Goal: Transaction & Acquisition: Purchase product/service

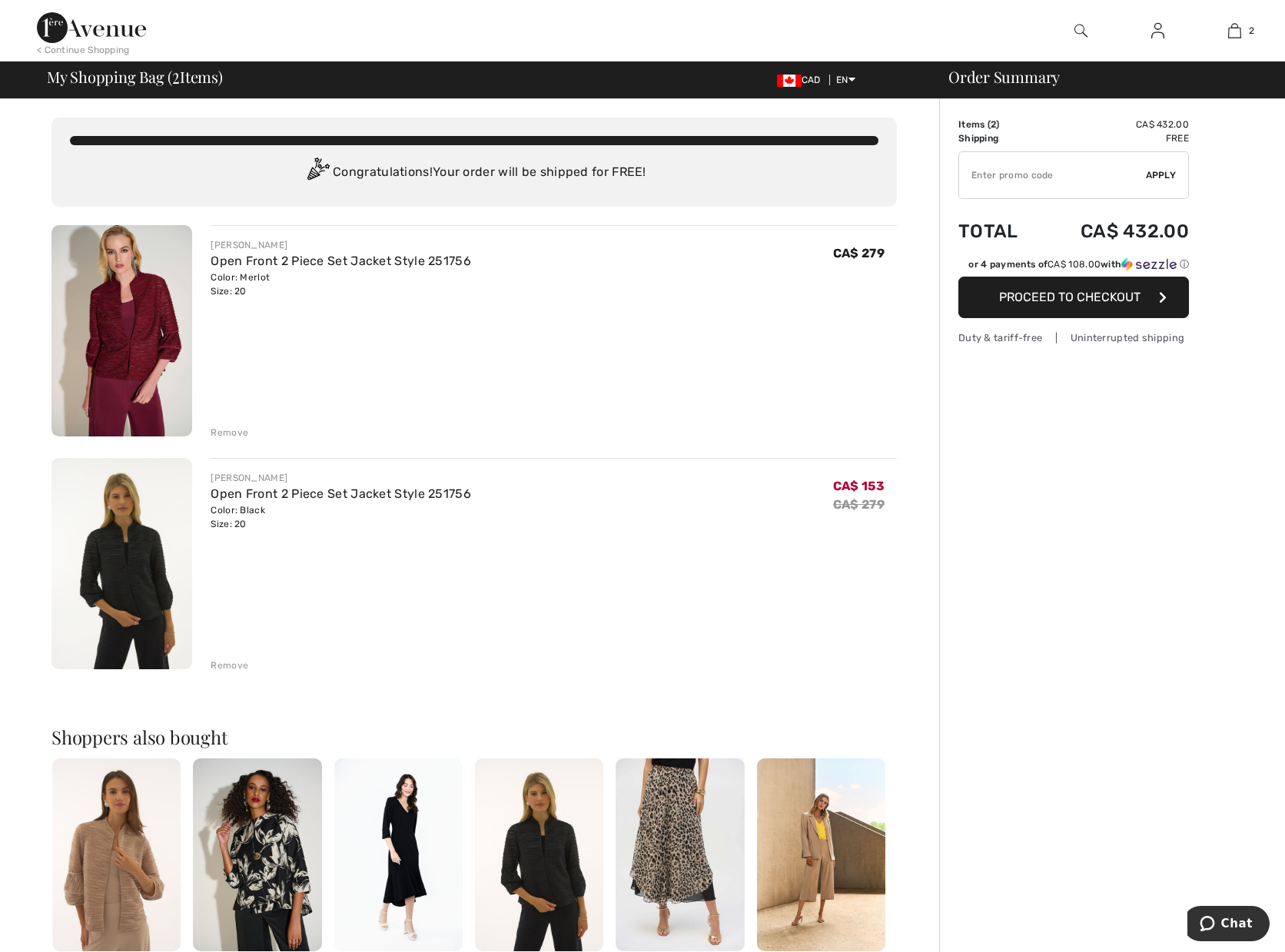
click at [216, 433] on div "Remove" at bounding box center [229, 432] width 37 height 14
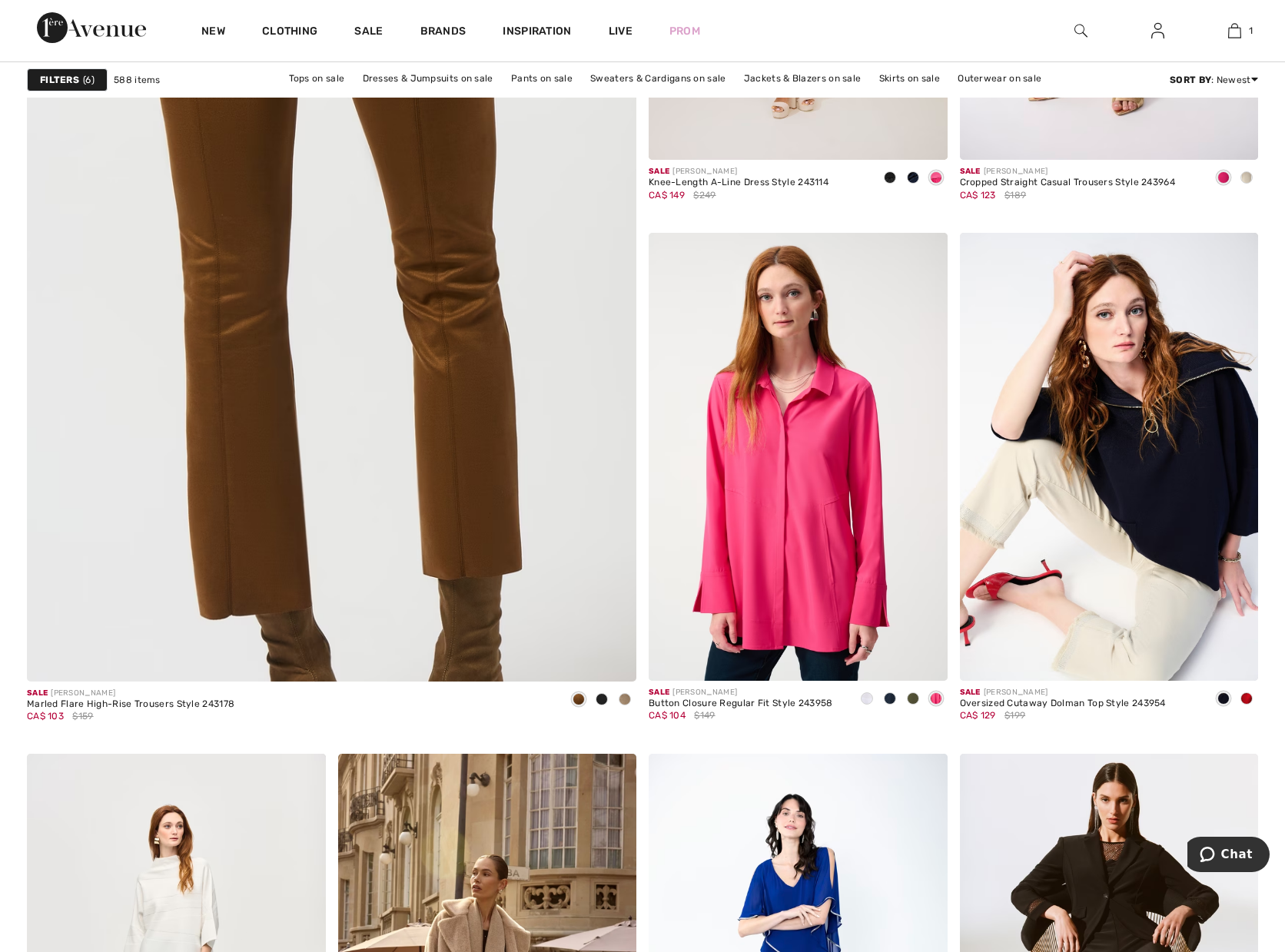
scroll to position [4727, 0]
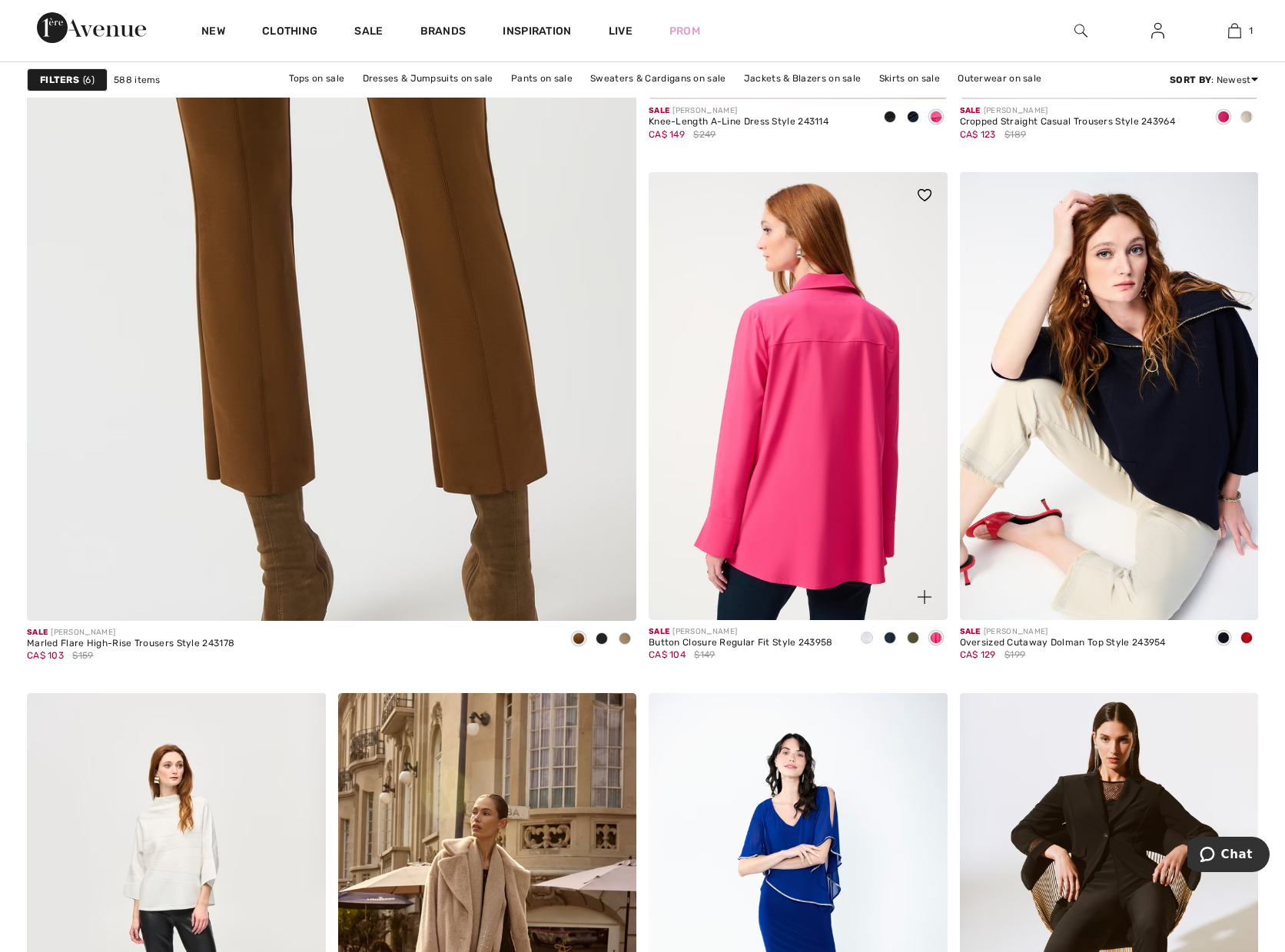
click at [758, 490] on img at bounding box center [798, 396] width 299 height 448
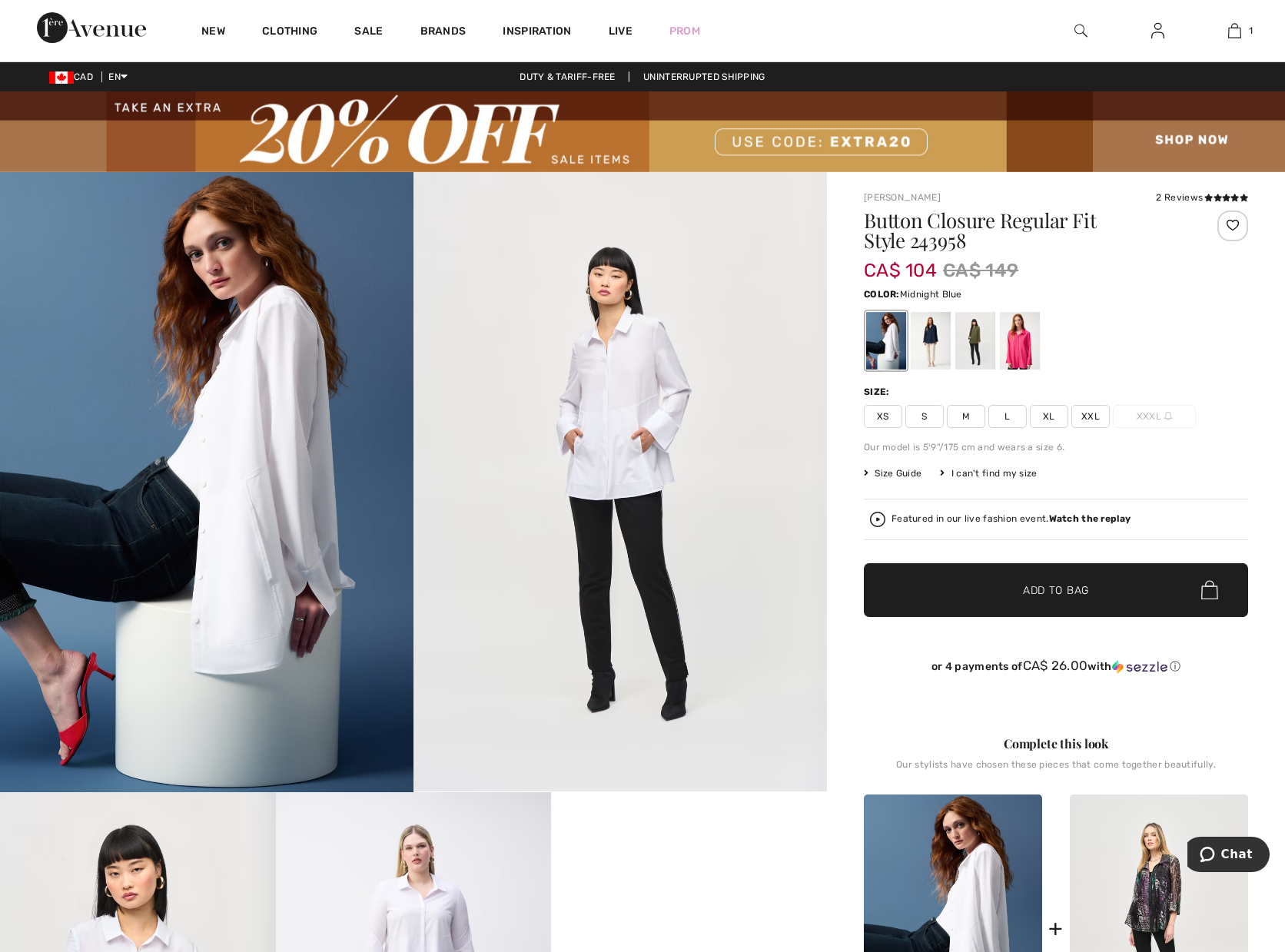
click at [921, 342] on div at bounding box center [930, 341] width 40 height 58
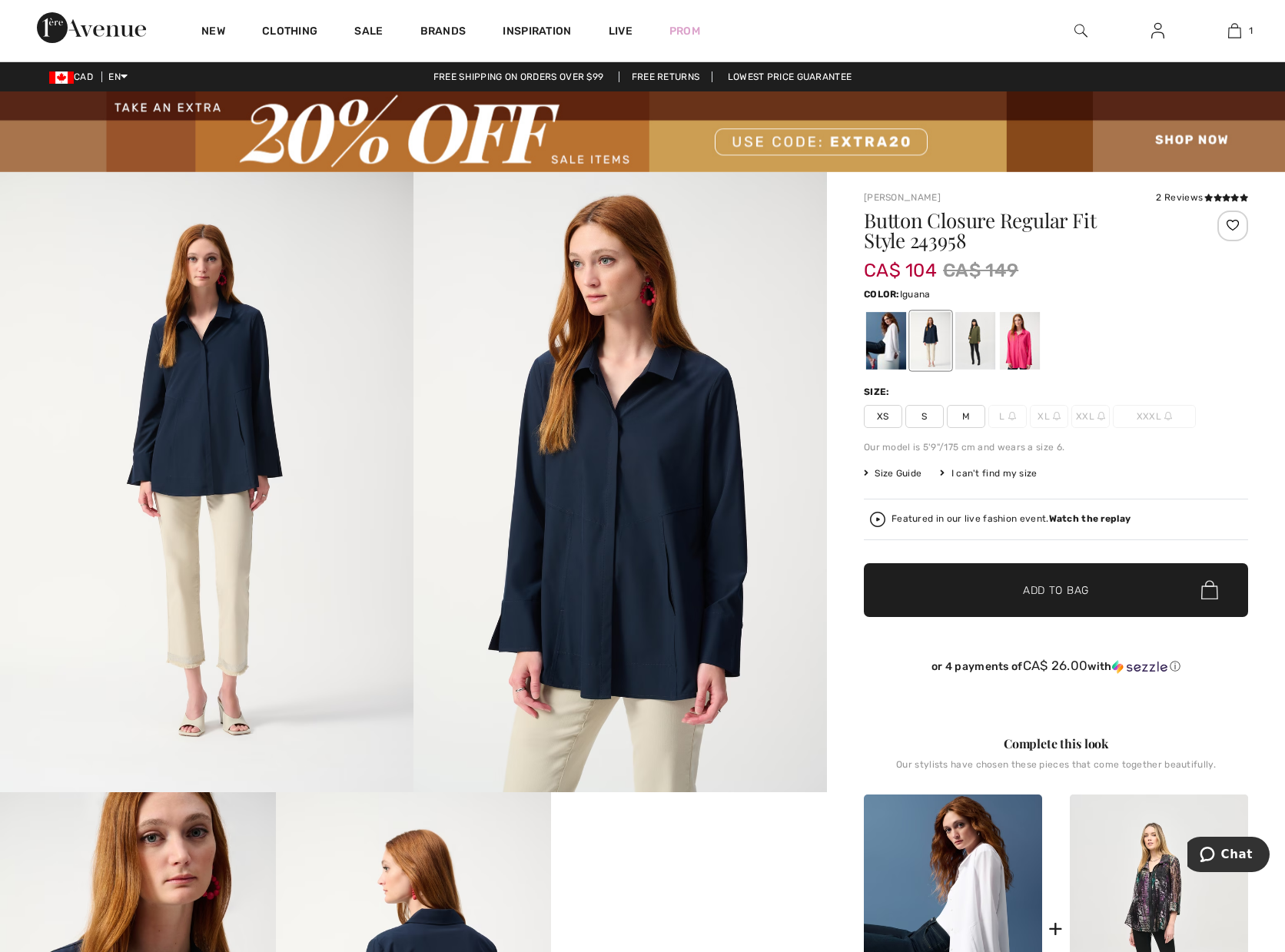
click at [965, 344] on div at bounding box center [975, 341] width 40 height 58
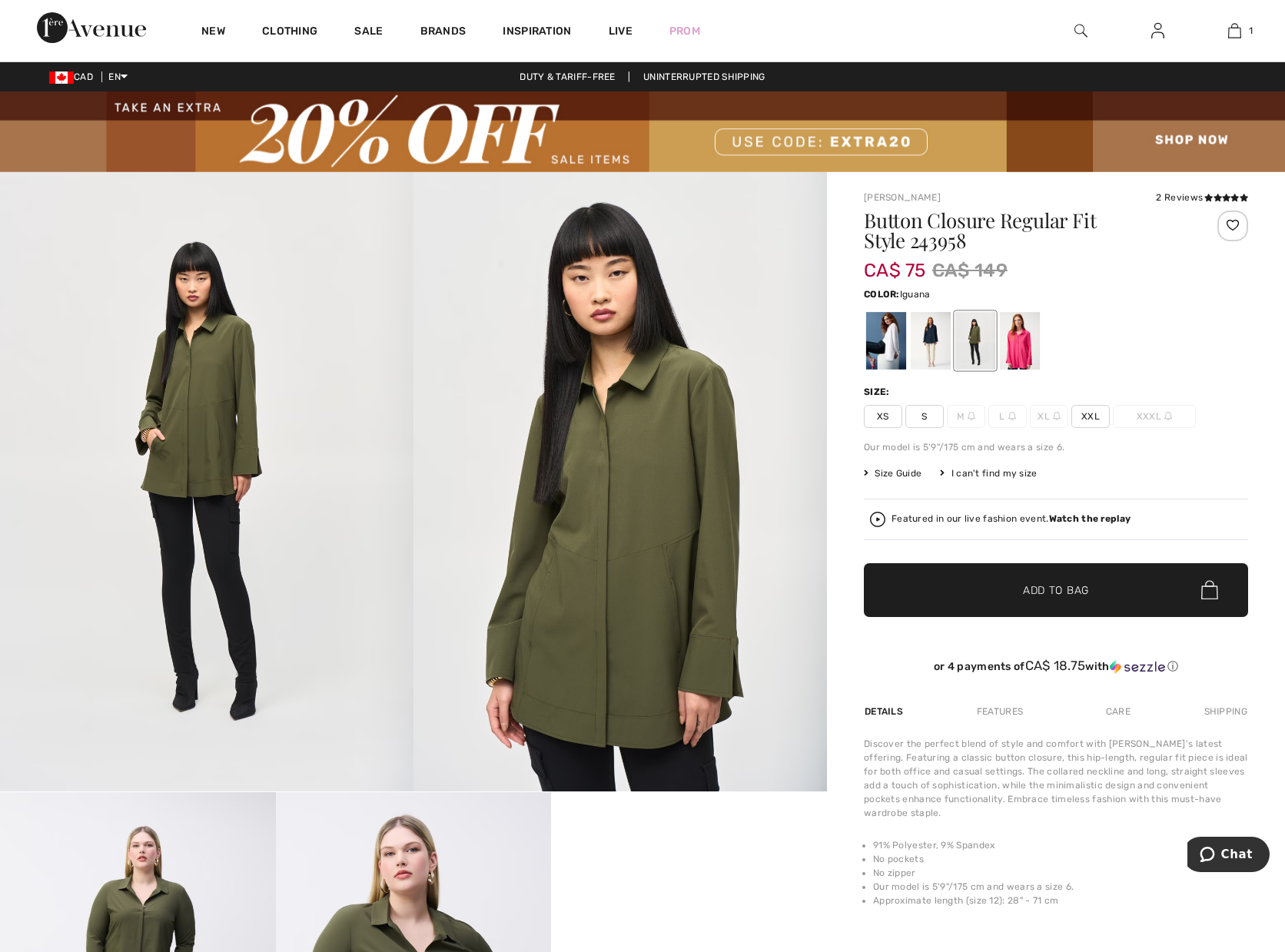
click at [1095, 415] on span "XXL" at bounding box center [1090, 416] width 38 height 23
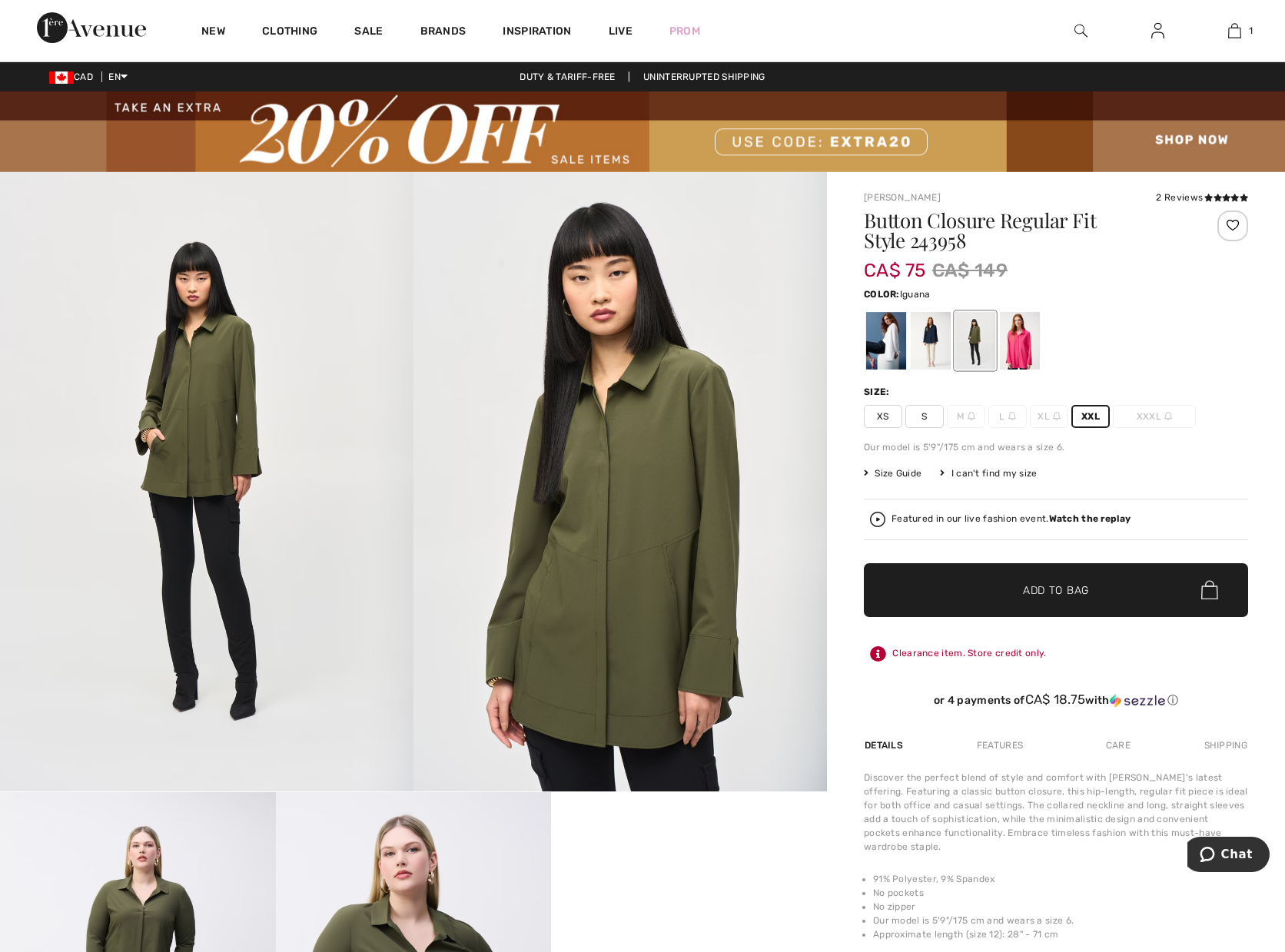
click at [894, 469] on span "Size Guide" at bounding box center [893, 473] width 58 height 14
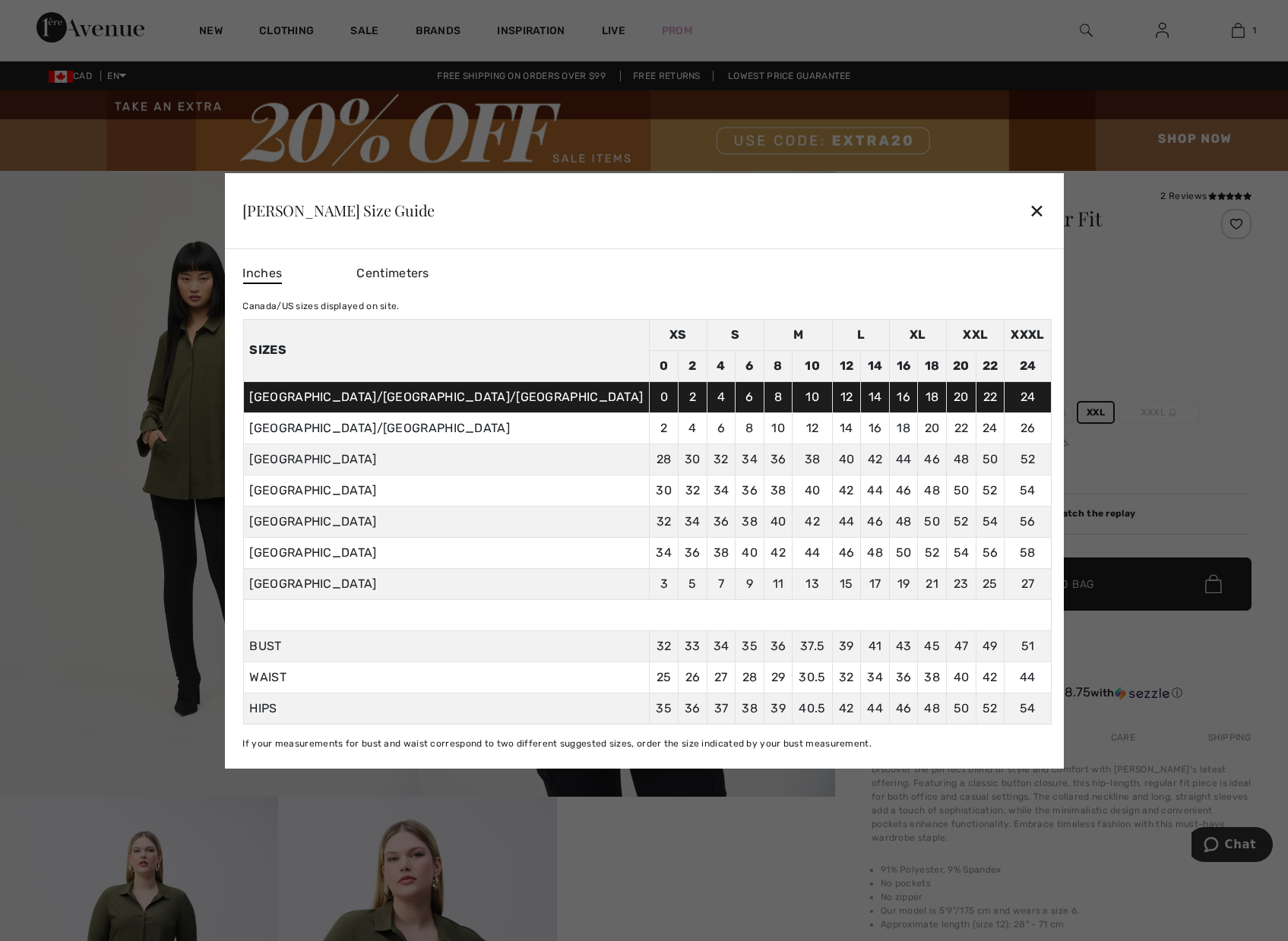
click at [937, 228] on div "Joseph Ribkoff Size Guide ✕" at bounding box center [643, 211] width 839 height 76
click at [1029, 211] on div "✕" at bounding box center [1037, 210] width 16 height 32
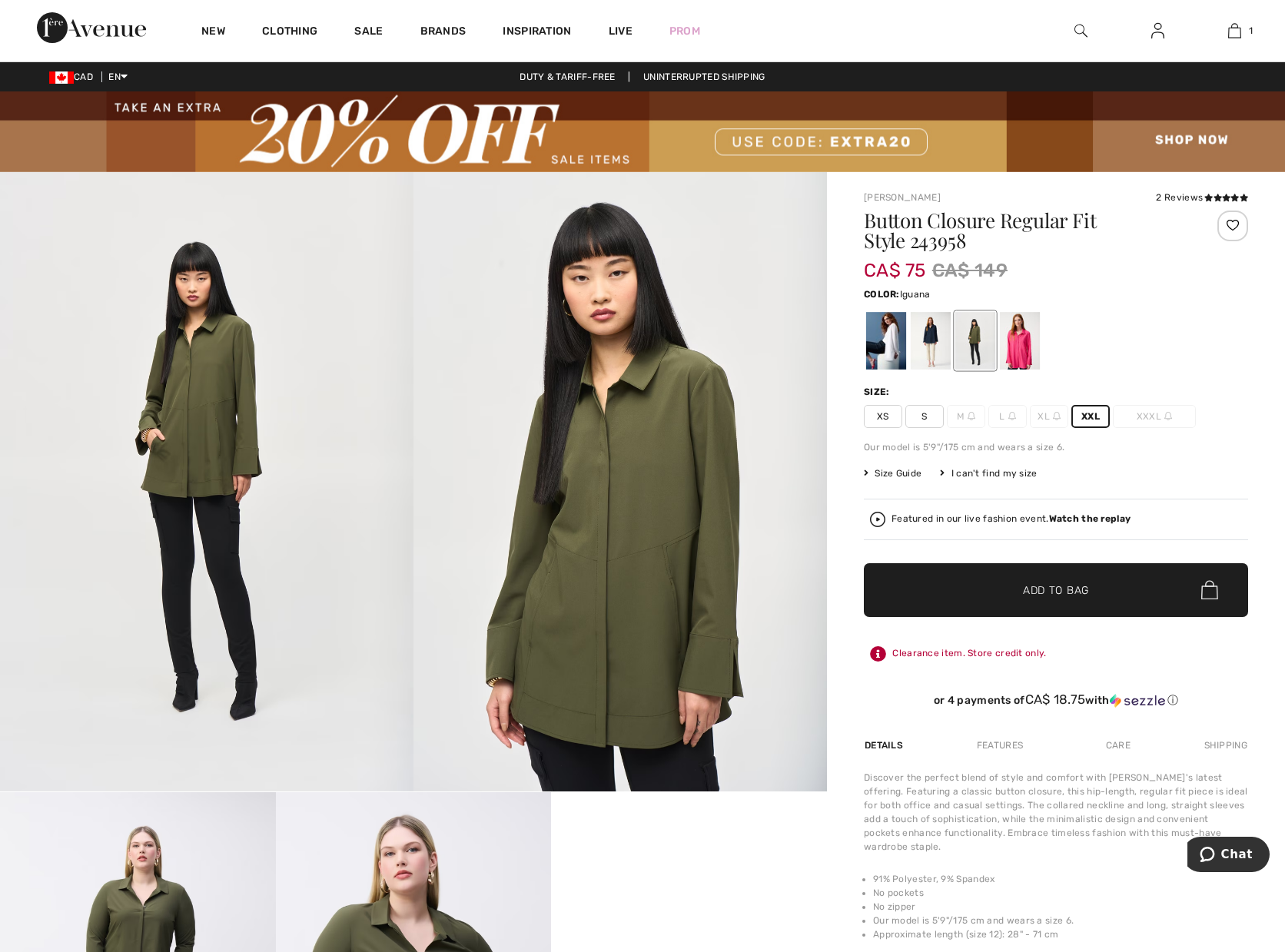
click at [981, 595] on span "✔ Added to Bag Add to Bag" at bounding box center [1055, 590] width 384 height 53
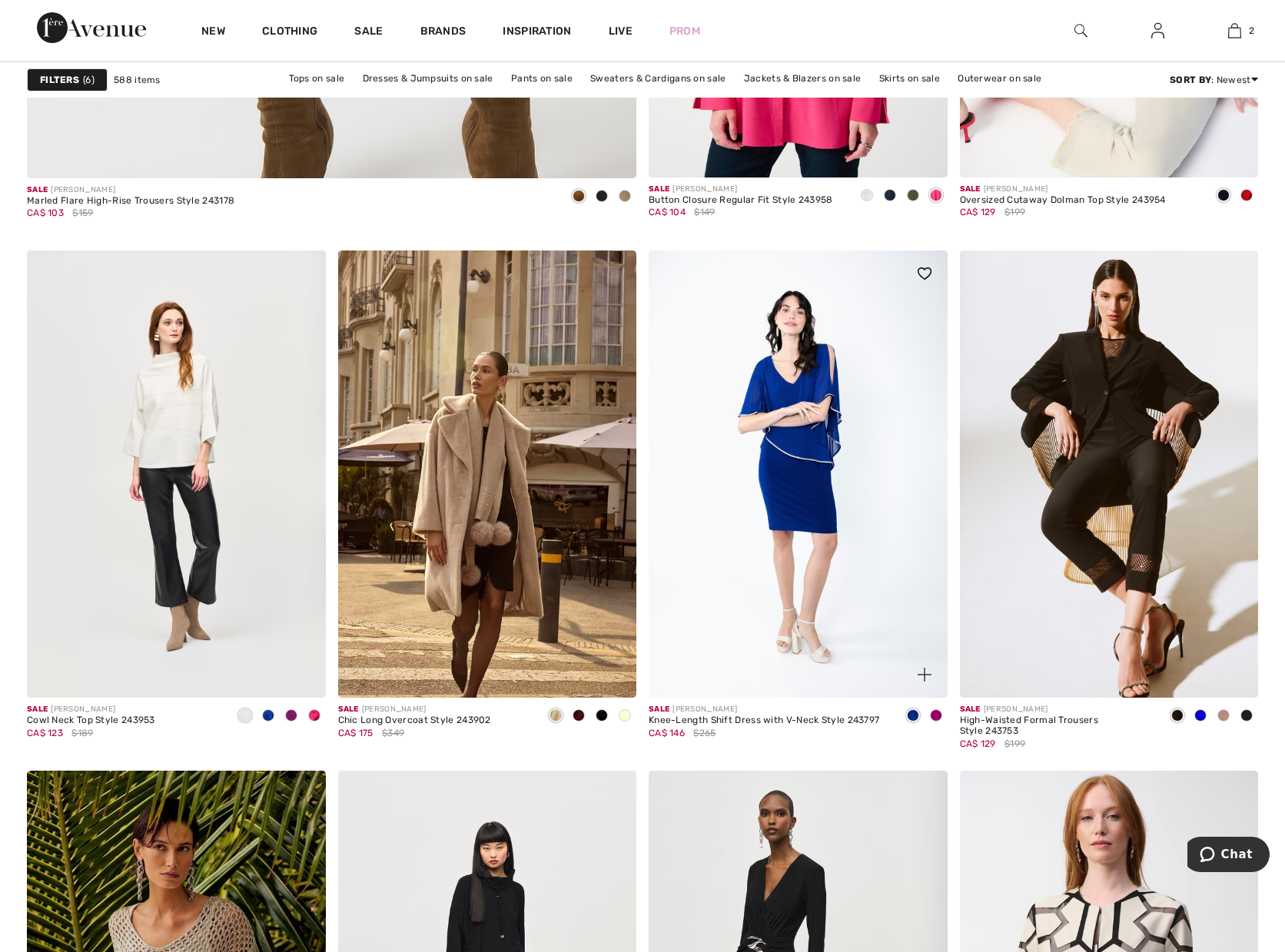
scroll to position [5188, 0]
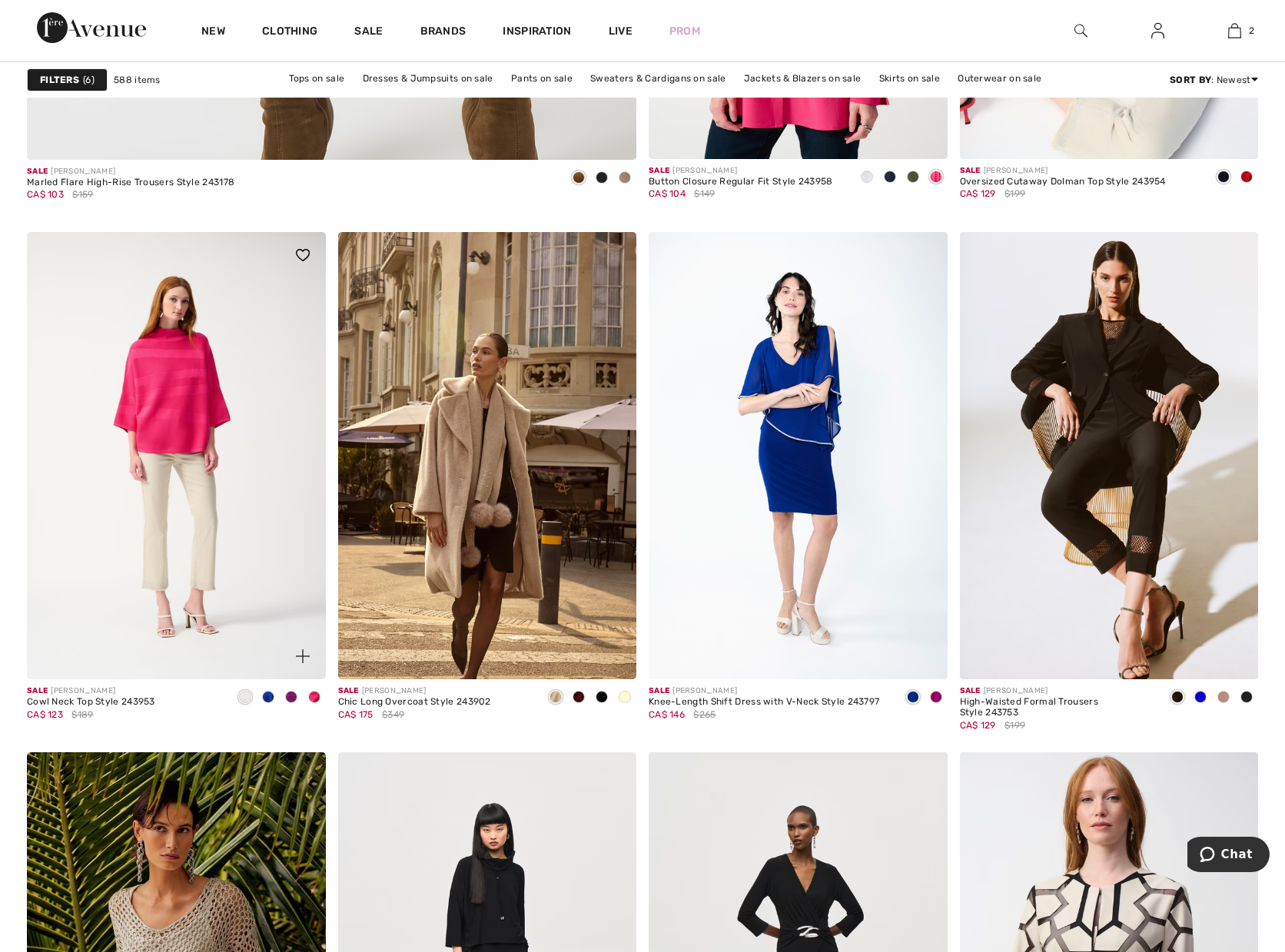
click at [128, 493] on img at bounding box center [176, 456] width 299 height 448
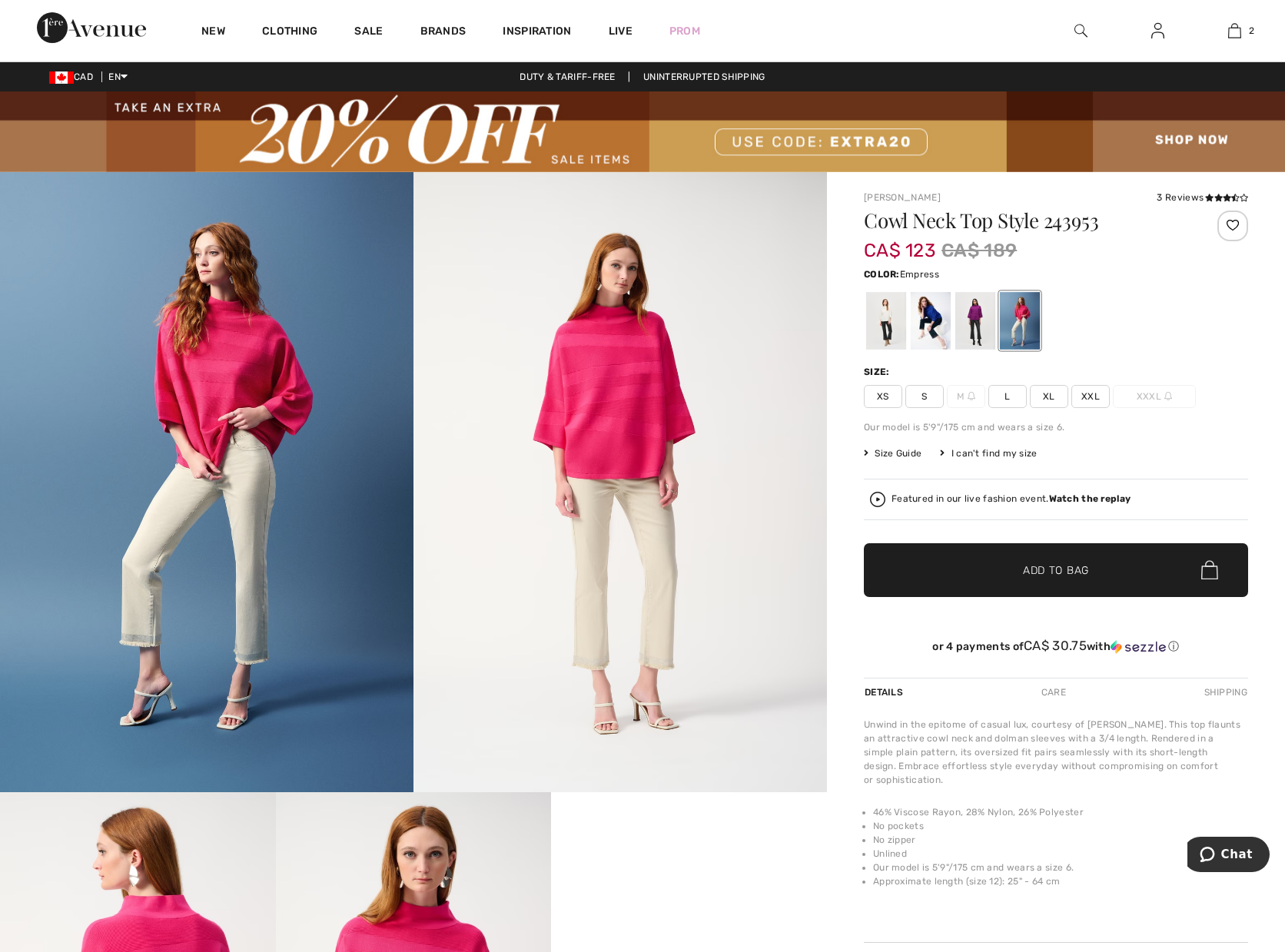
click at [971, 326] on div at bounding box center [975, 321] width 40 height 58
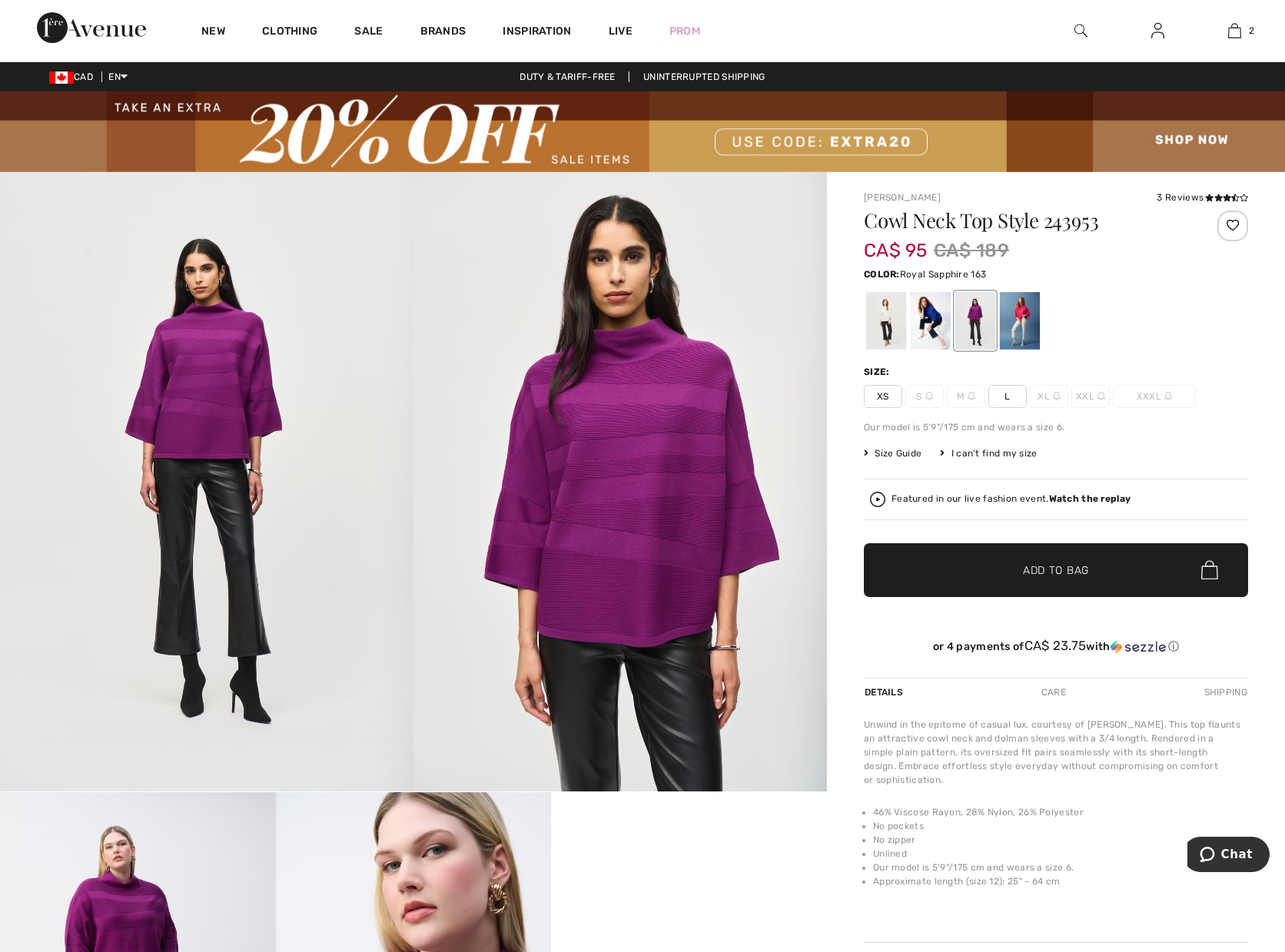
click at [930, 327] on div at bounding box center [930, 321] width 40 height 58
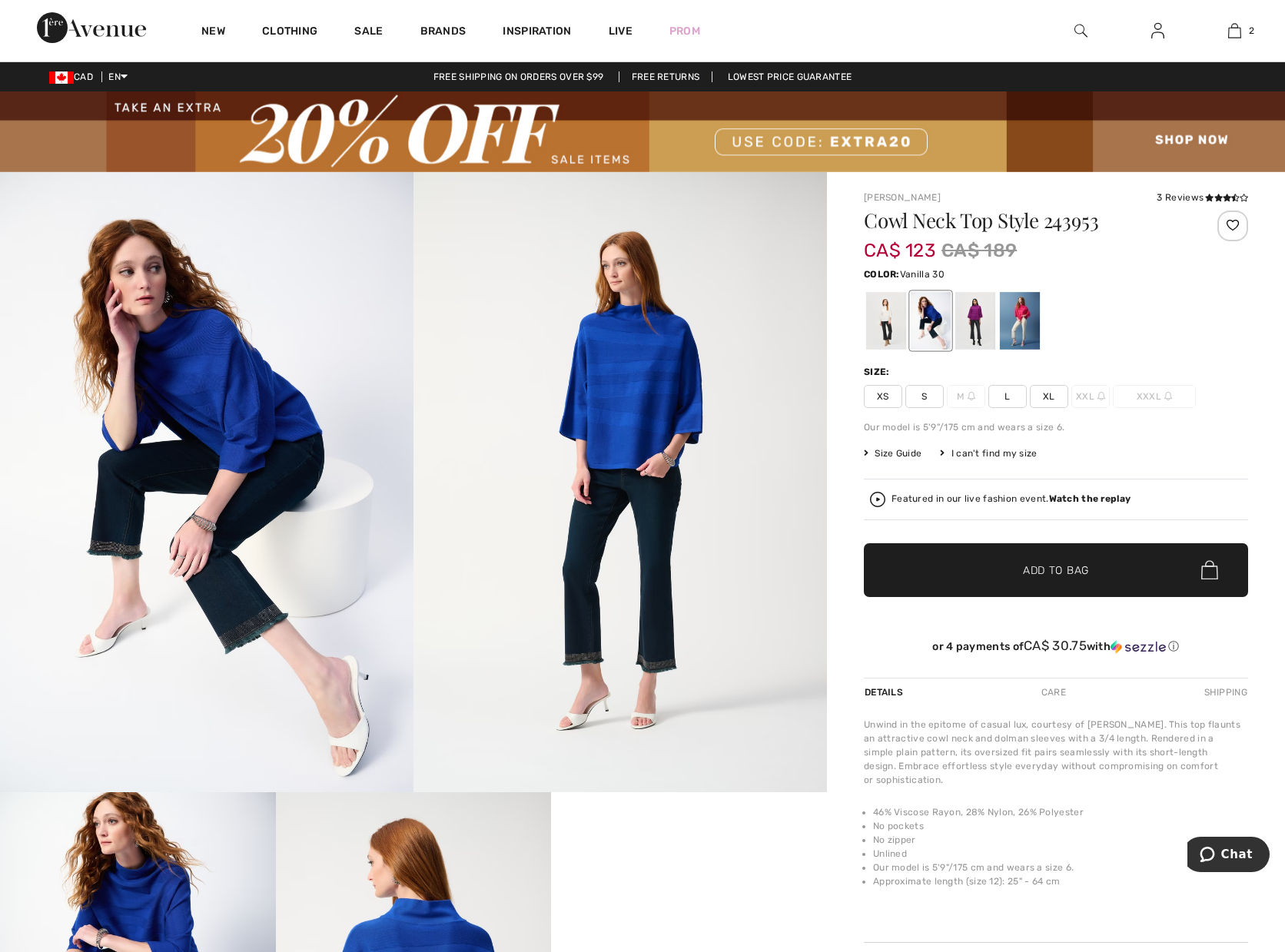
click at [886, 324] on div at bounding box center [886, 321] width 40 height 58
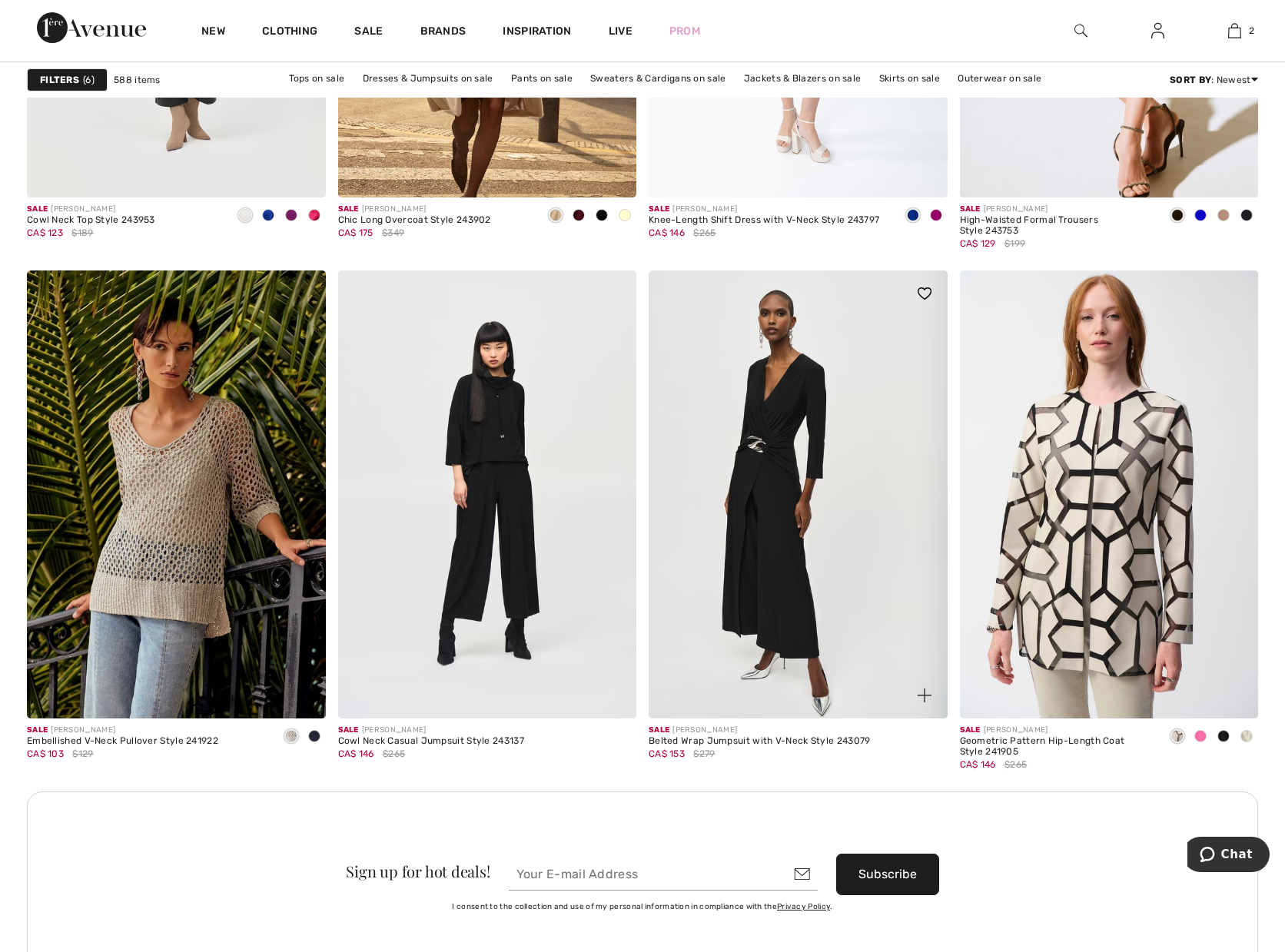
scroll to position [5765, 0]
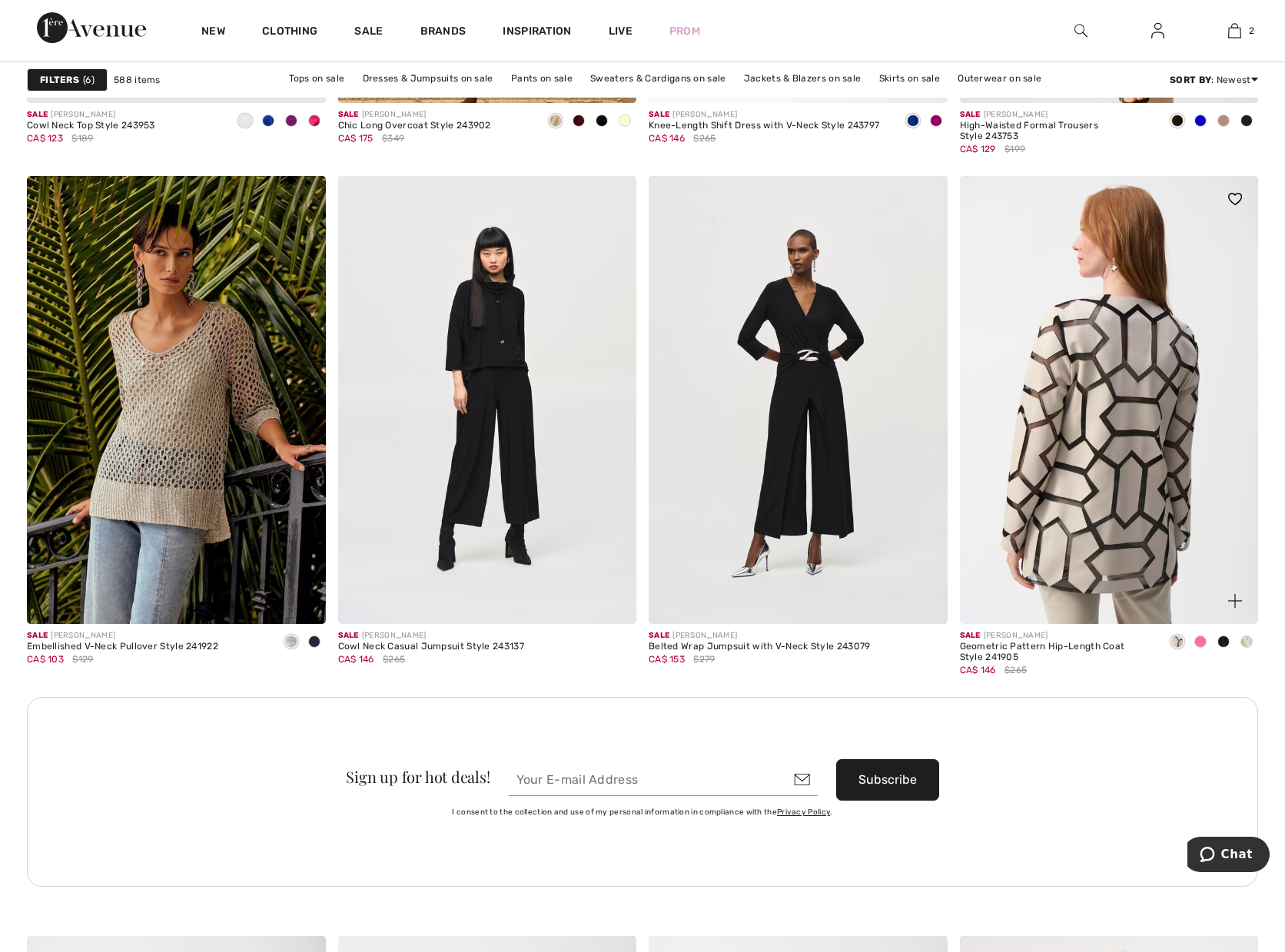
click at [1112, 369] on img at bounding box center [1110, 400] width 299 height 448
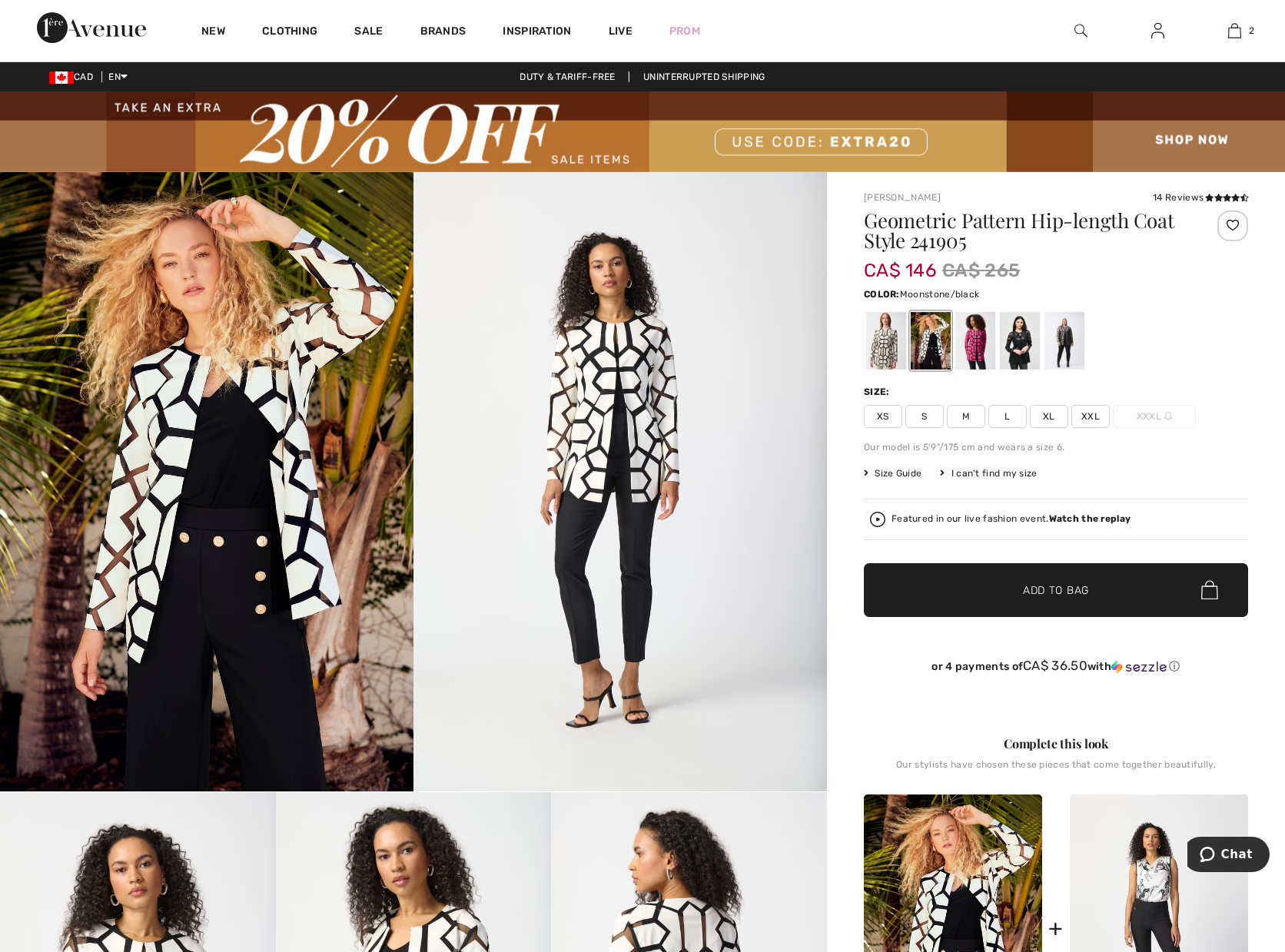
click at [883, 344] on div at bounding box center [886, 341] width 40 height 58
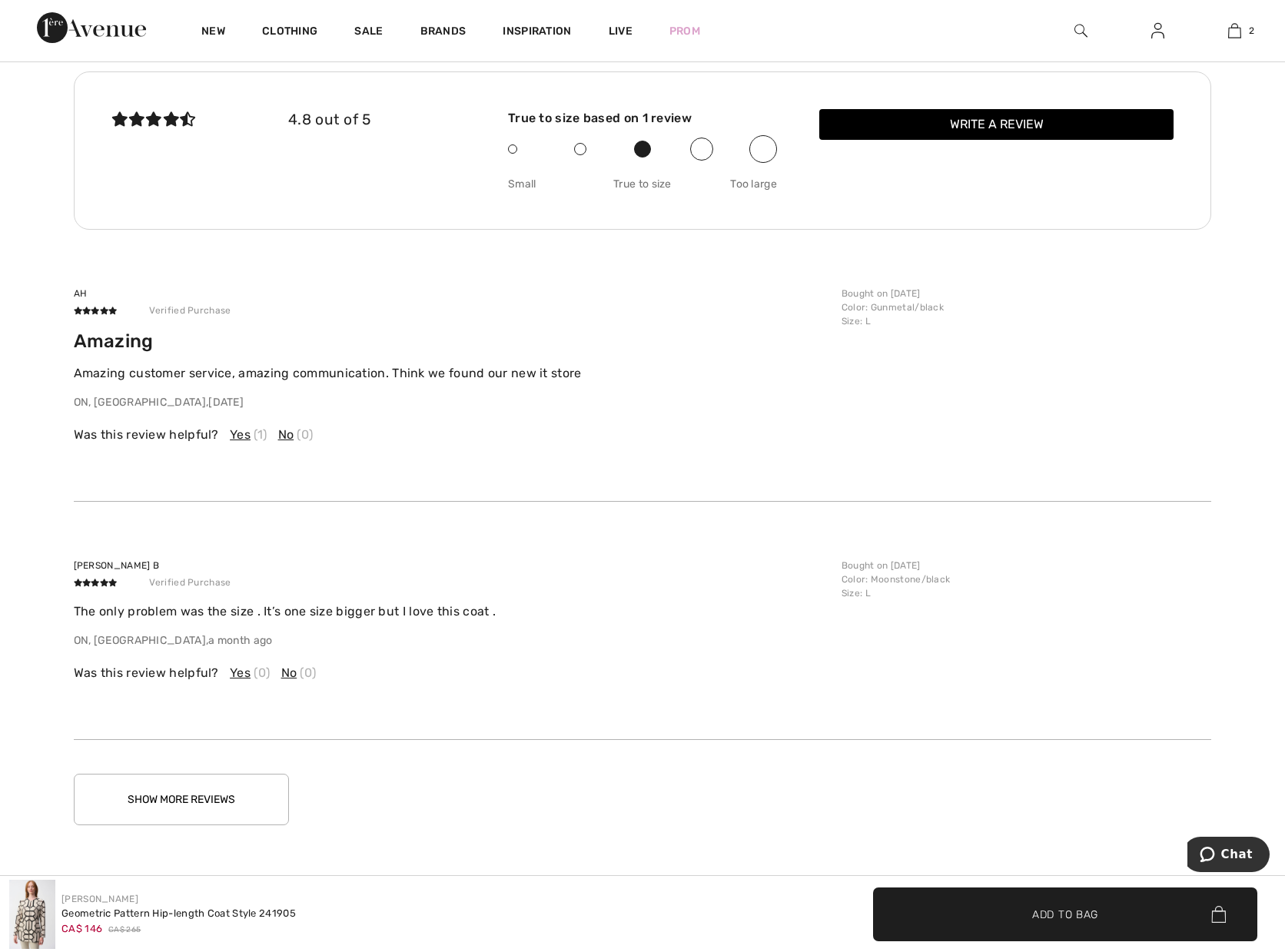
scroll to position [3113, 0]
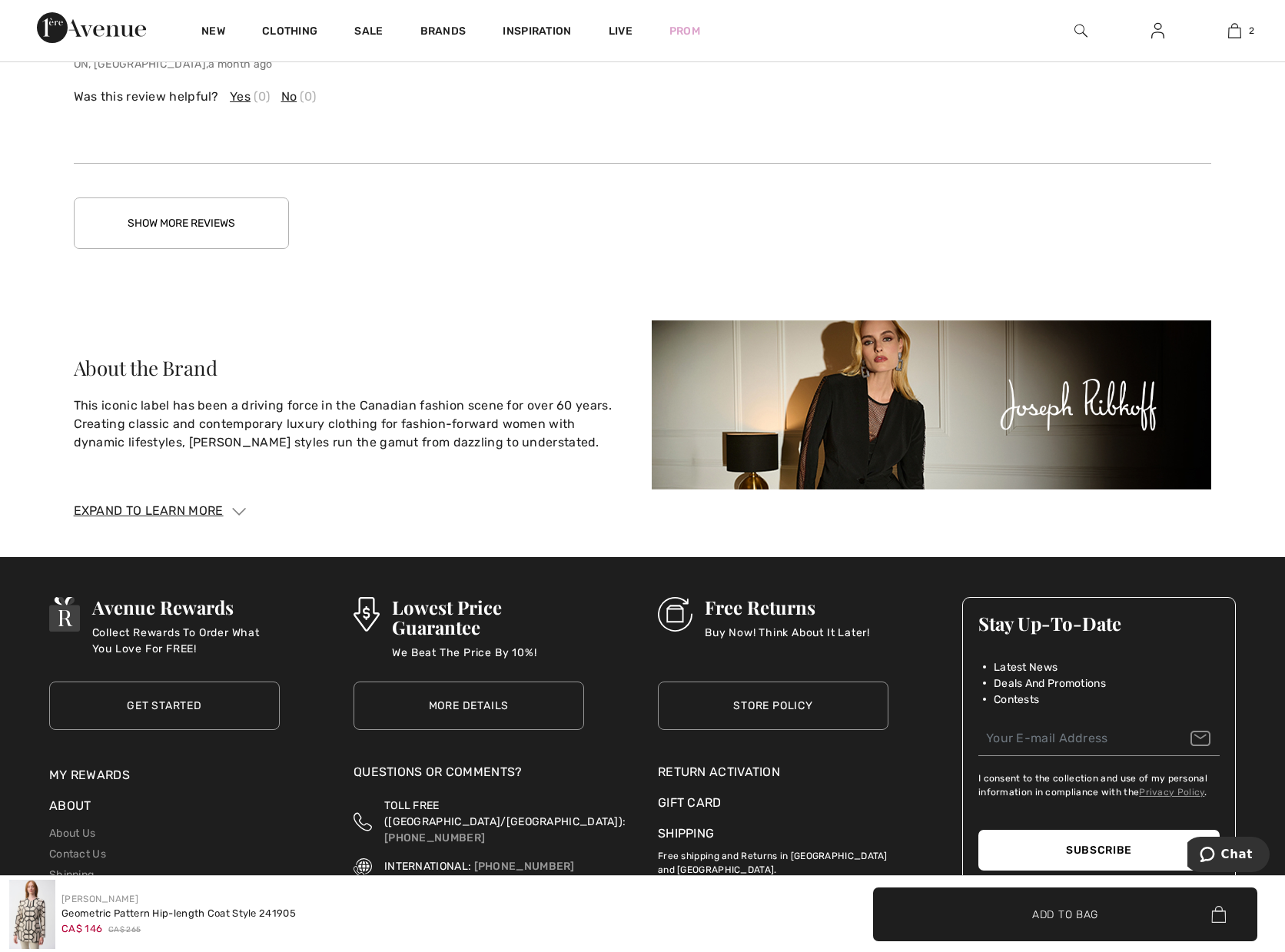
click at [227, 225] on button "Show More Reviews" at bounding box center [181, 223] width 215 height 52
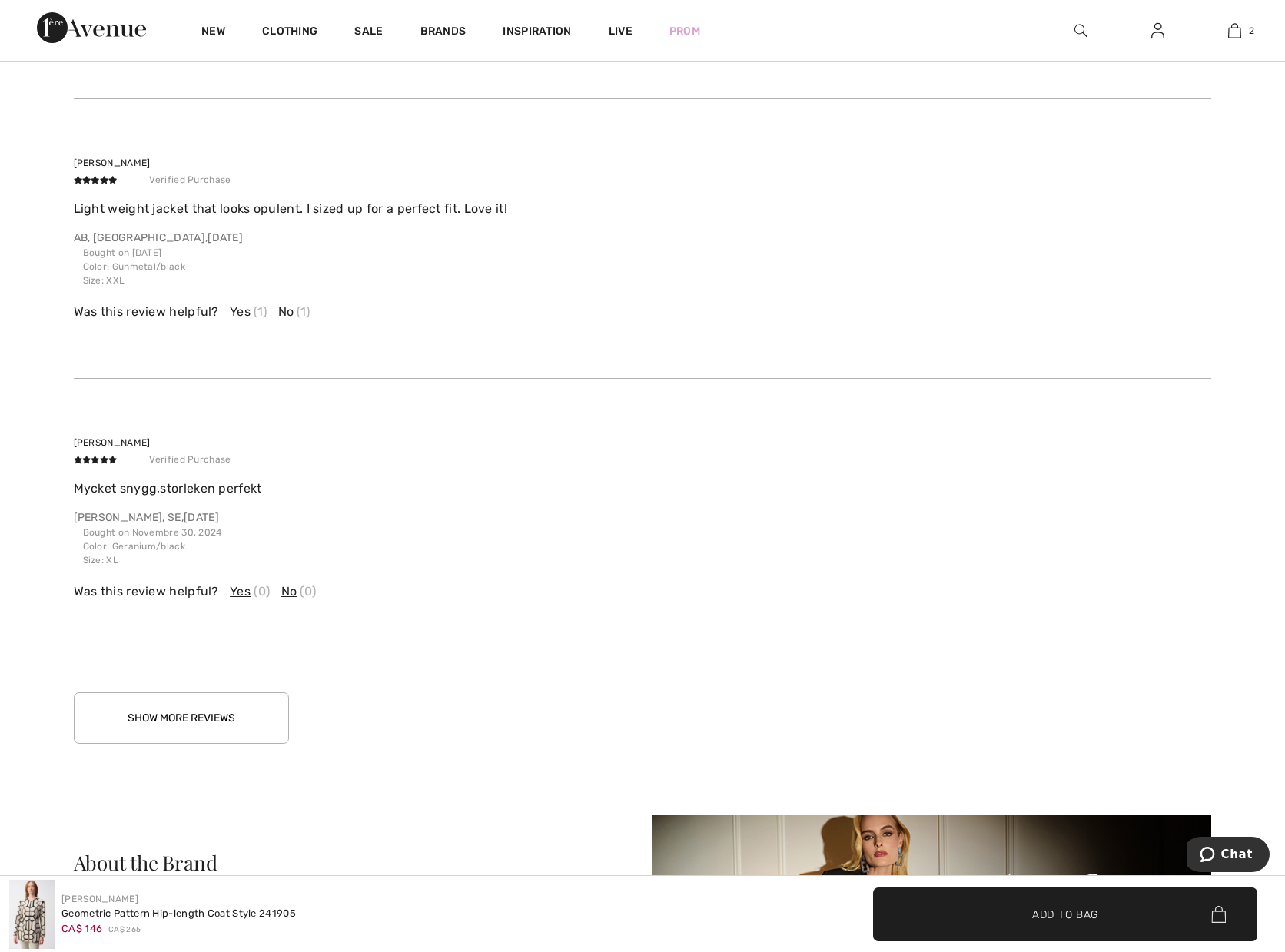
scroll to position [3920, 0]
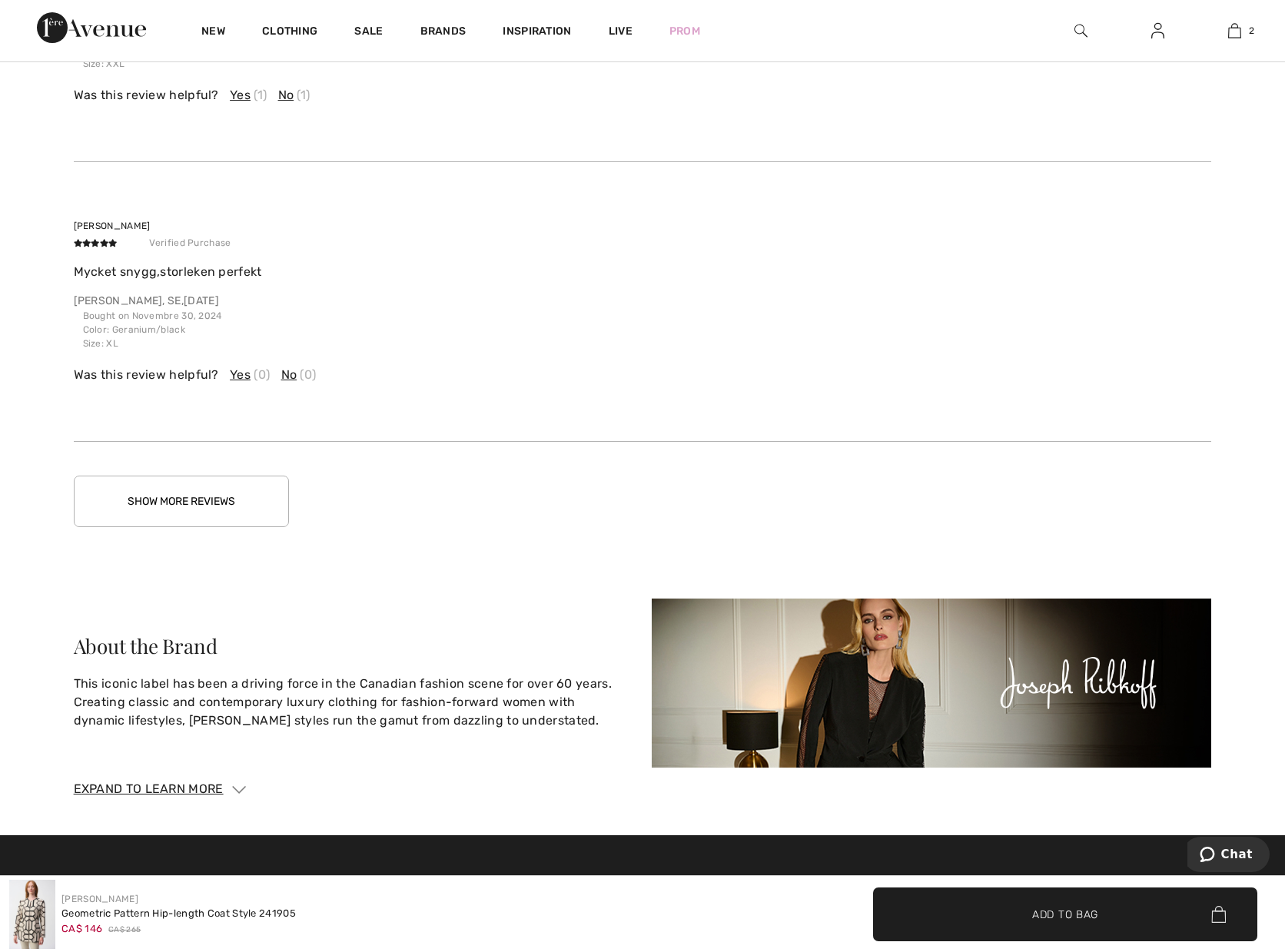
click at [238, 501] on button "Show More Reviews" at bounding box center [181, 501] width 215 height 52
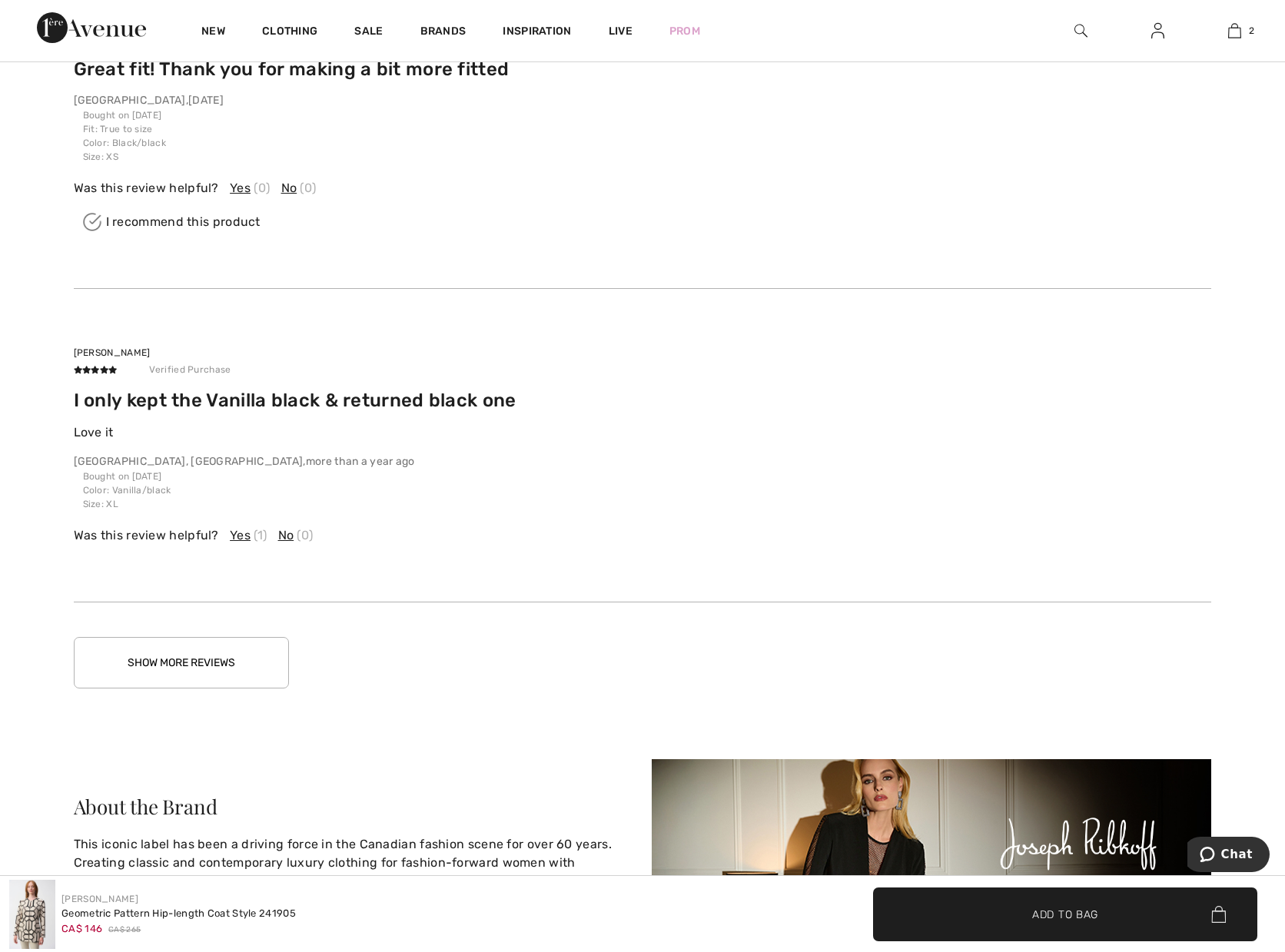
scroll to position [4958, 0]
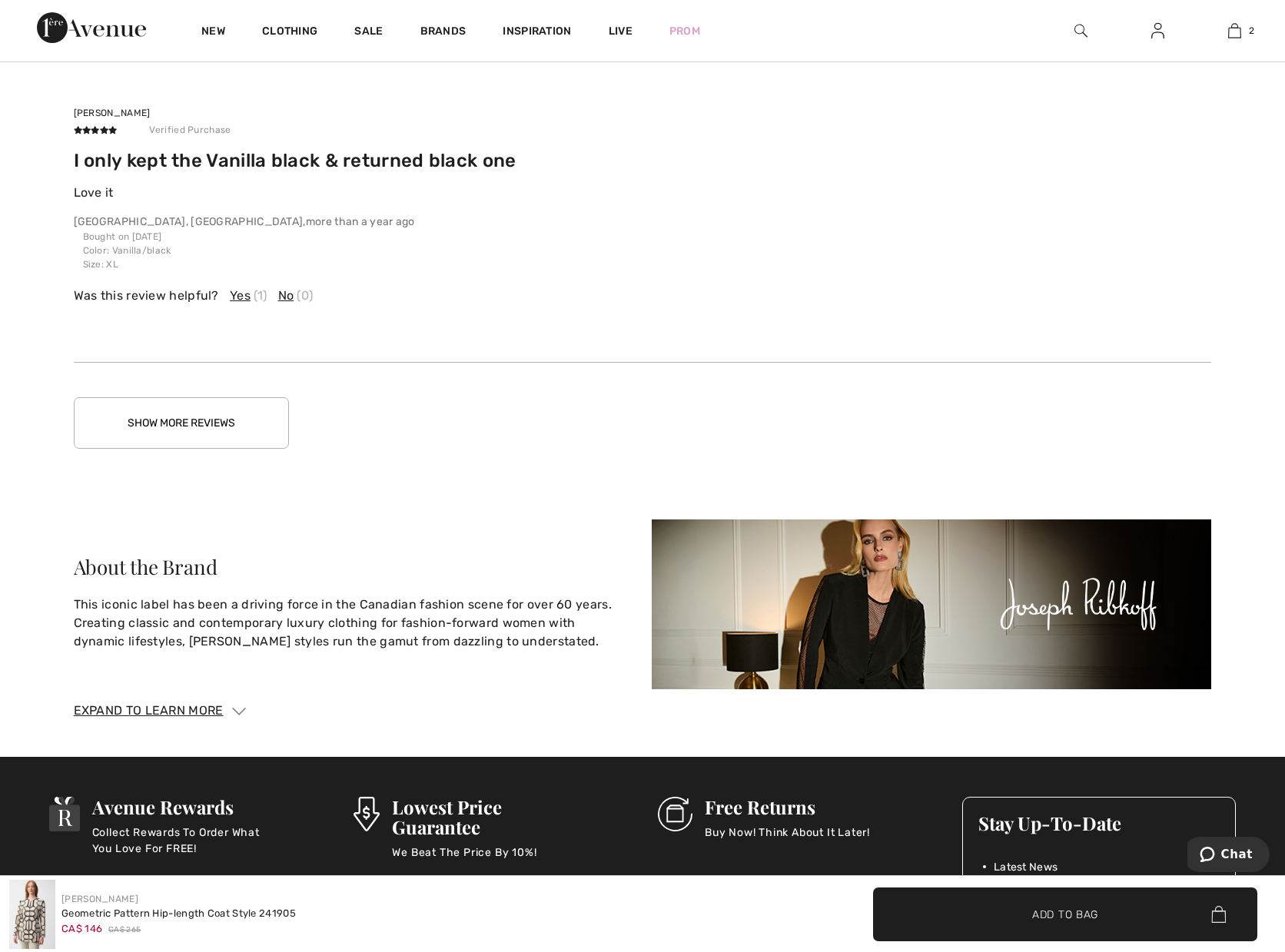
click at [215, 432] on button "Show More Reviews" at bounding box center [181, 423] width 215 height 52
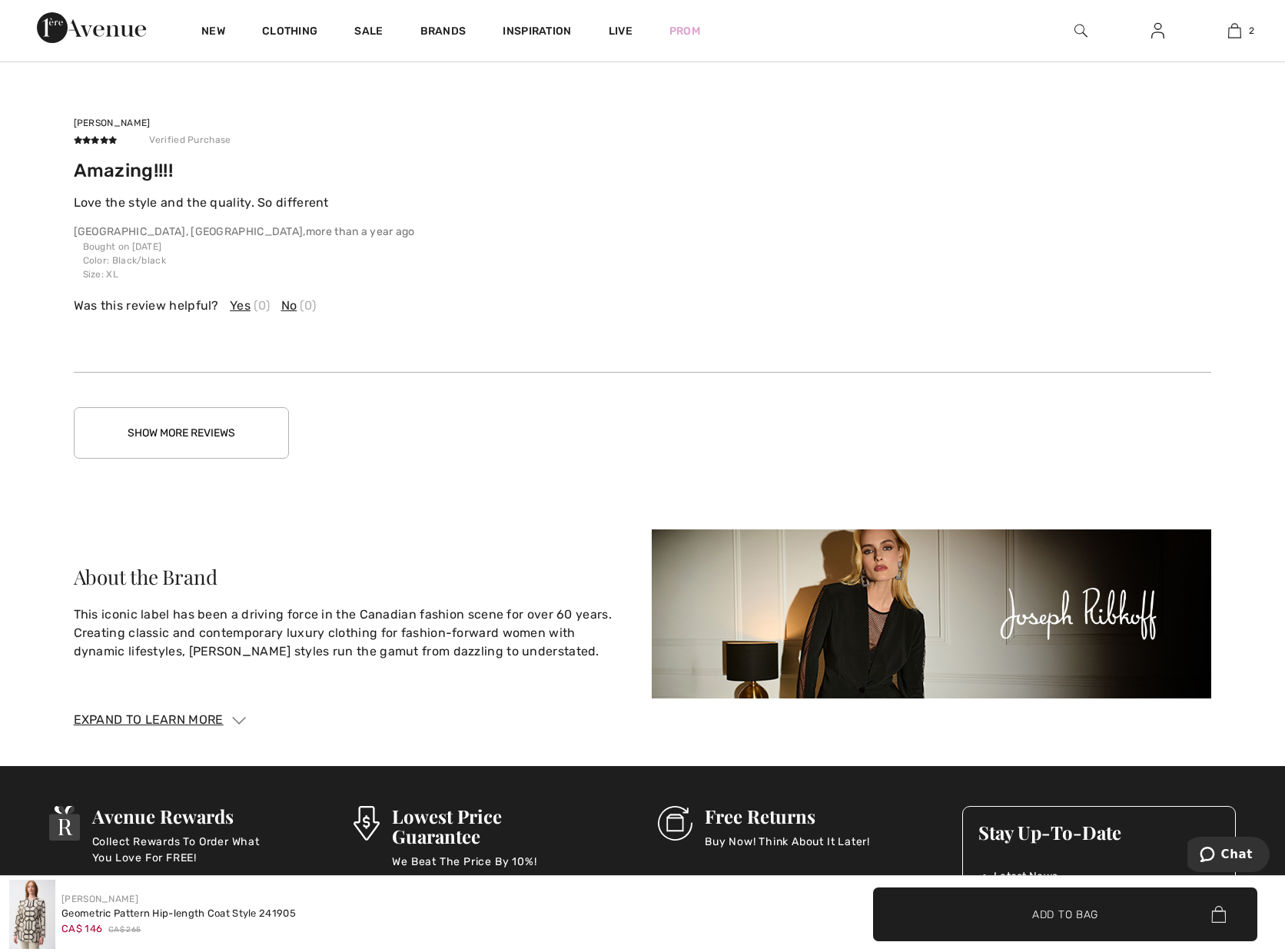
scroll to position [5880, 0]
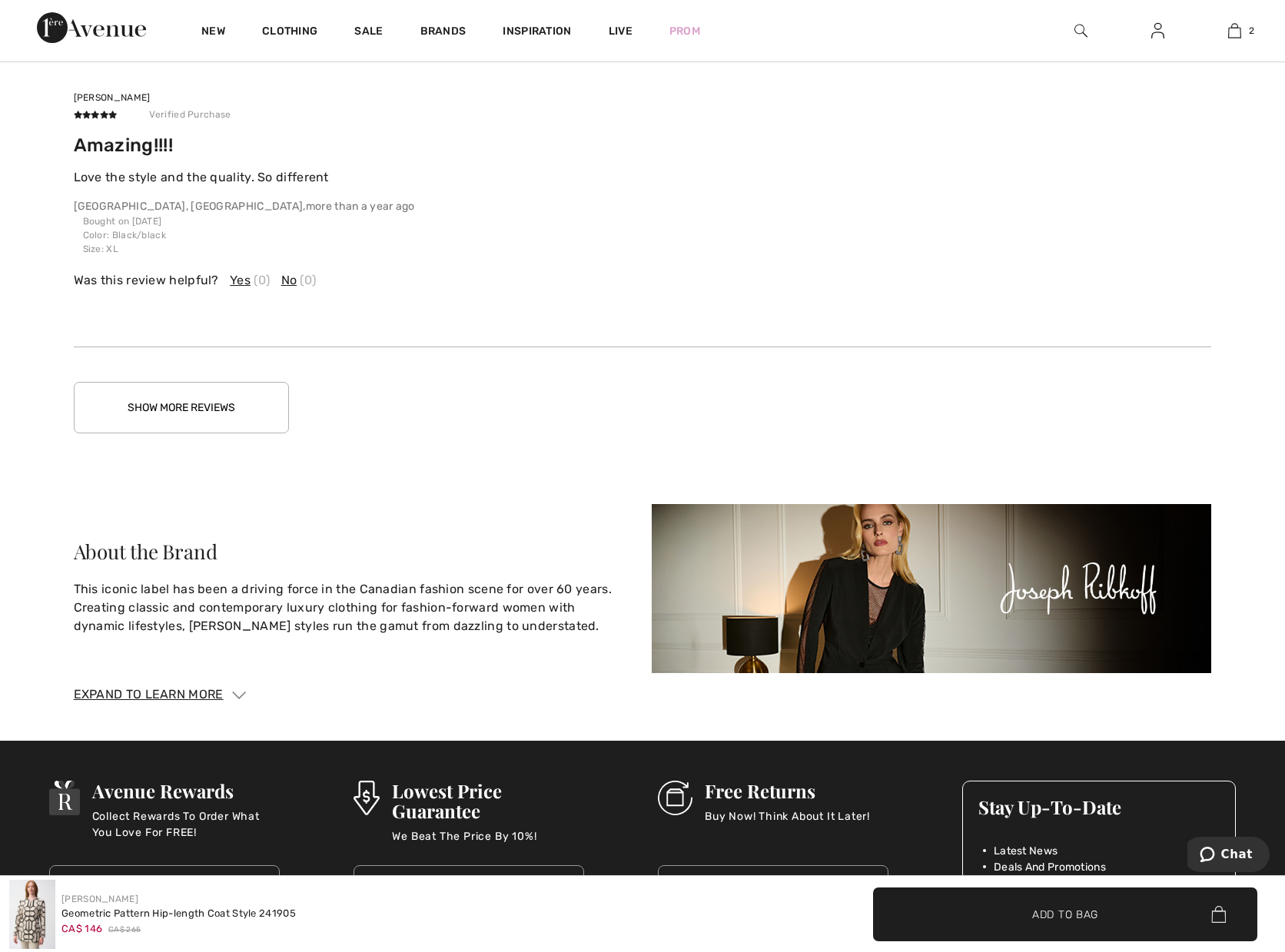
click at [178, 412] on button "Show More Reviews" at bounding box center [181, 408] width 215 height 52
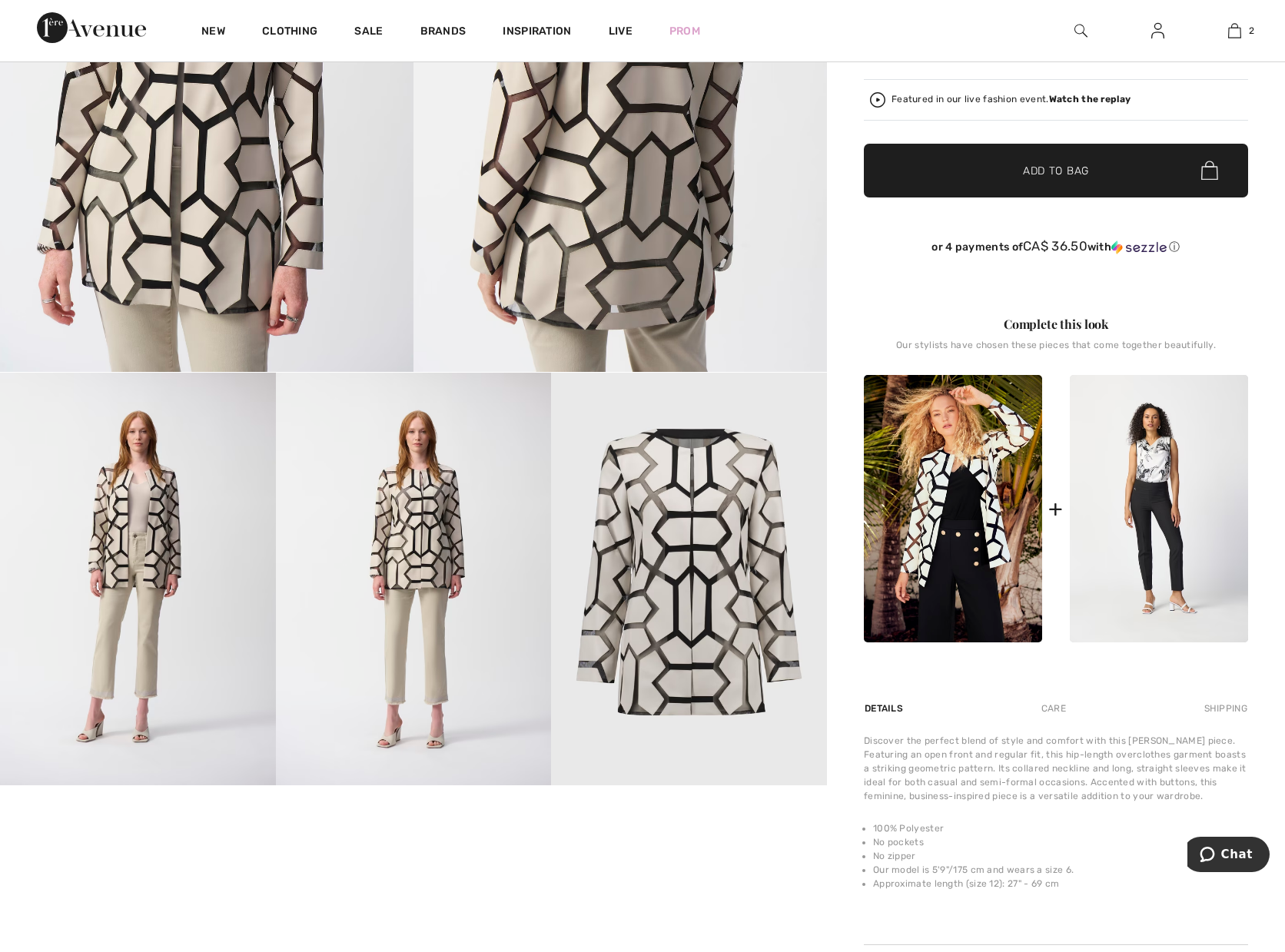
scroll to position [0, 0]
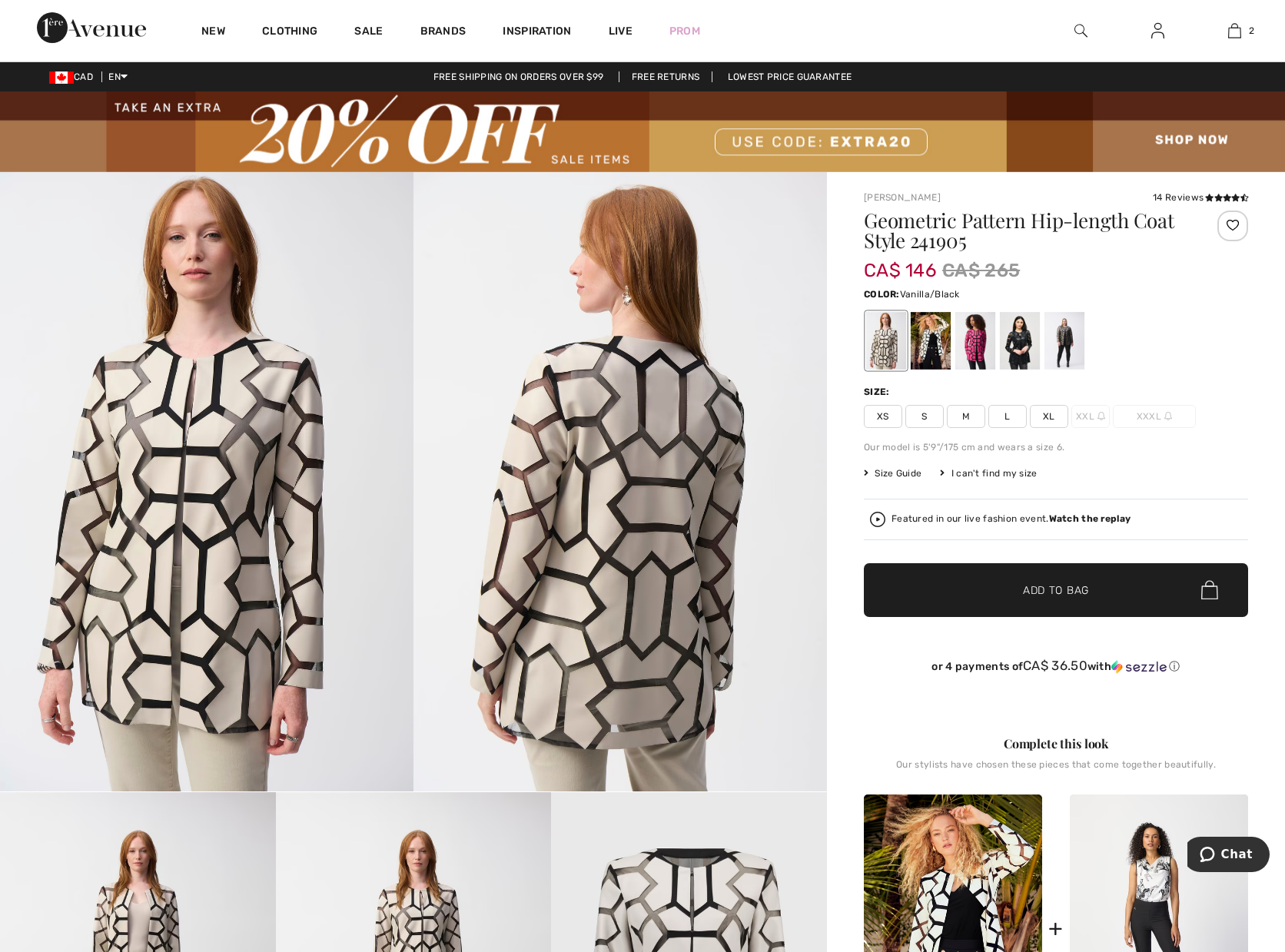
click at [934, 346] on div at bounding box center [930, 341] width 40 height 58
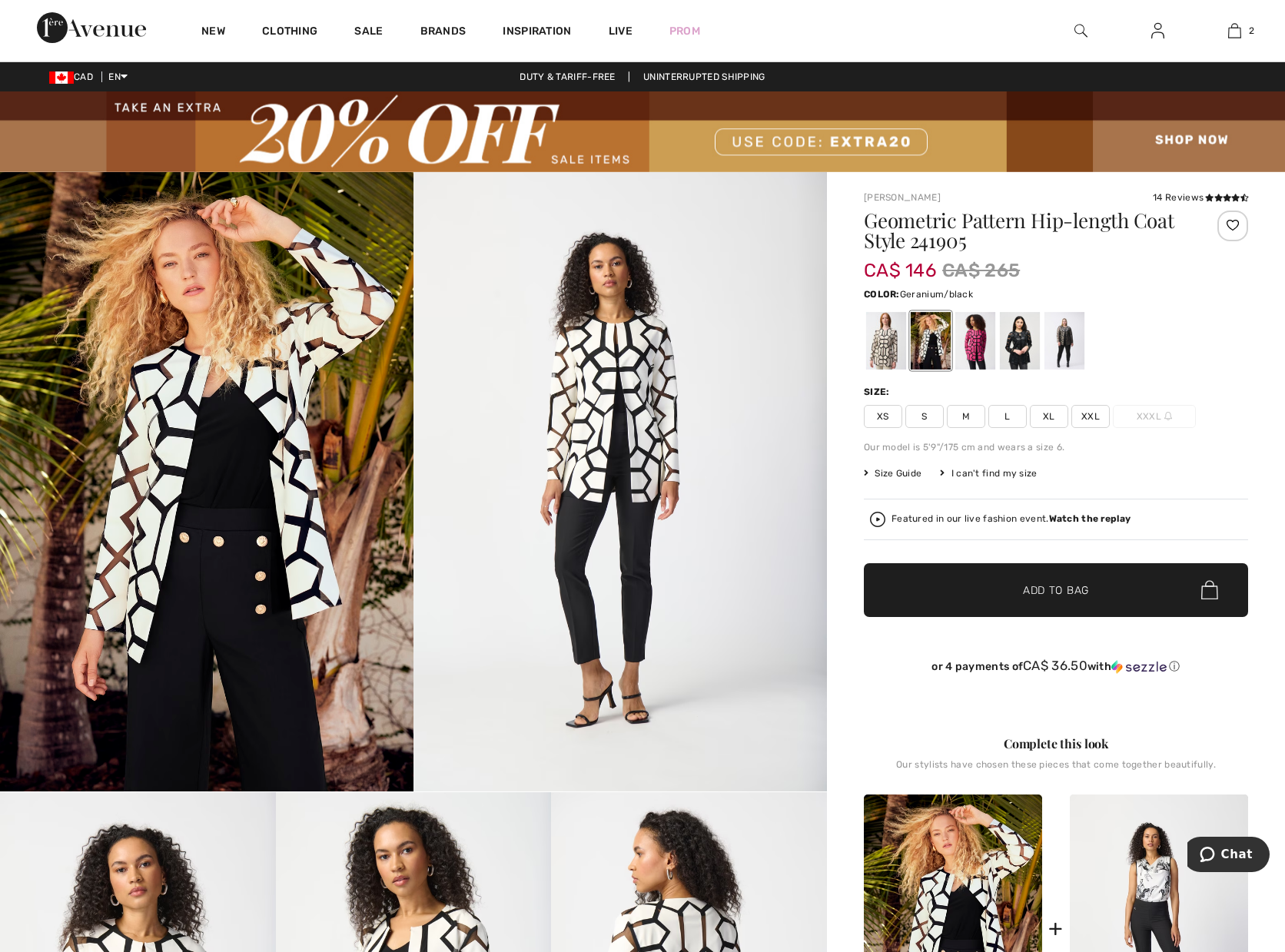
click at [982, 345] on div at bounding box center [975, 341] width 40 height 58
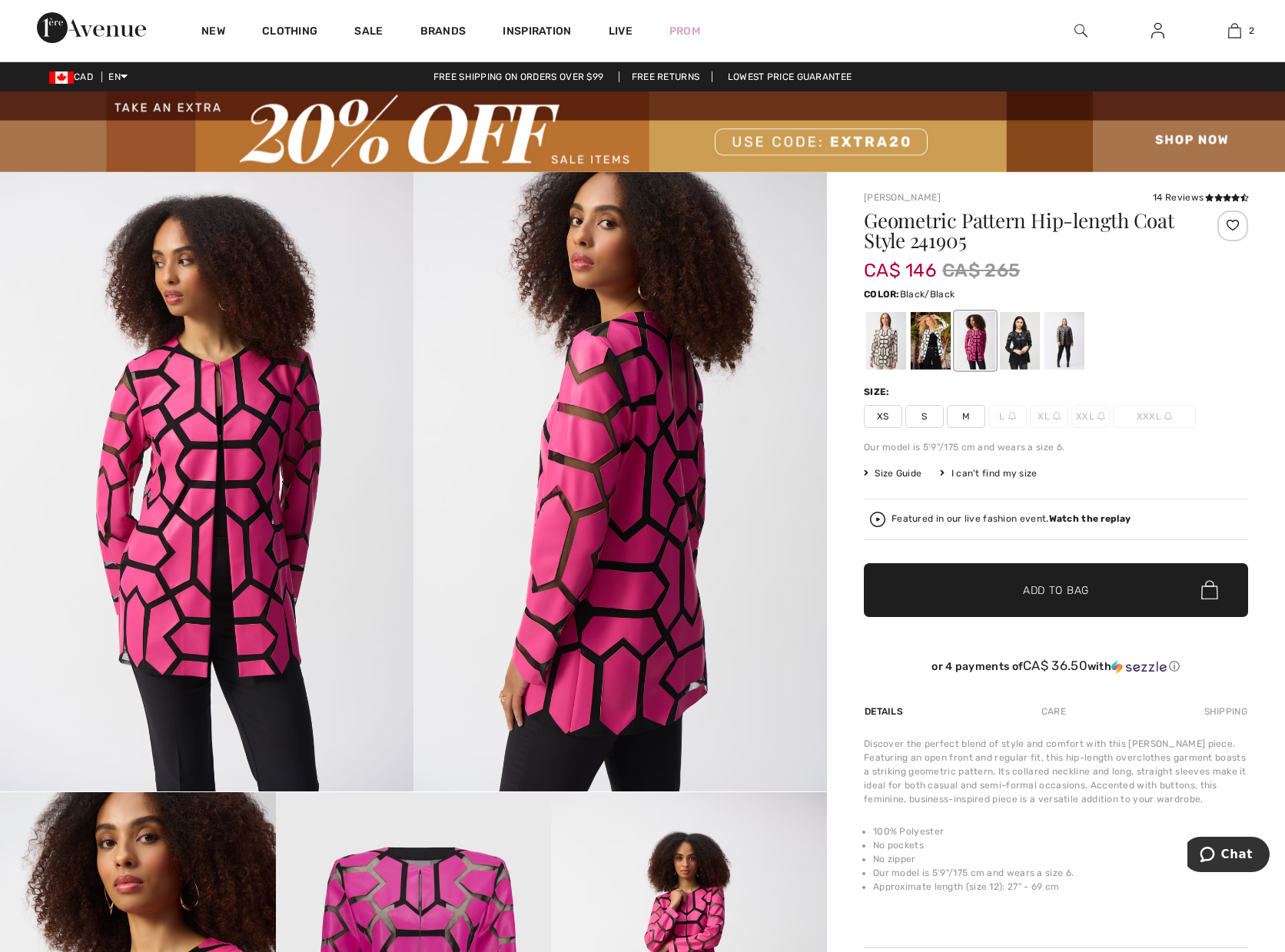
click at [1027, 338] on div at bounding box center [1020, 341] width 40 height 58
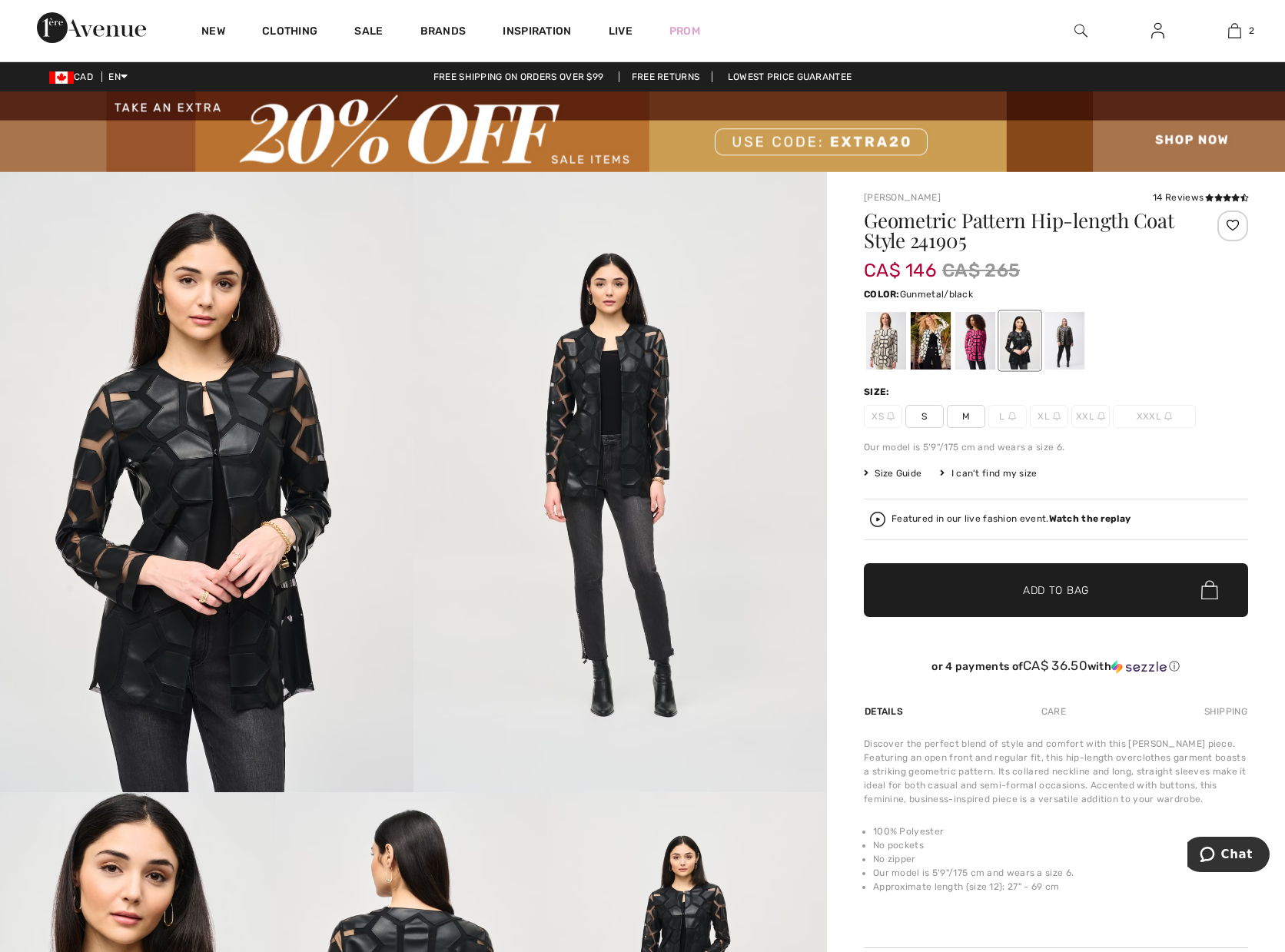
click at [1083, 349] on div at bounding box center [1064, 341] width 40 height 58
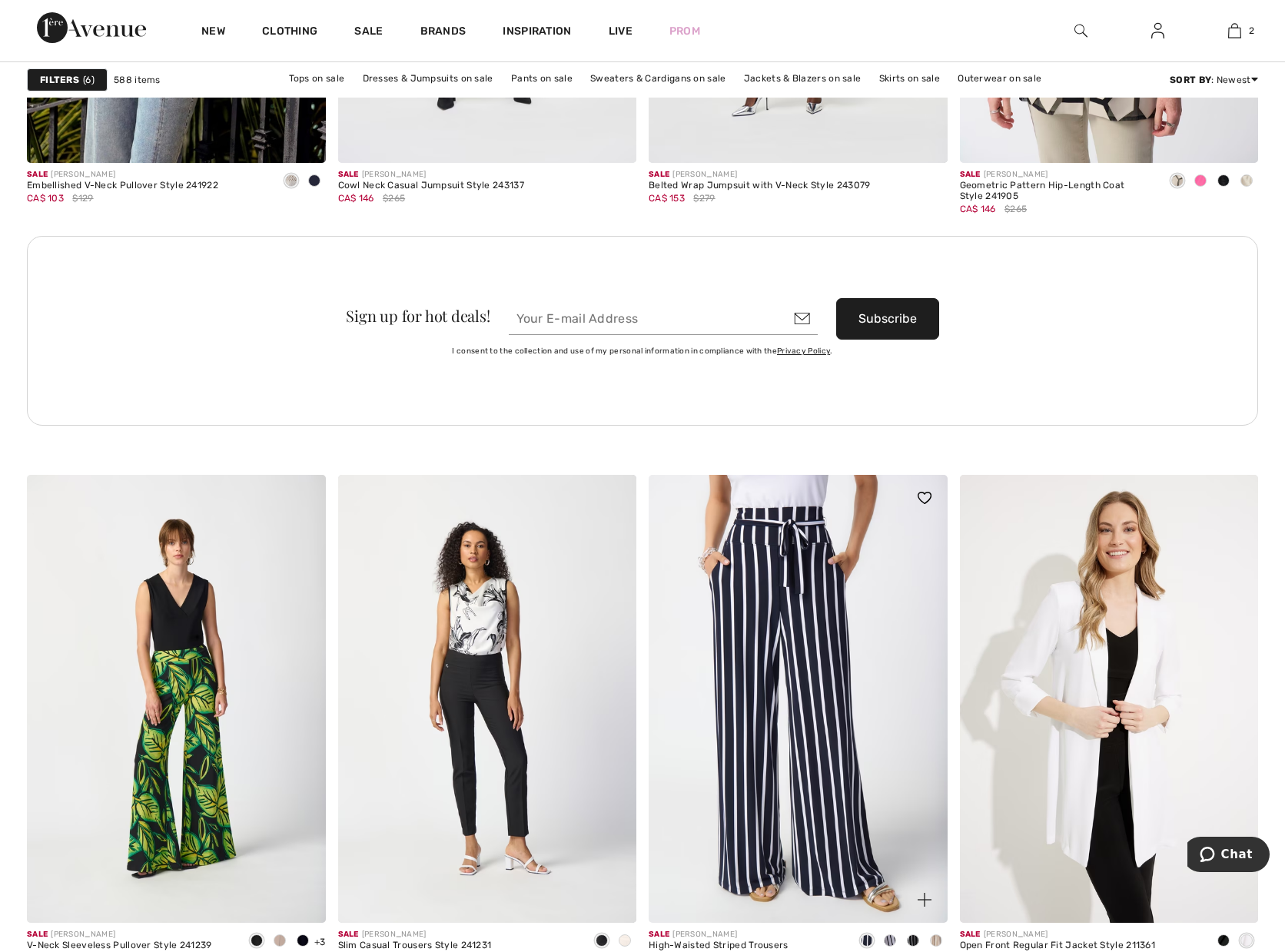
scroll to position [6572, 0]
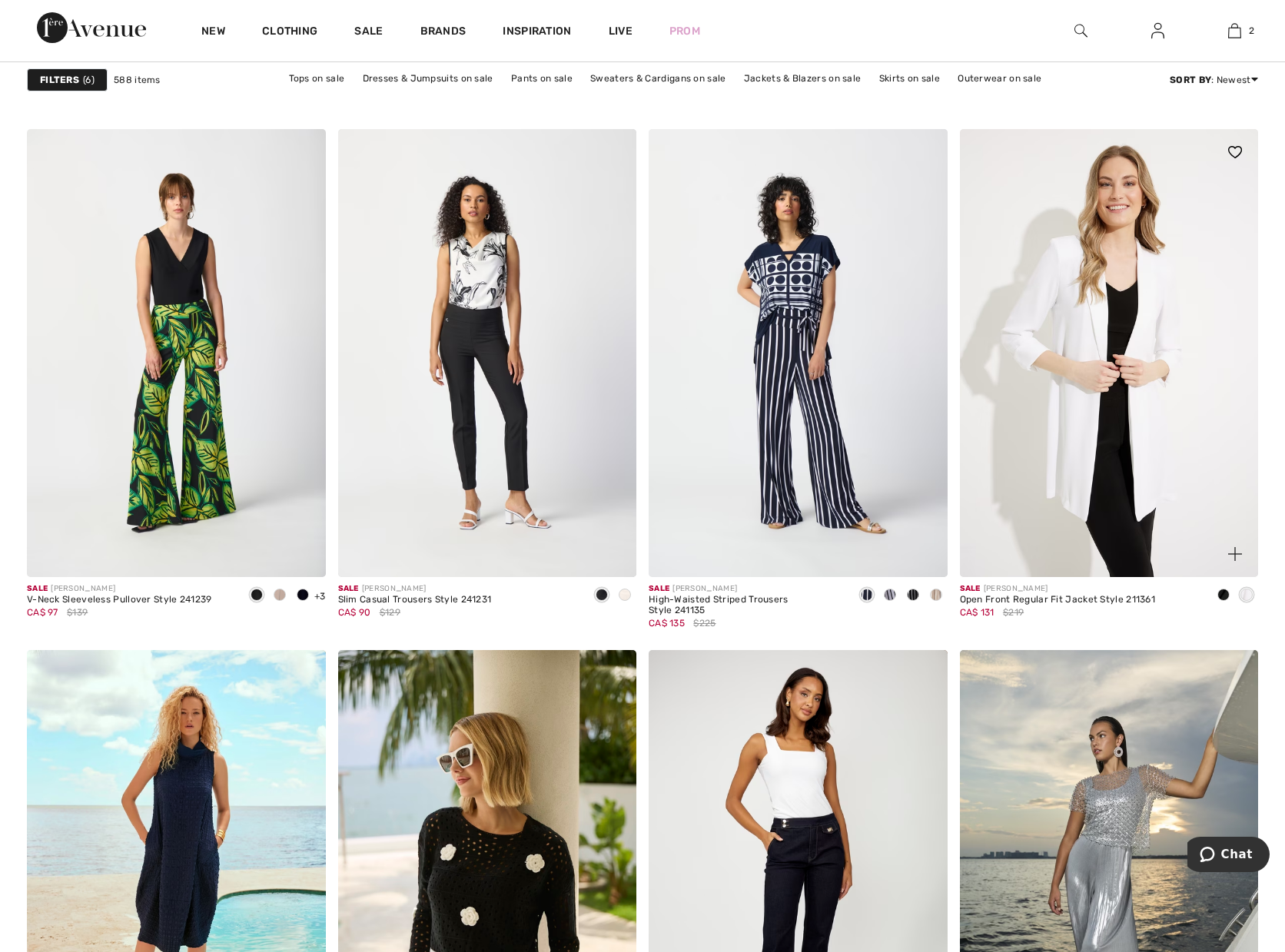
click at [1227, 601] on div at bounding box center [1223, 596] width 23 height 25
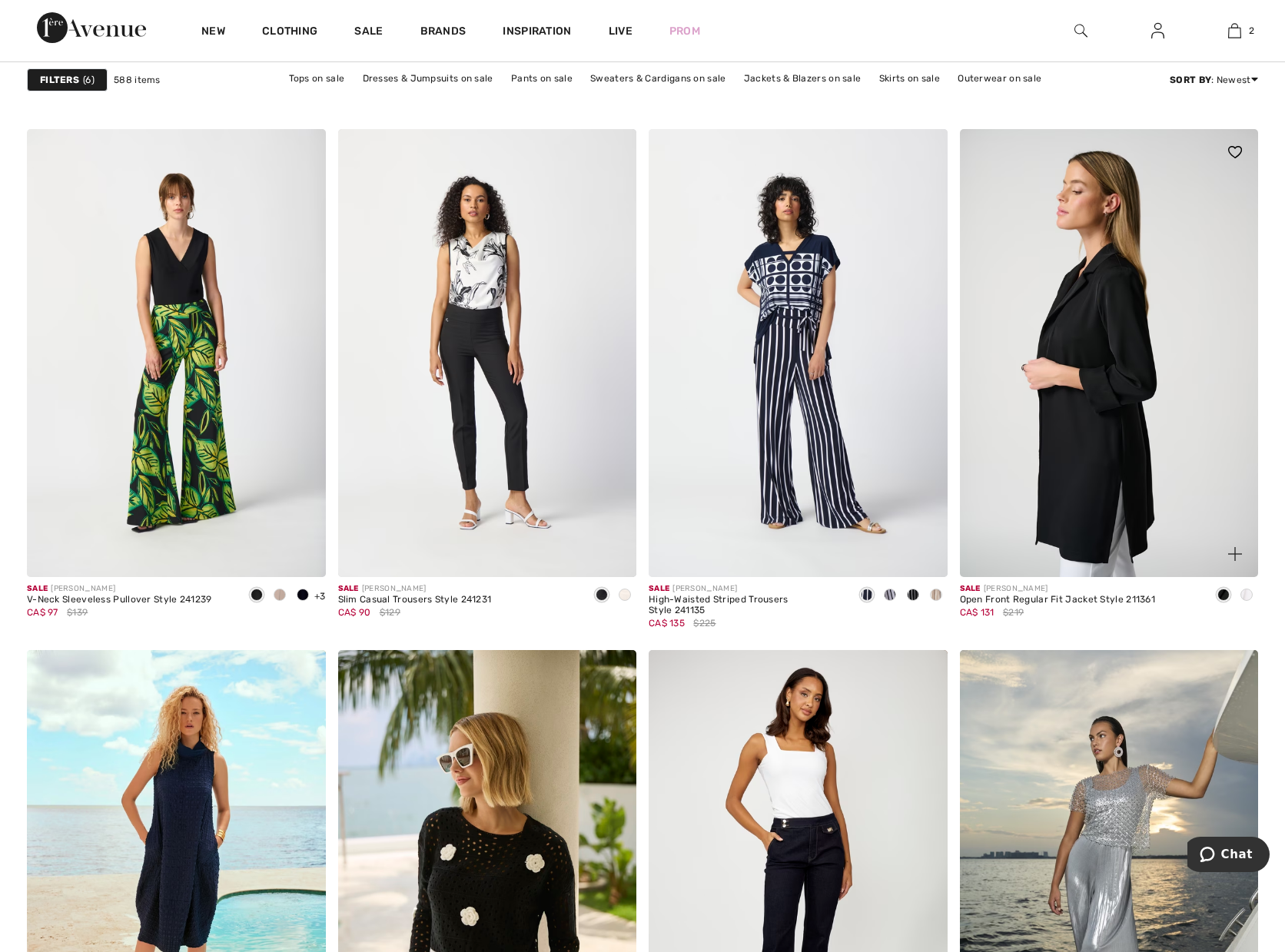
click at [1069, 427] on img at bounding box center [1110, 353] width 299 height 448
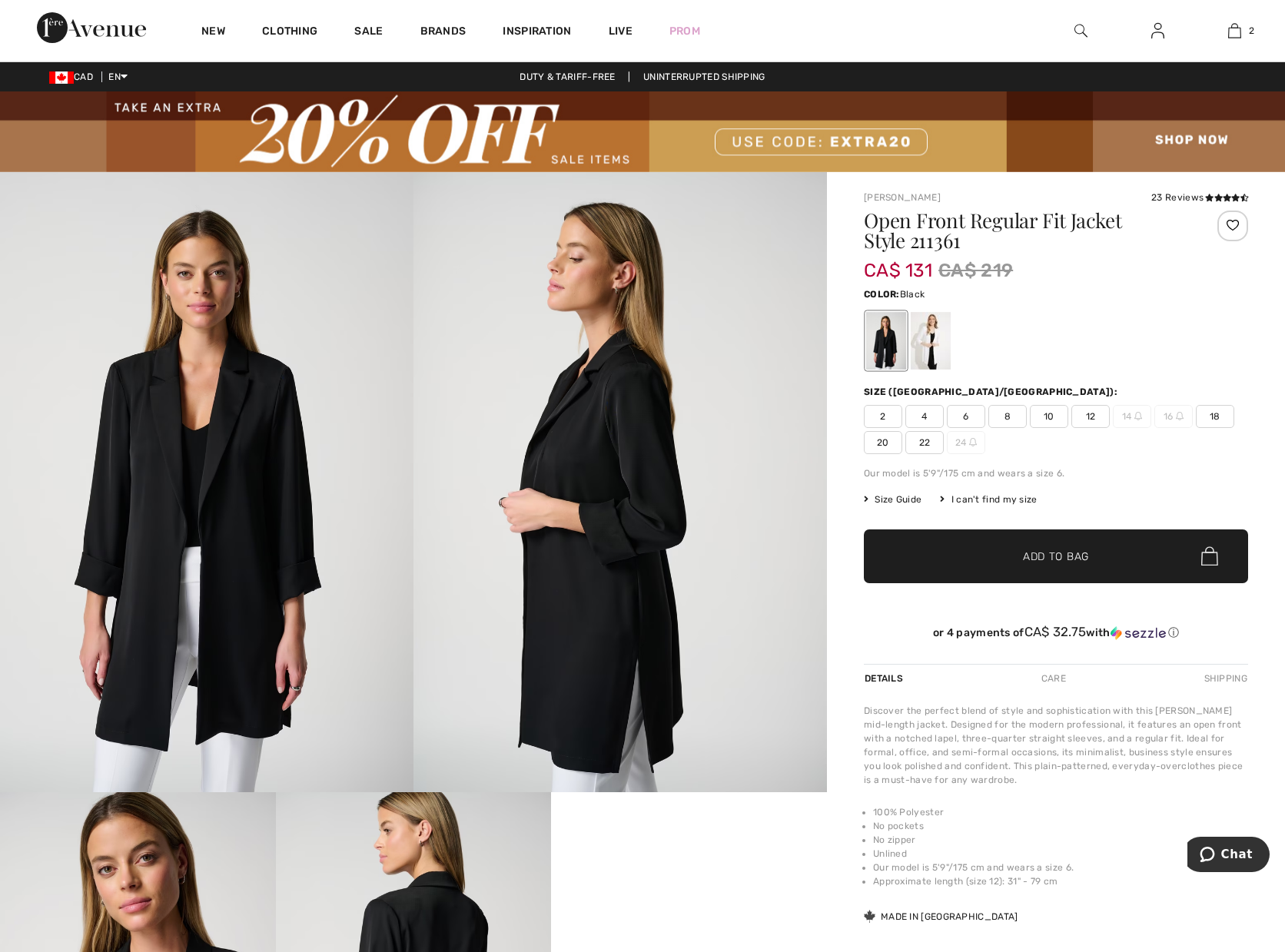
click at [919, 443] on span "22" at bounding box center [924, 443] width 38 height 23
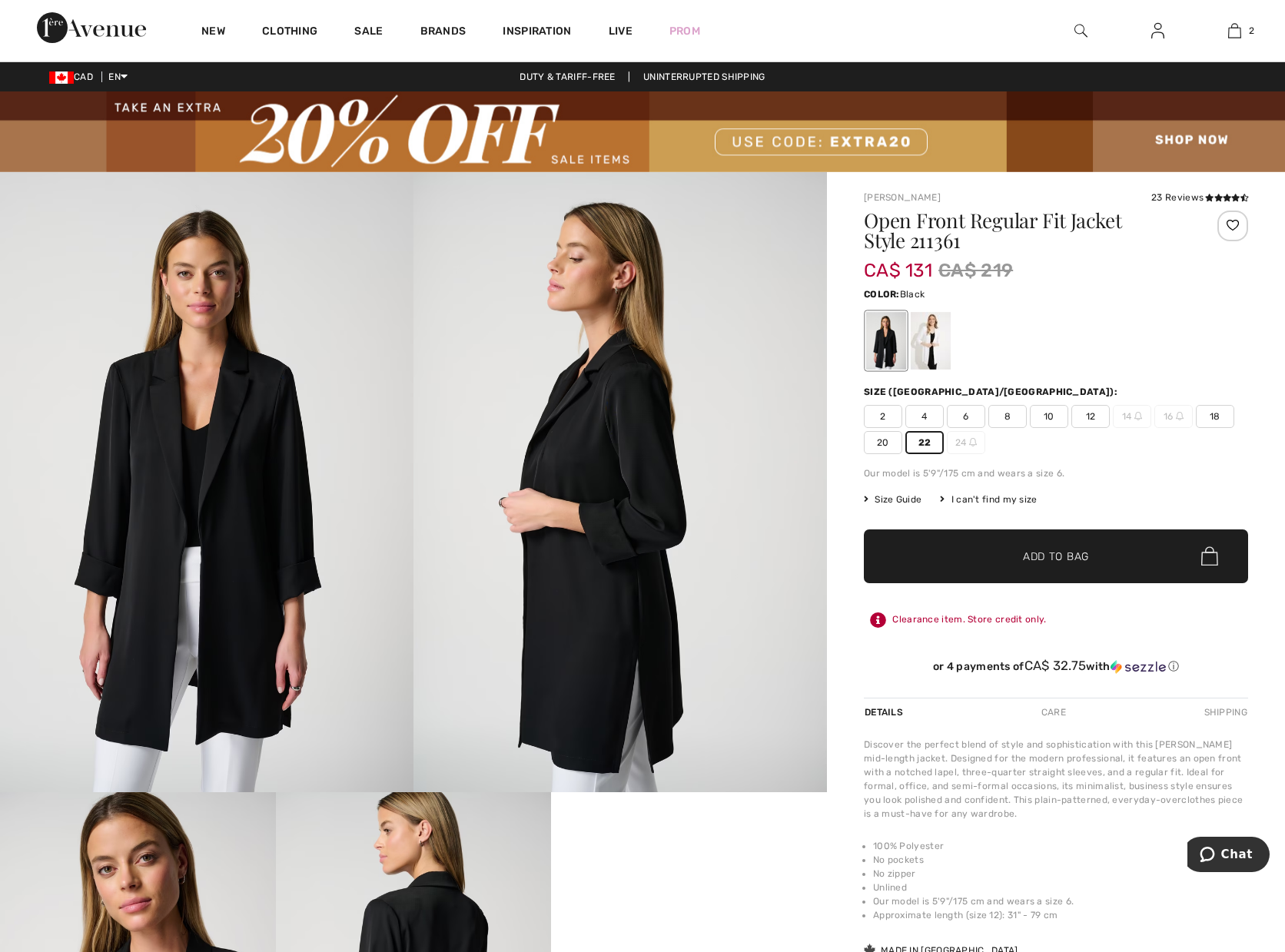
click at [1000, 566] on span "✔ Added to Bag Add to Bag" at bounding box center [1055, 556] width 384 height 53
click at [931, 338] on div at bounding box center [930, 341] width 40 height 58
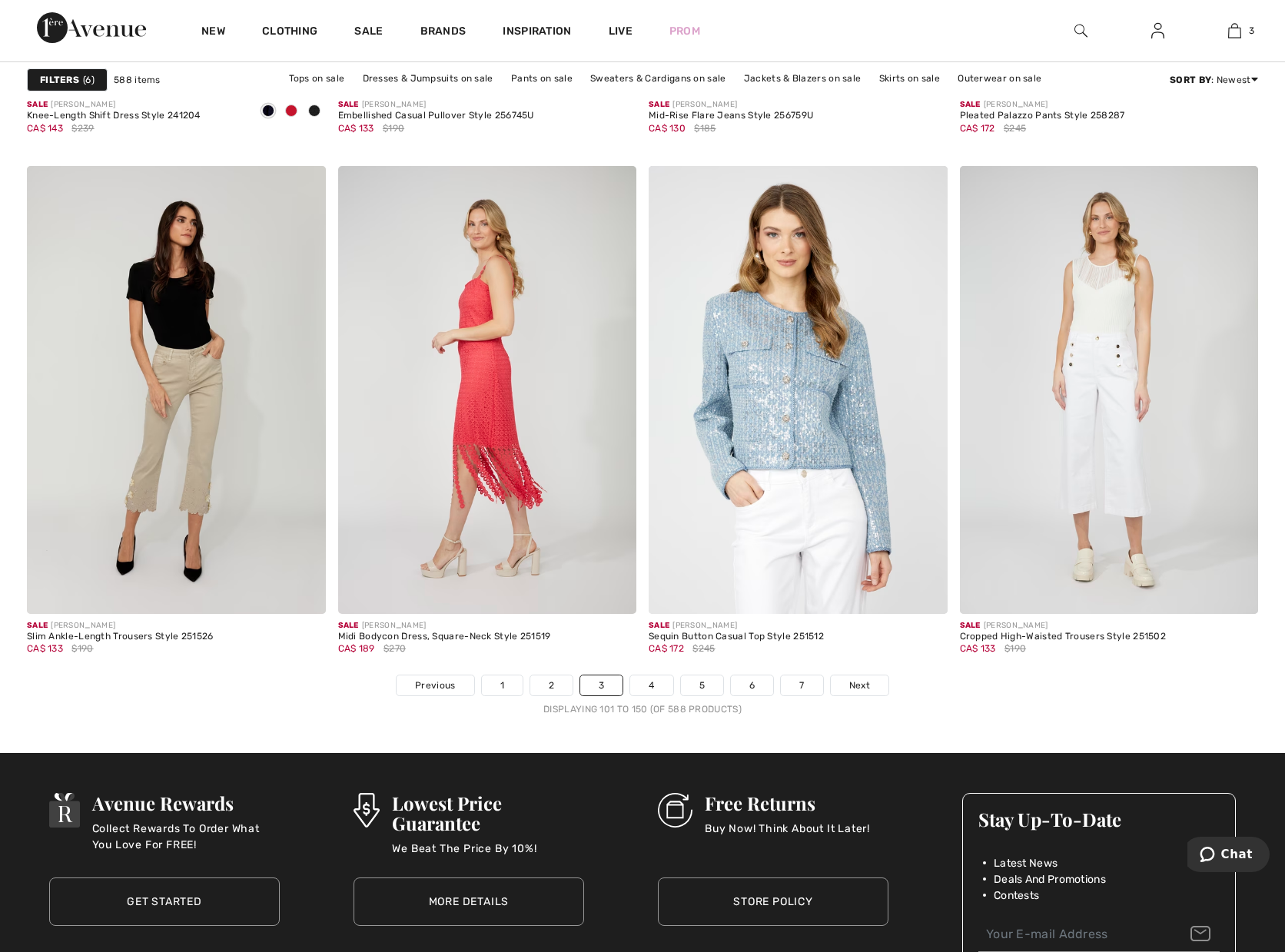
scroll to position [7610, 0]
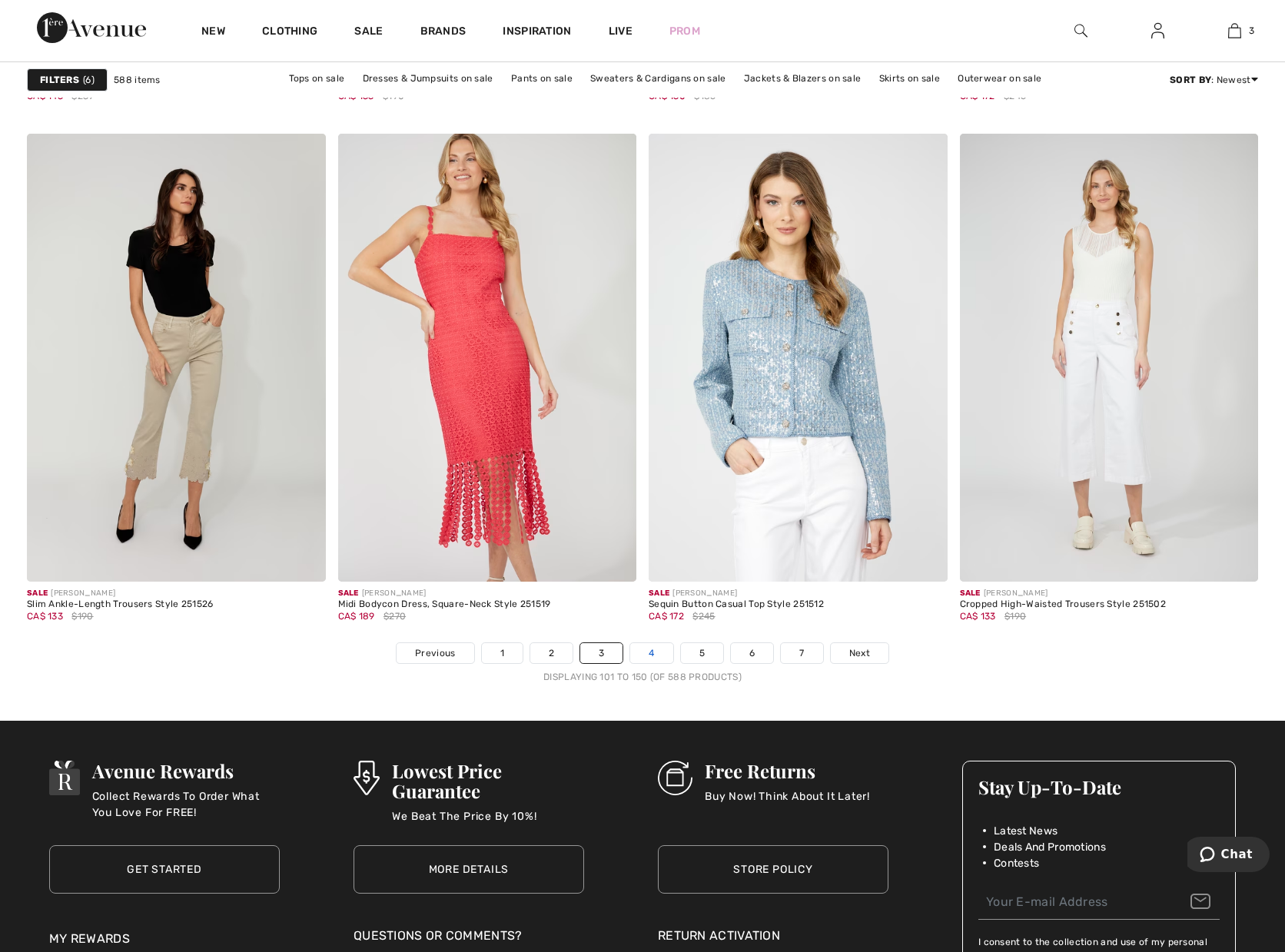
click at [647, 662] on link "4" at bounding box center [652, 654] width 42 height 20
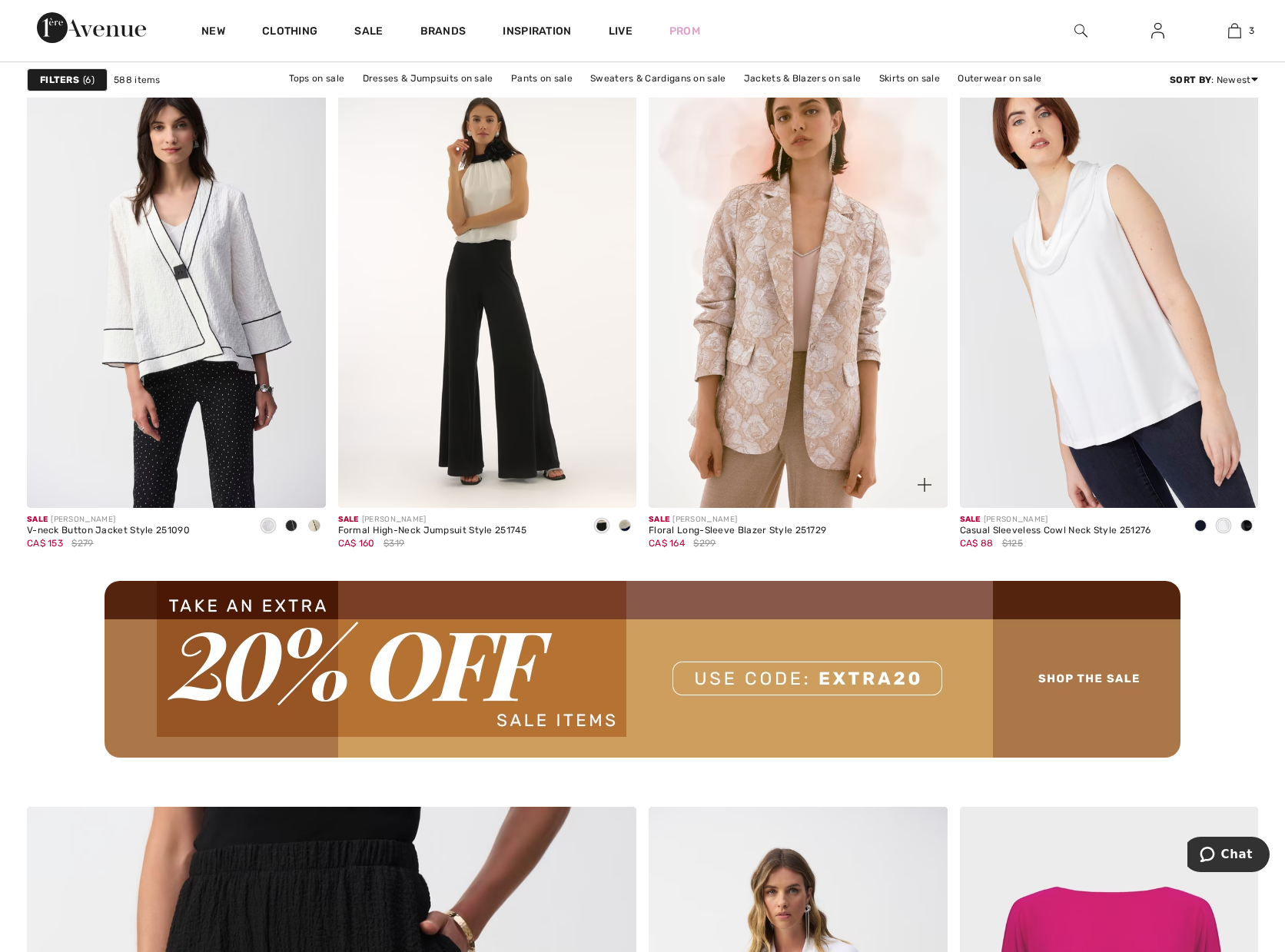
scroll to position [3574, 0]
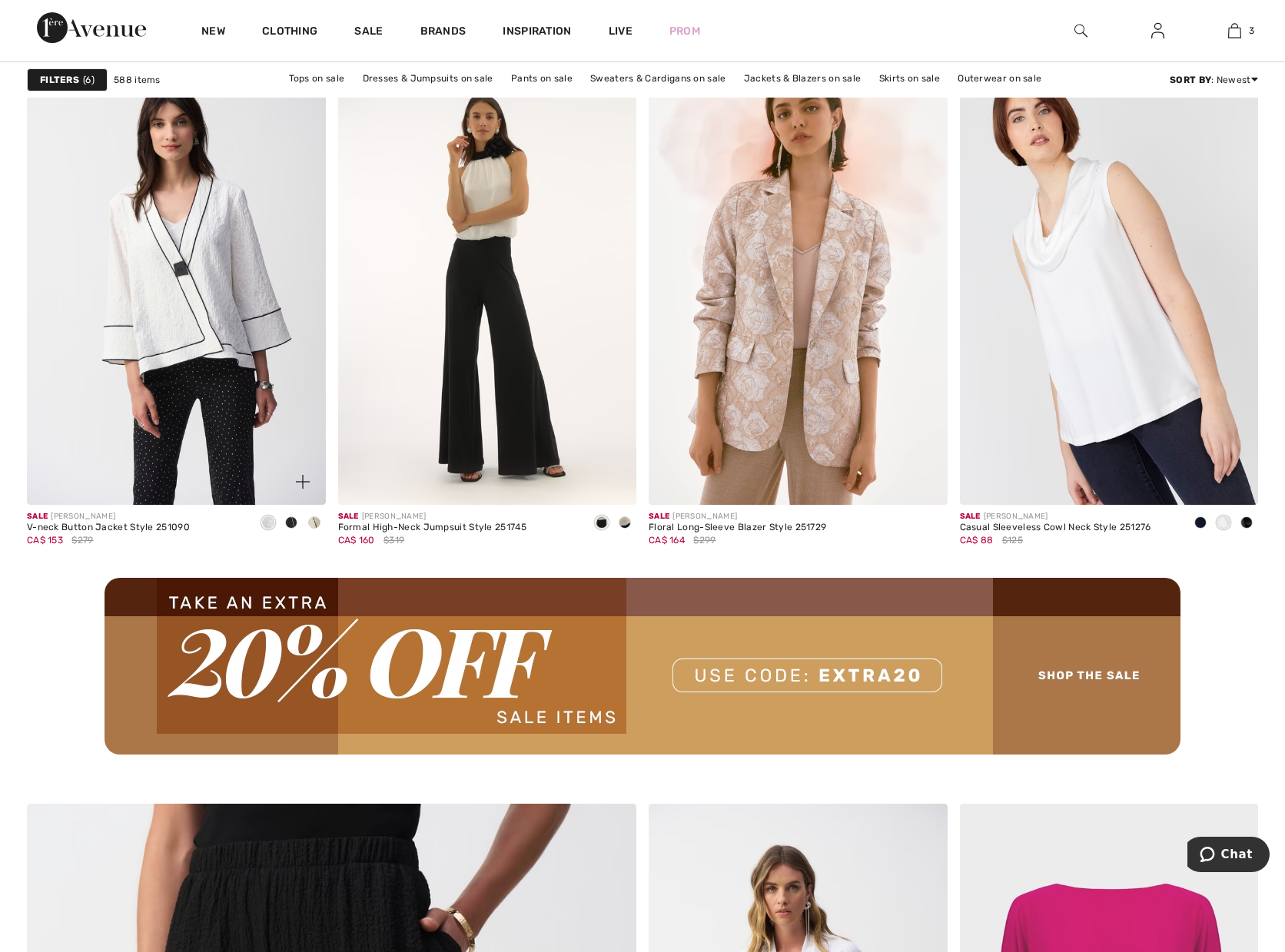
click at [294, 522] on span at bounding box center [291, 522] width 13 height 13
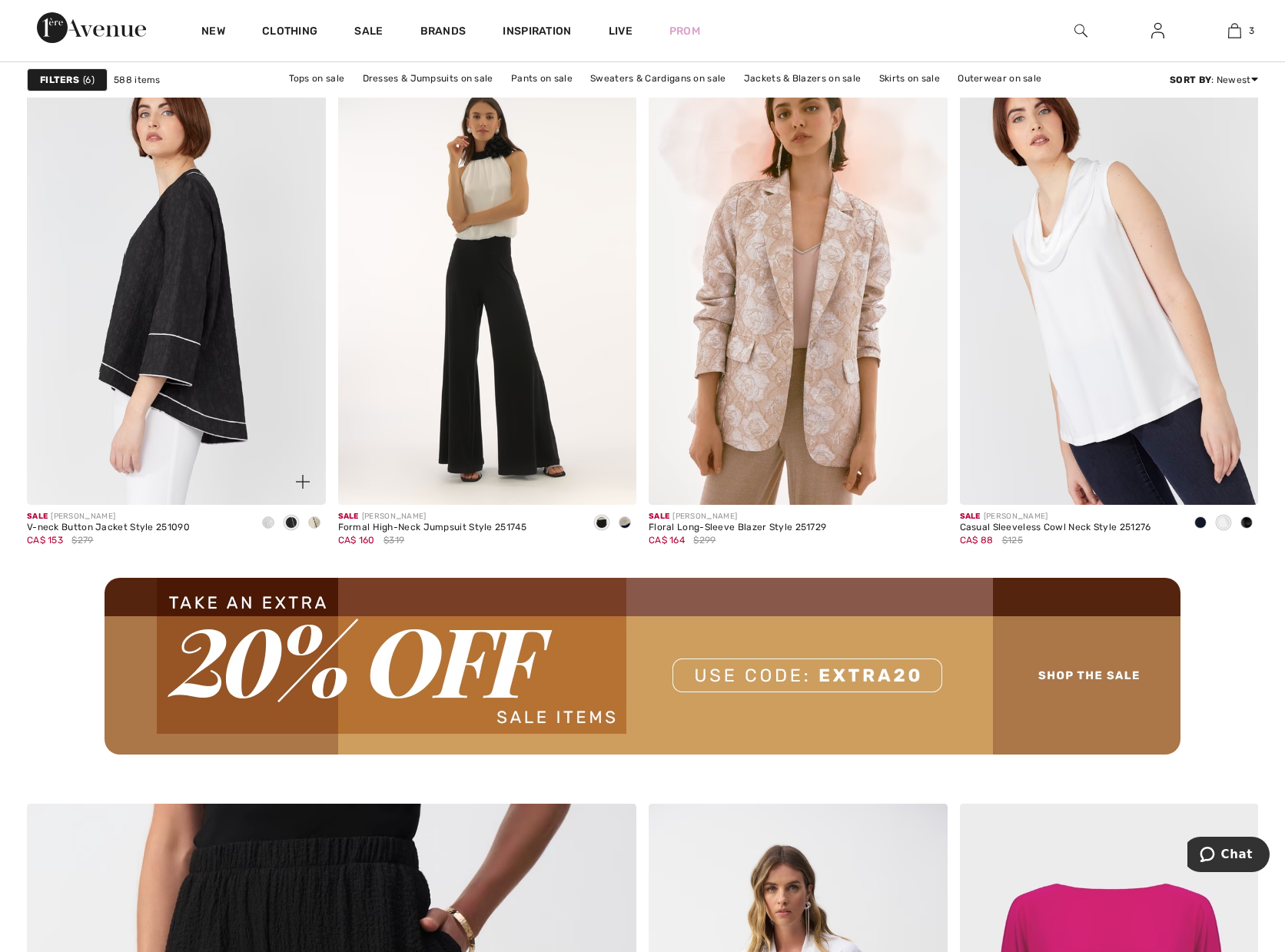
click at [201, 356] on img at bounding box center [176, 281] width 299 height 448
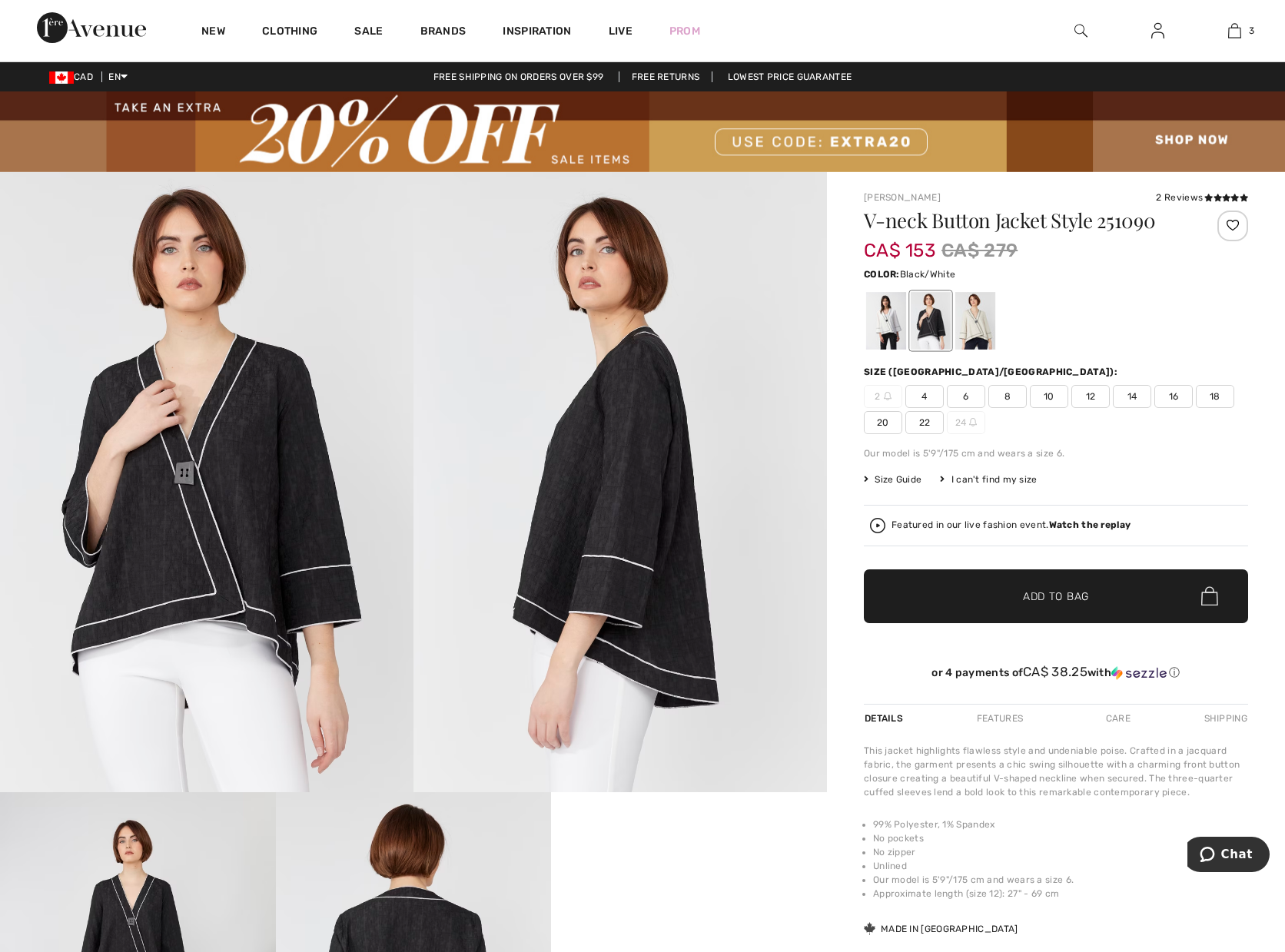
click at [919, 425] on span "22" at bounding box center [924, 422] width 38 height 23
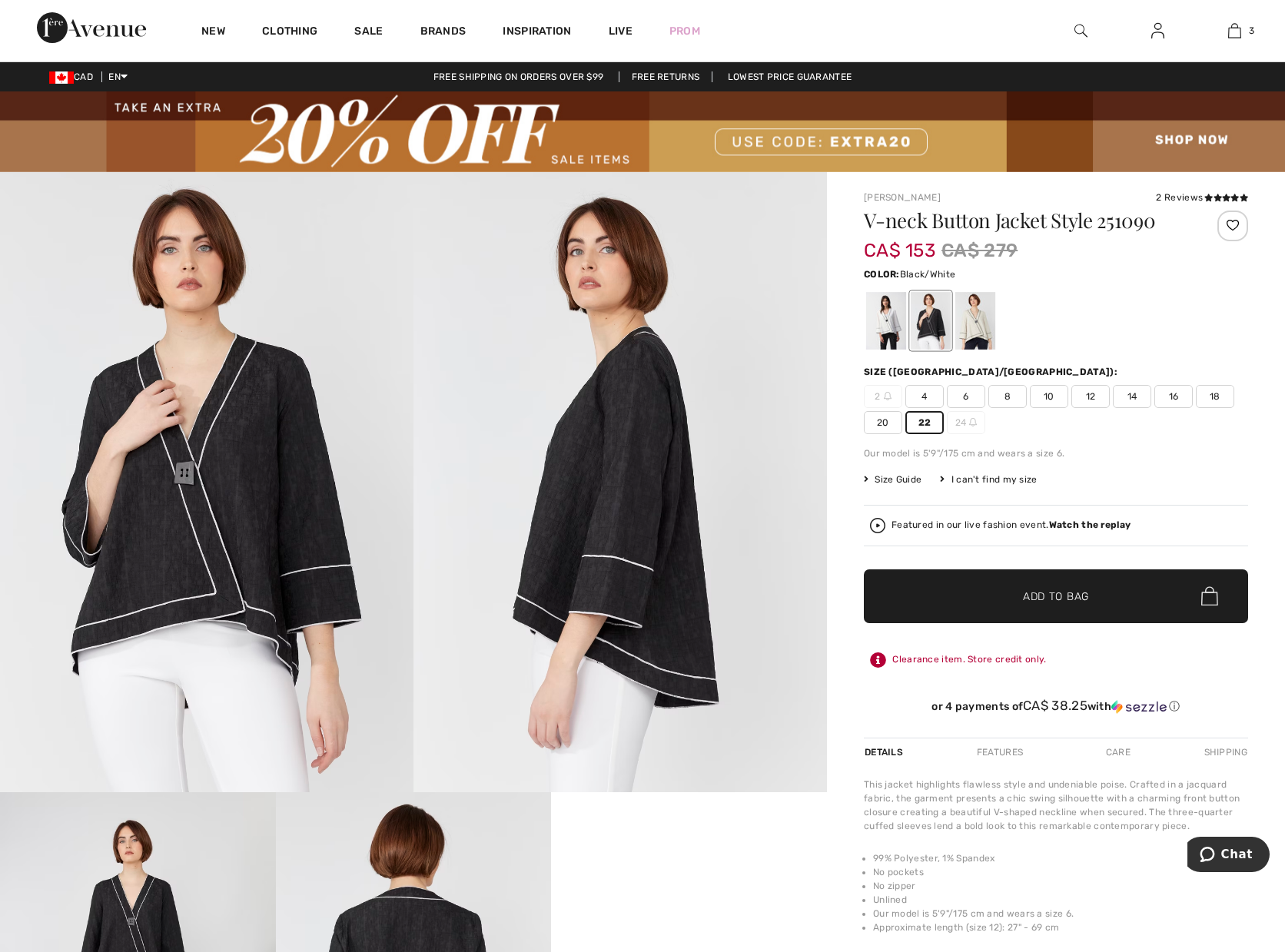
click at [961, 592] on span "✔ Added to Bag Add to Bag" at bounding box center [1055, 596] width 384 height 53
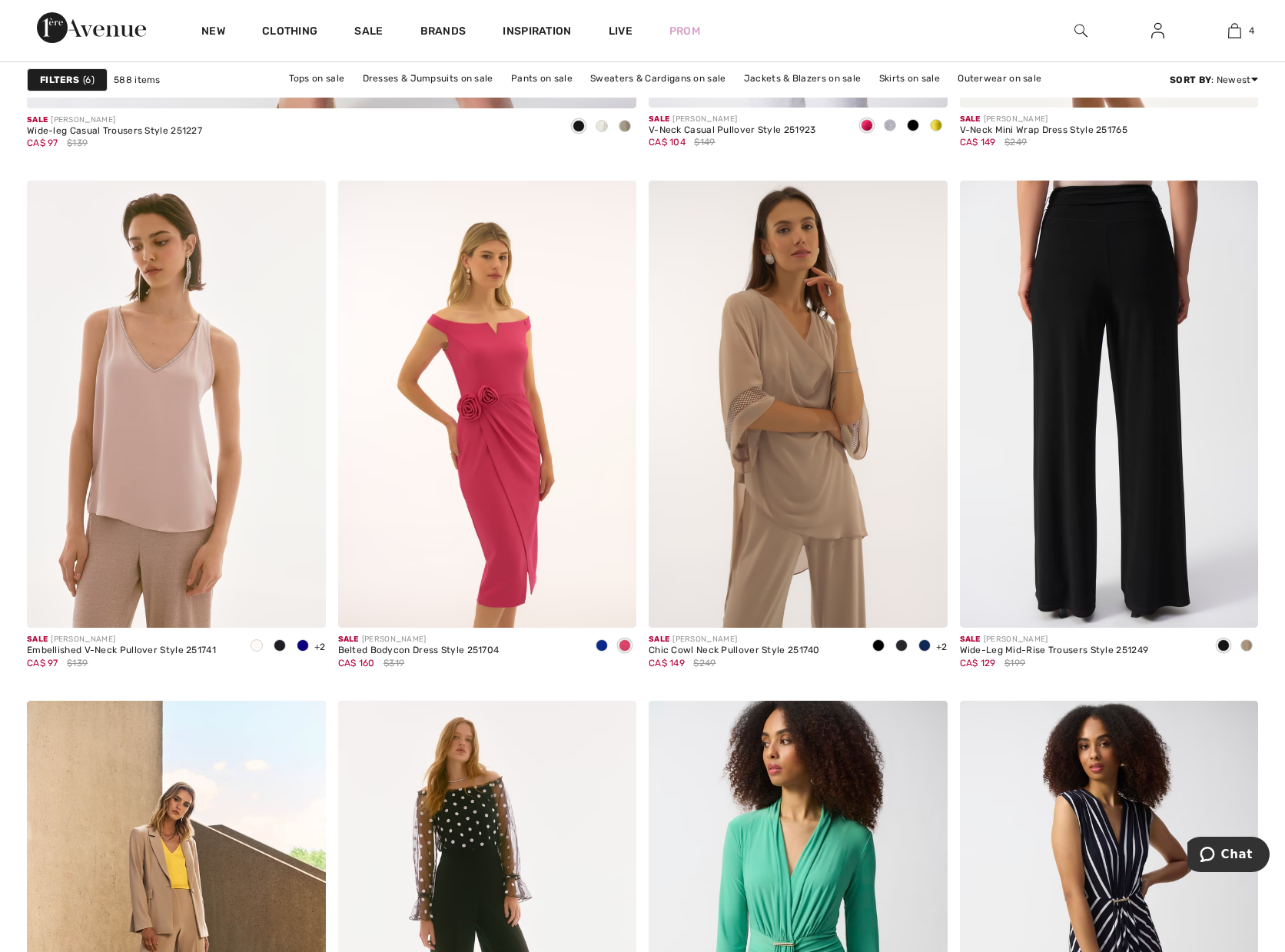
scroll to position [5303, 0]
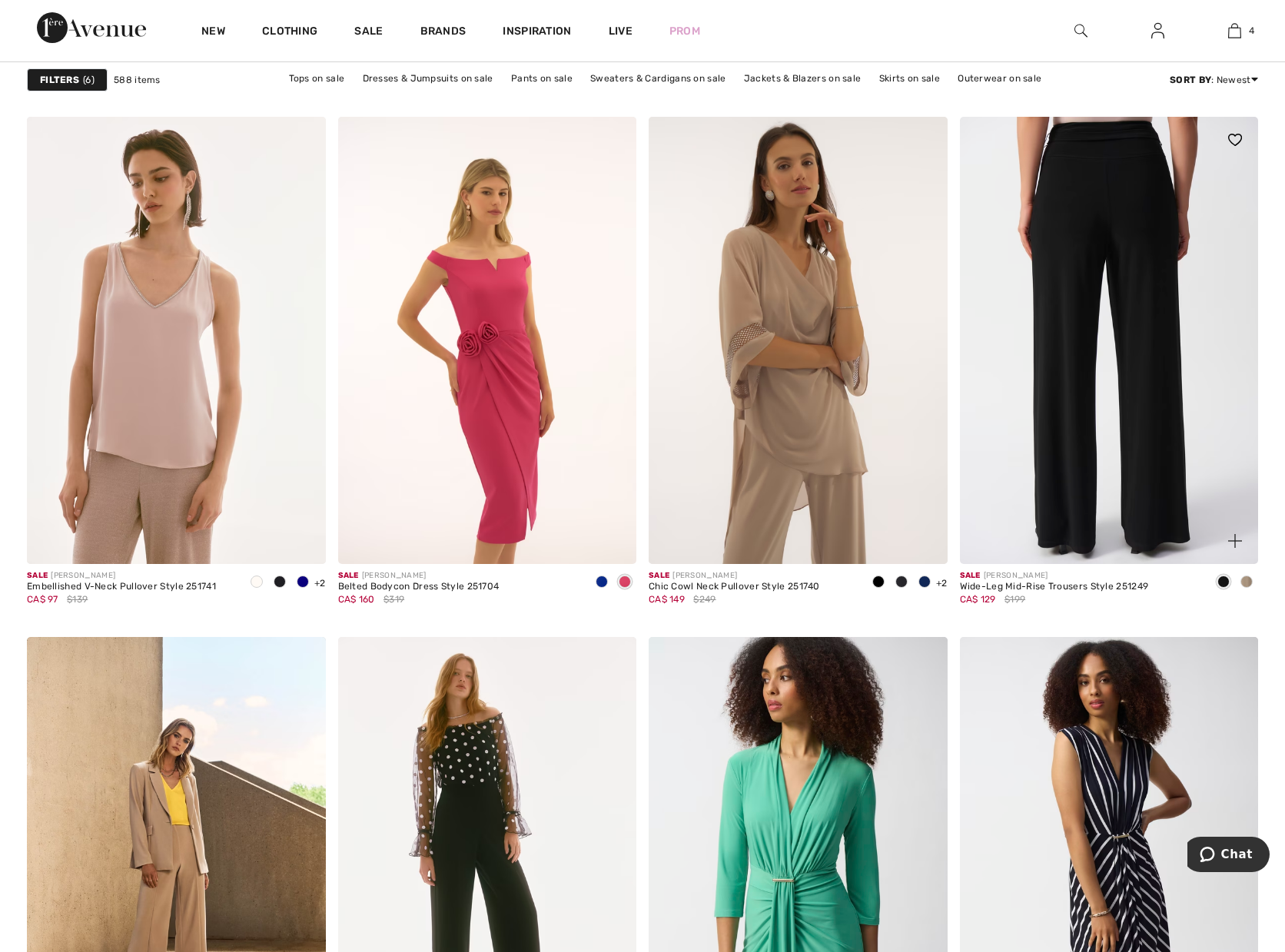
click at [1059, 357] on img at bounding box center [1110, 341] width 299 height 448
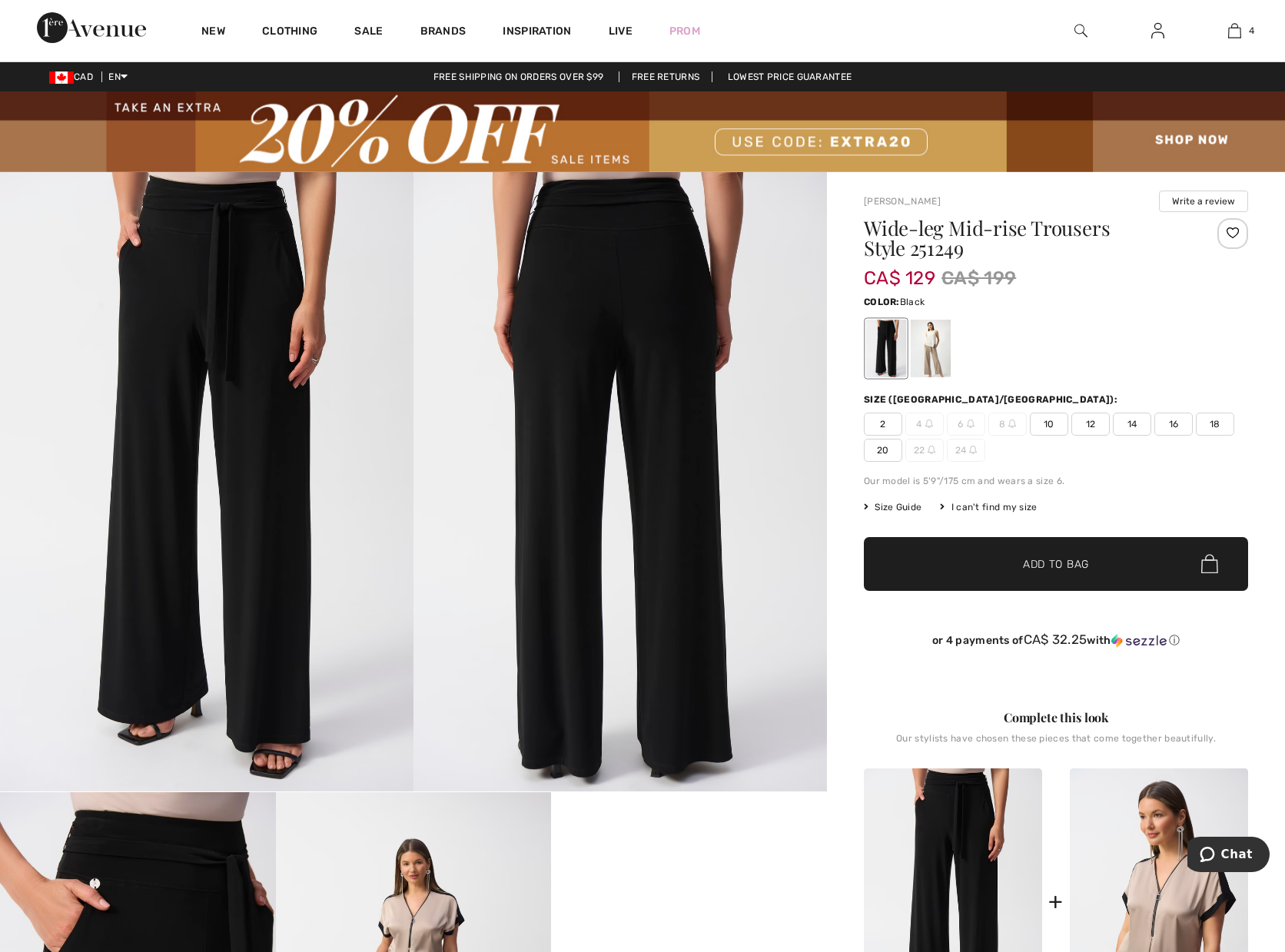
click at [872, 456] on span "20" at bounding box center [882, 450] width 38 height 23
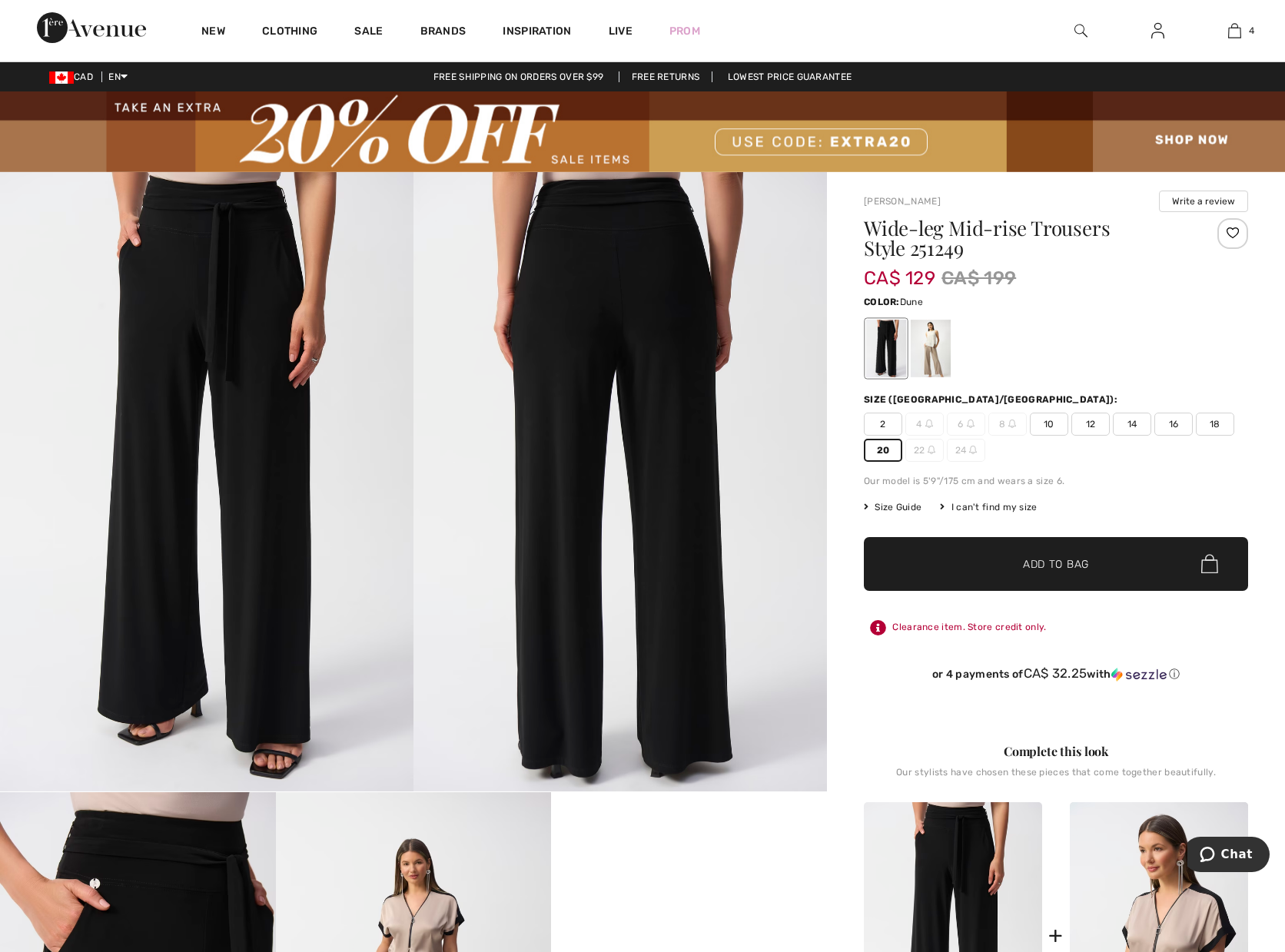
click at [921, 351] on div at bounding box center [930, 348] width 40 height 58
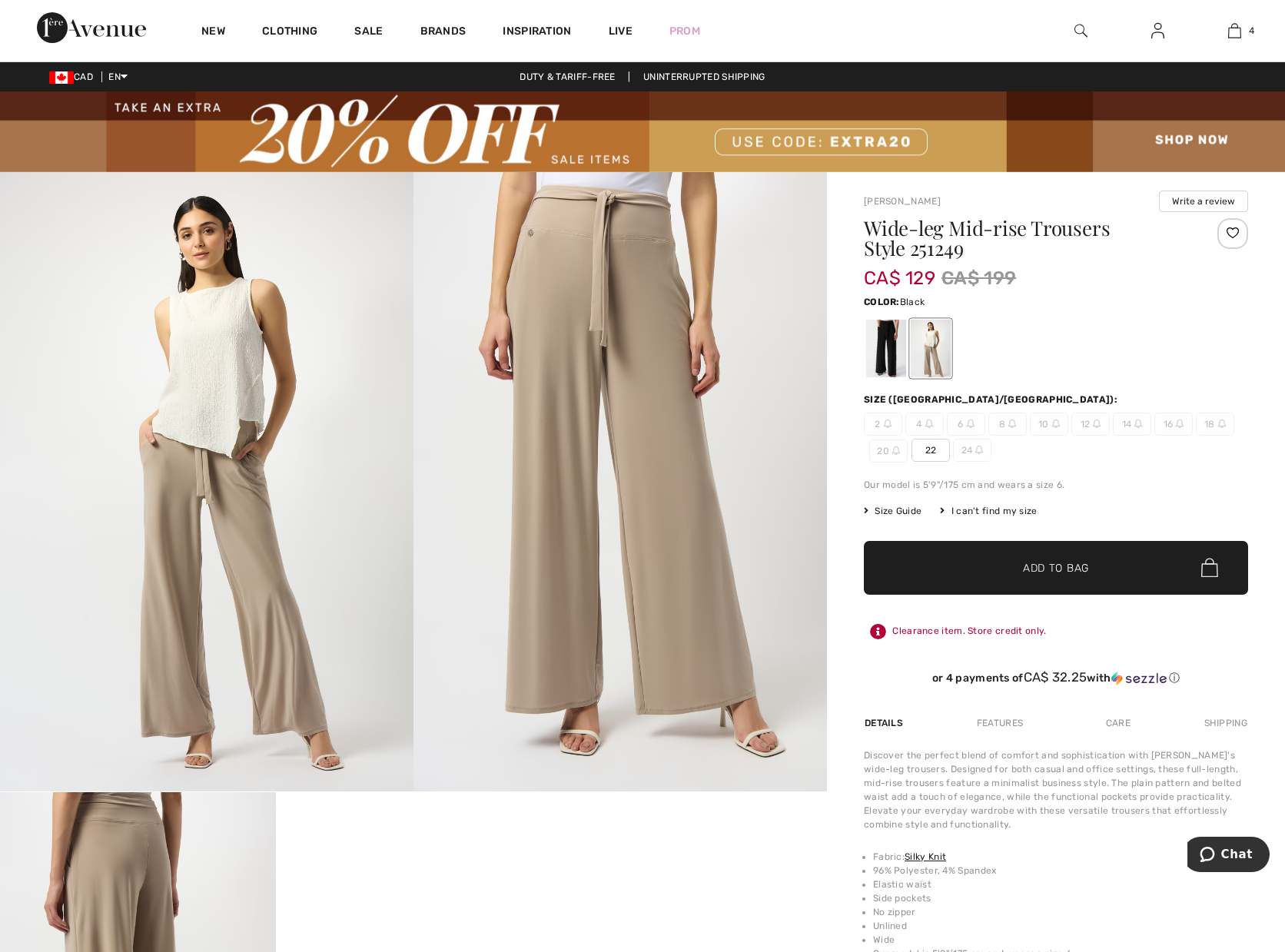
click at [877, 348] on div at bounding box center [886, 348] width 40 height 58
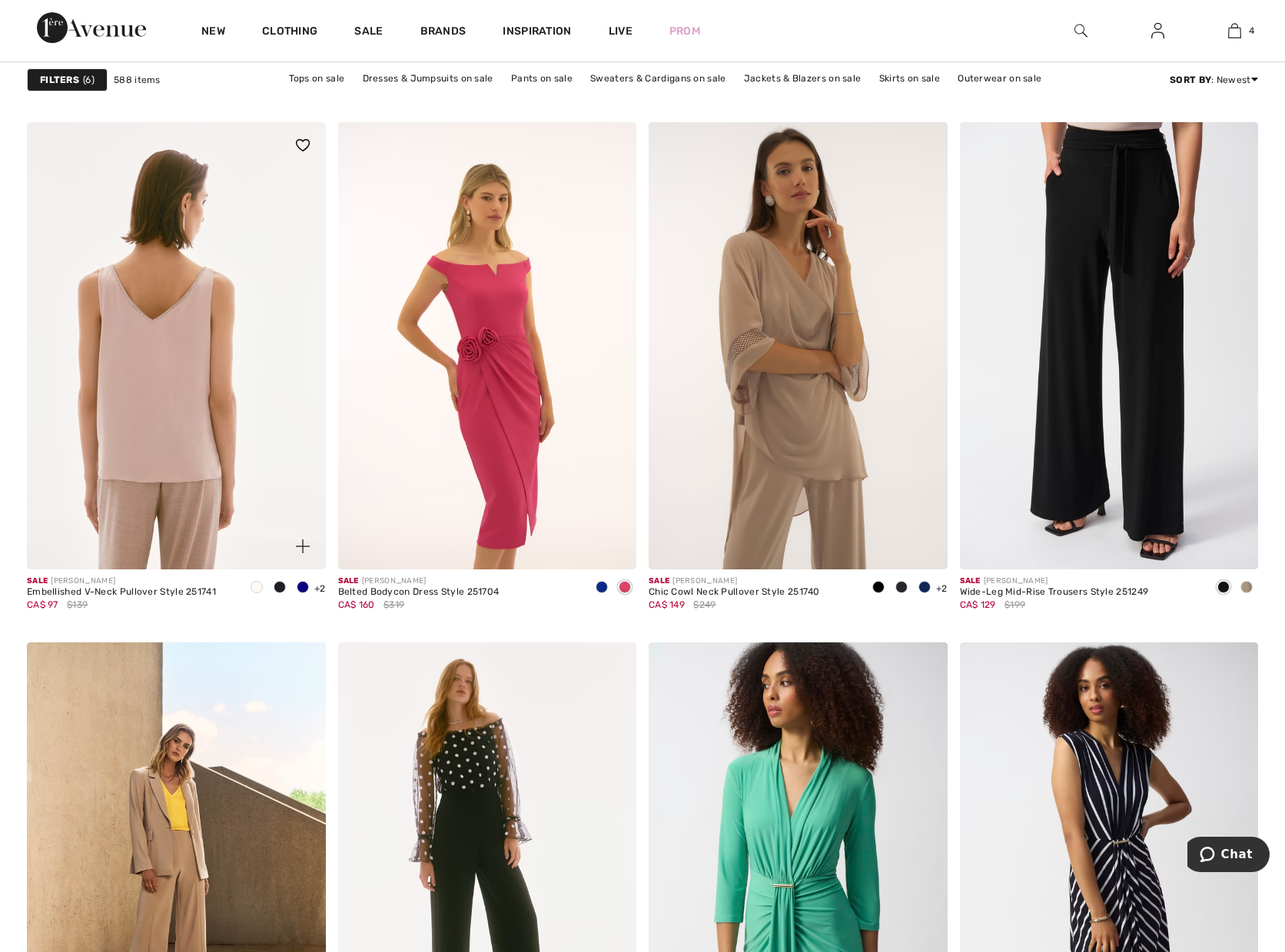
scroll to position [5303, 0]
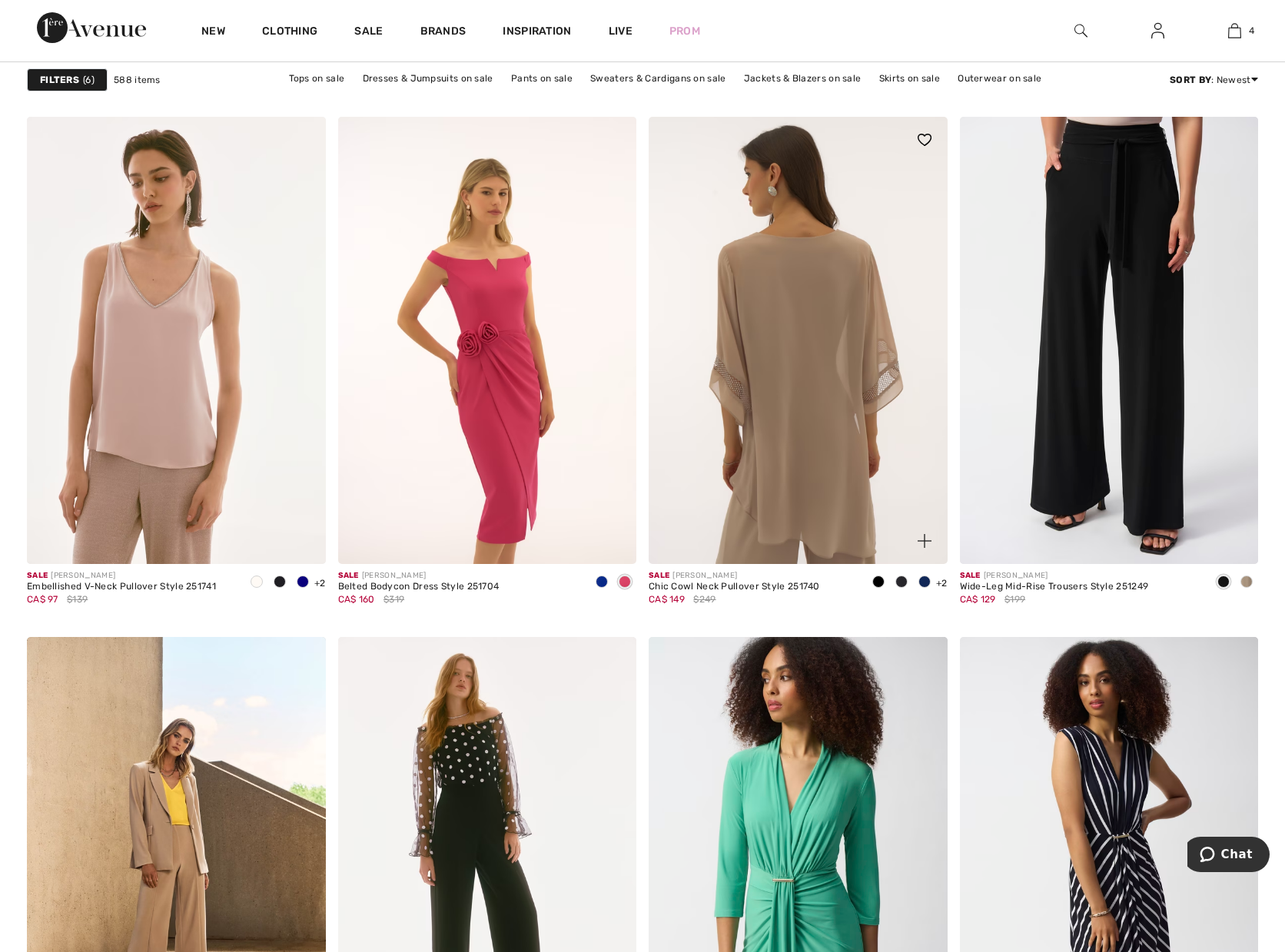
click at [805, 276] on img at bounding box center [798, 341] width 299 height 448
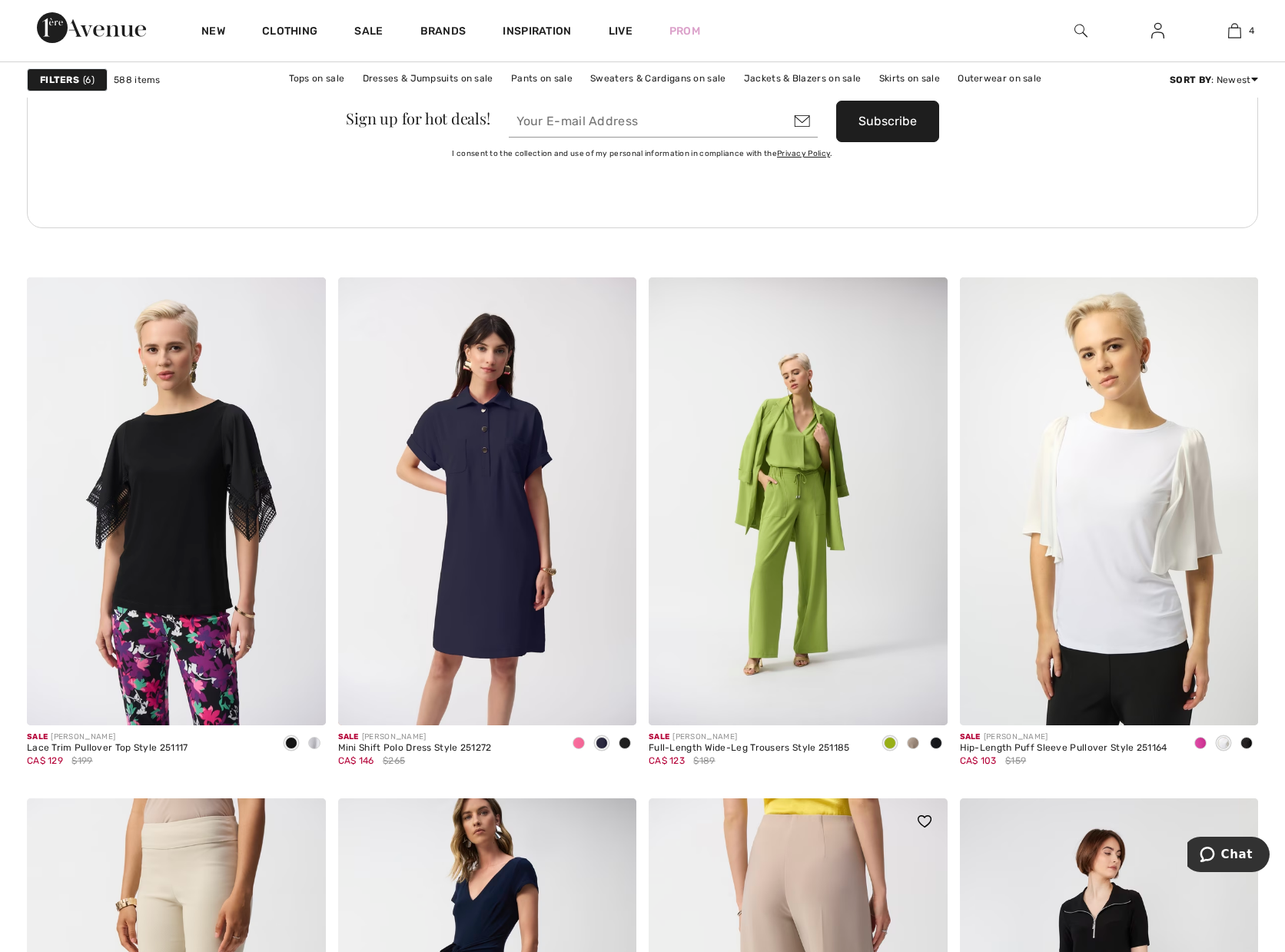
scroll to position [6457, 0]
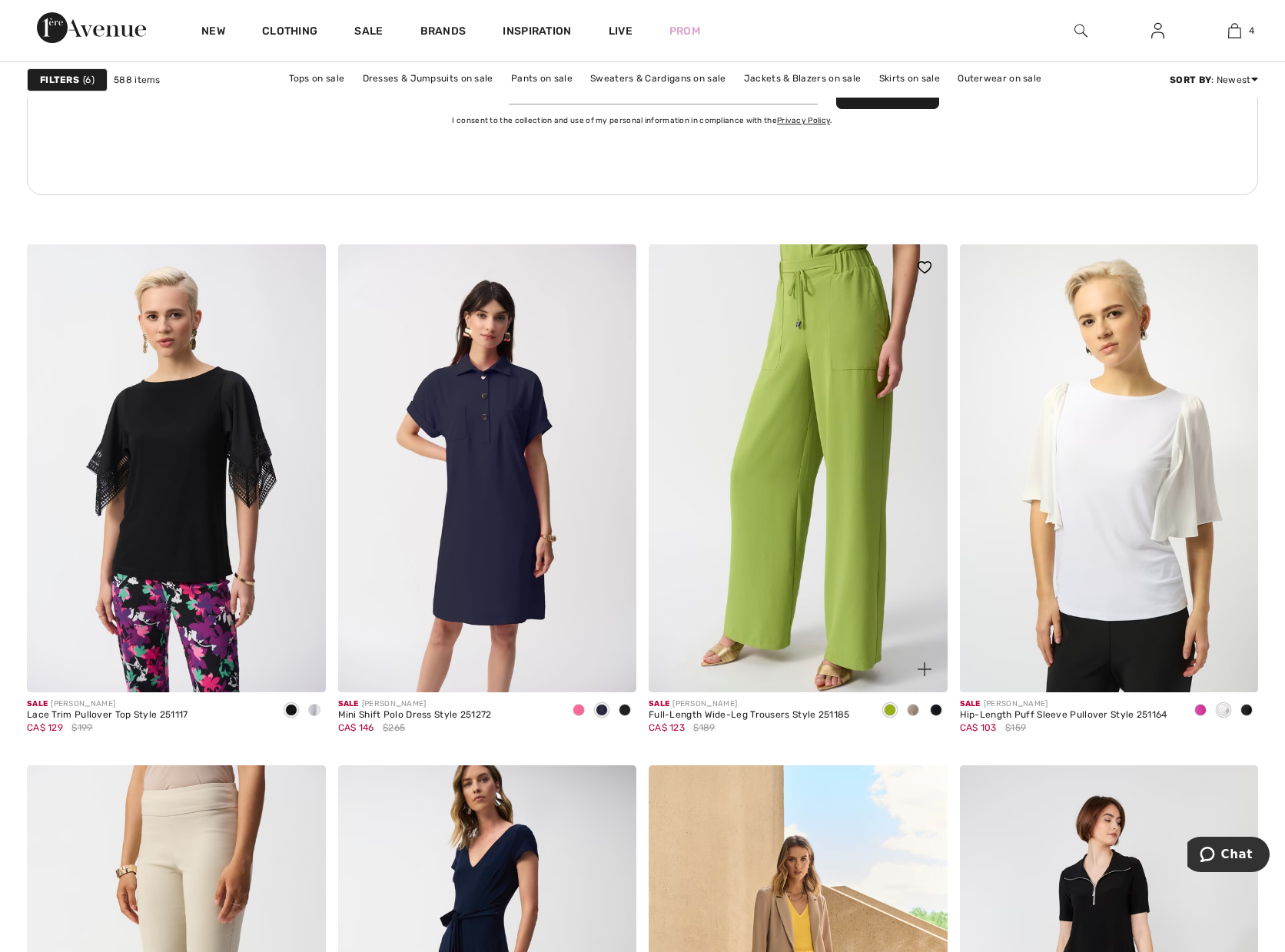
click at [843, 506] on img at bounding box center [798, 468] width 299 height 448
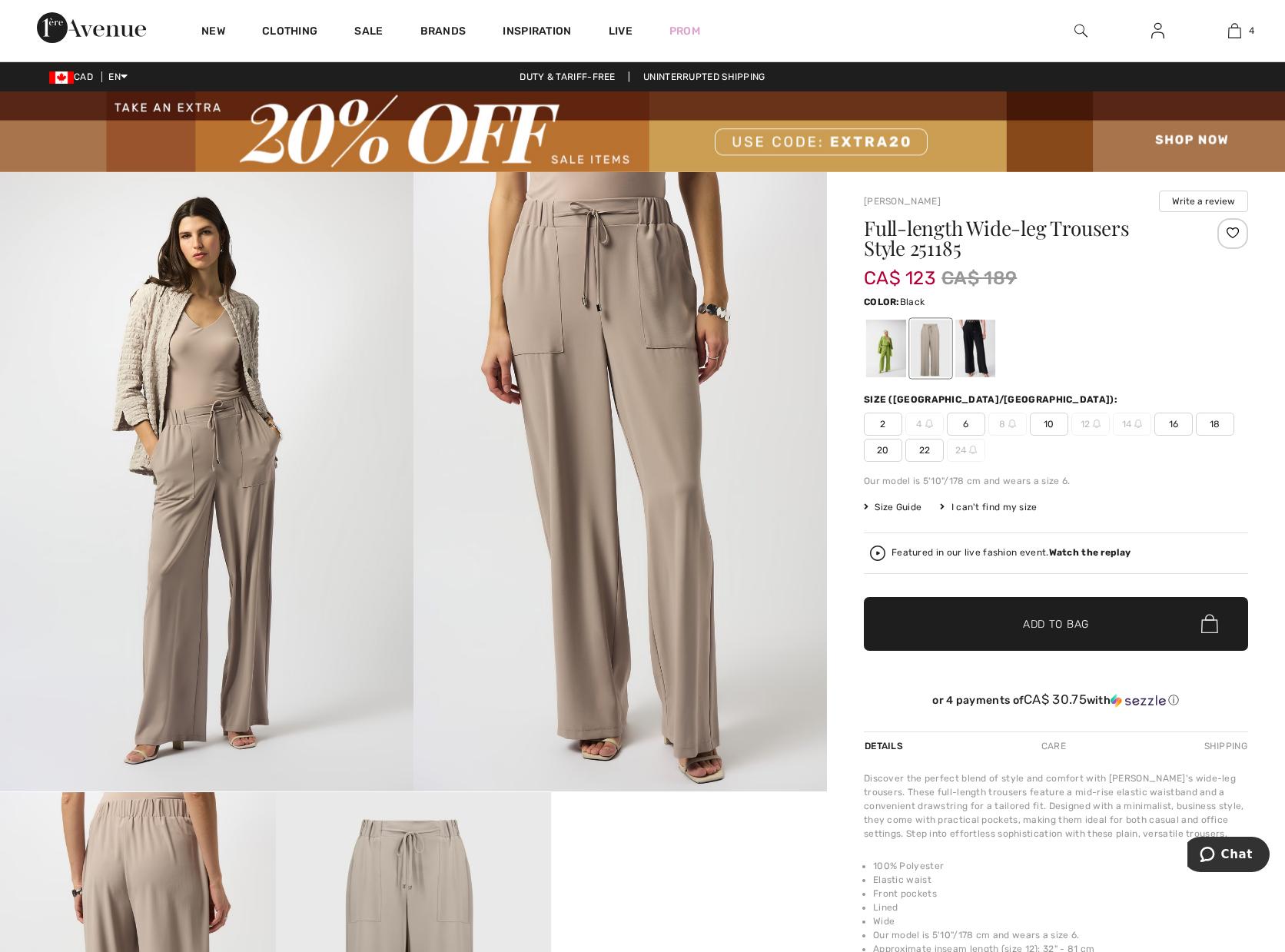
click at [976, 344] on div at bounding box center [975, 348] width 40 height 58
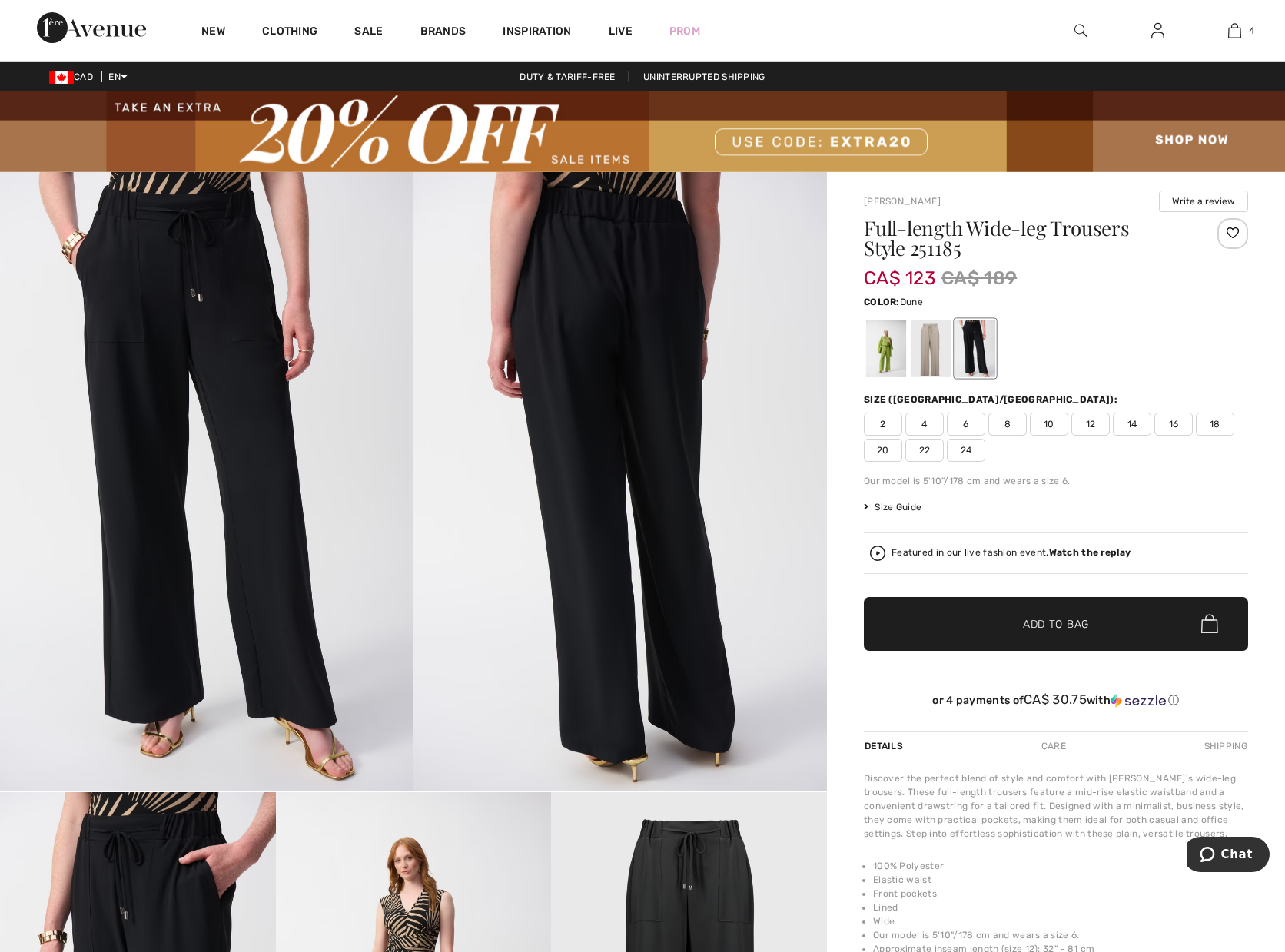
click at [936, 344] on div at bounding box center [930, 348] width 40 height 58
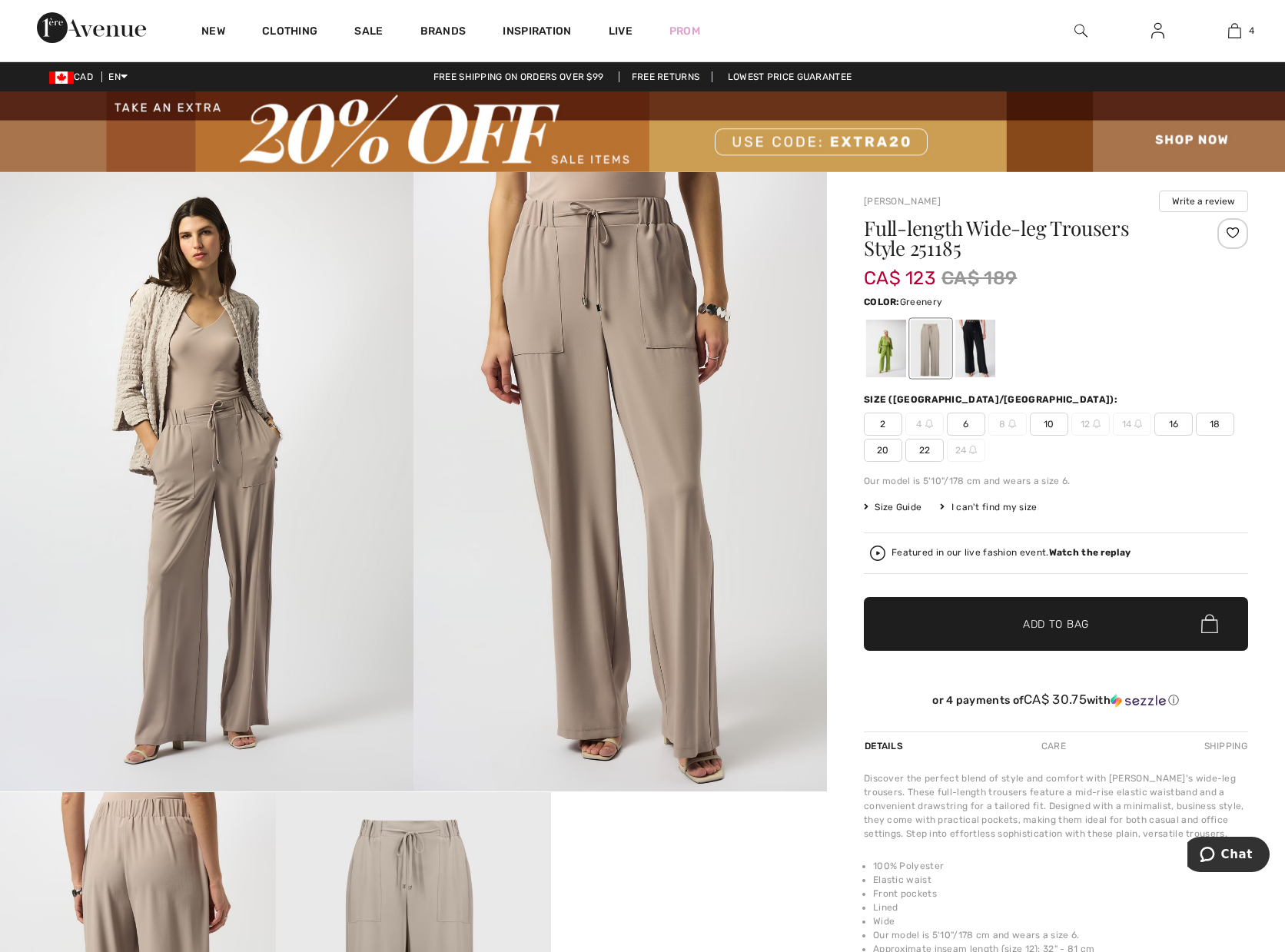
click at [877, 355] on div at bounding box center [886, 348] width 40 height 58
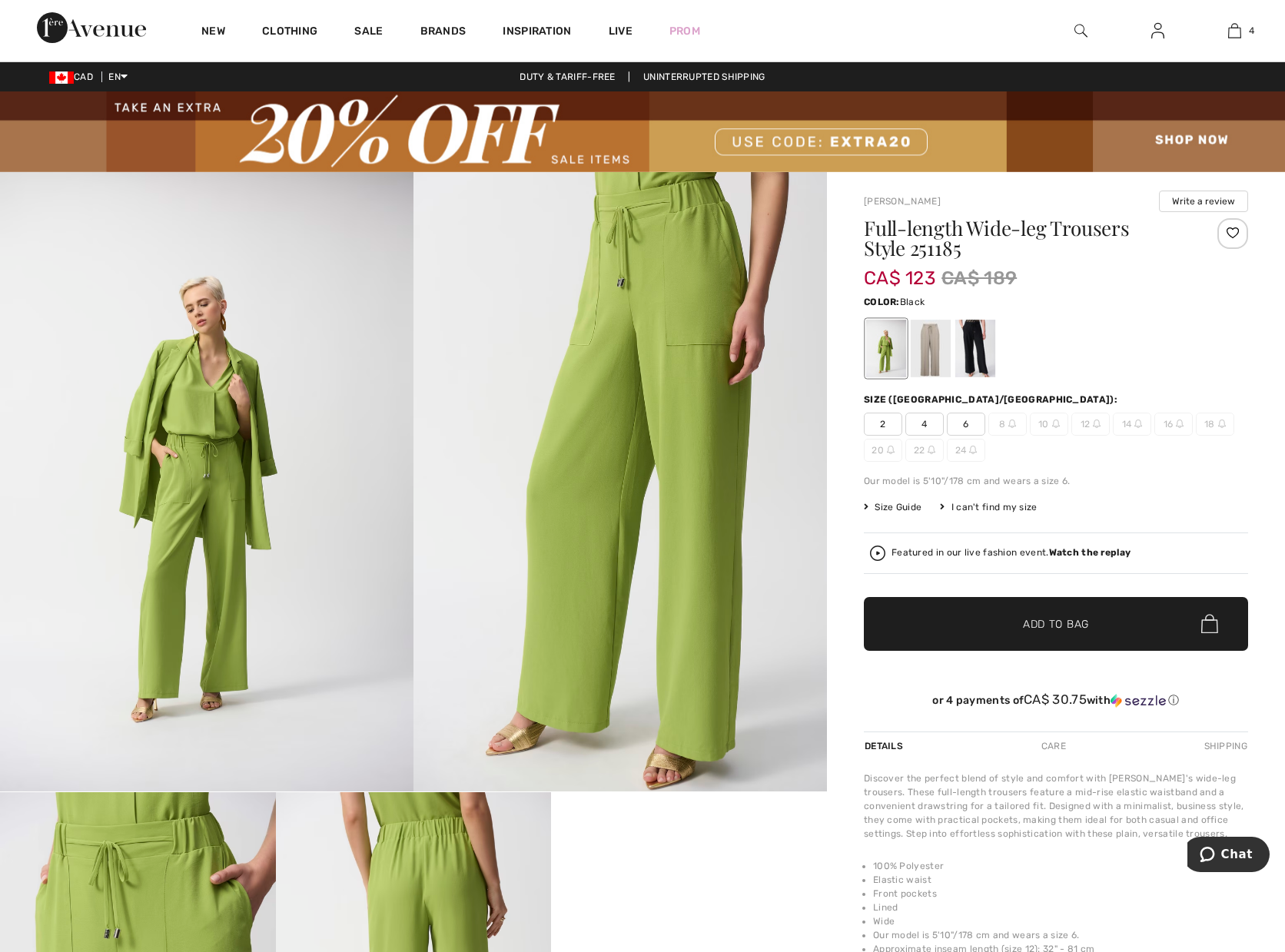
click at [976, 331] on div at bounding box center [975, 348] width 40 height 58
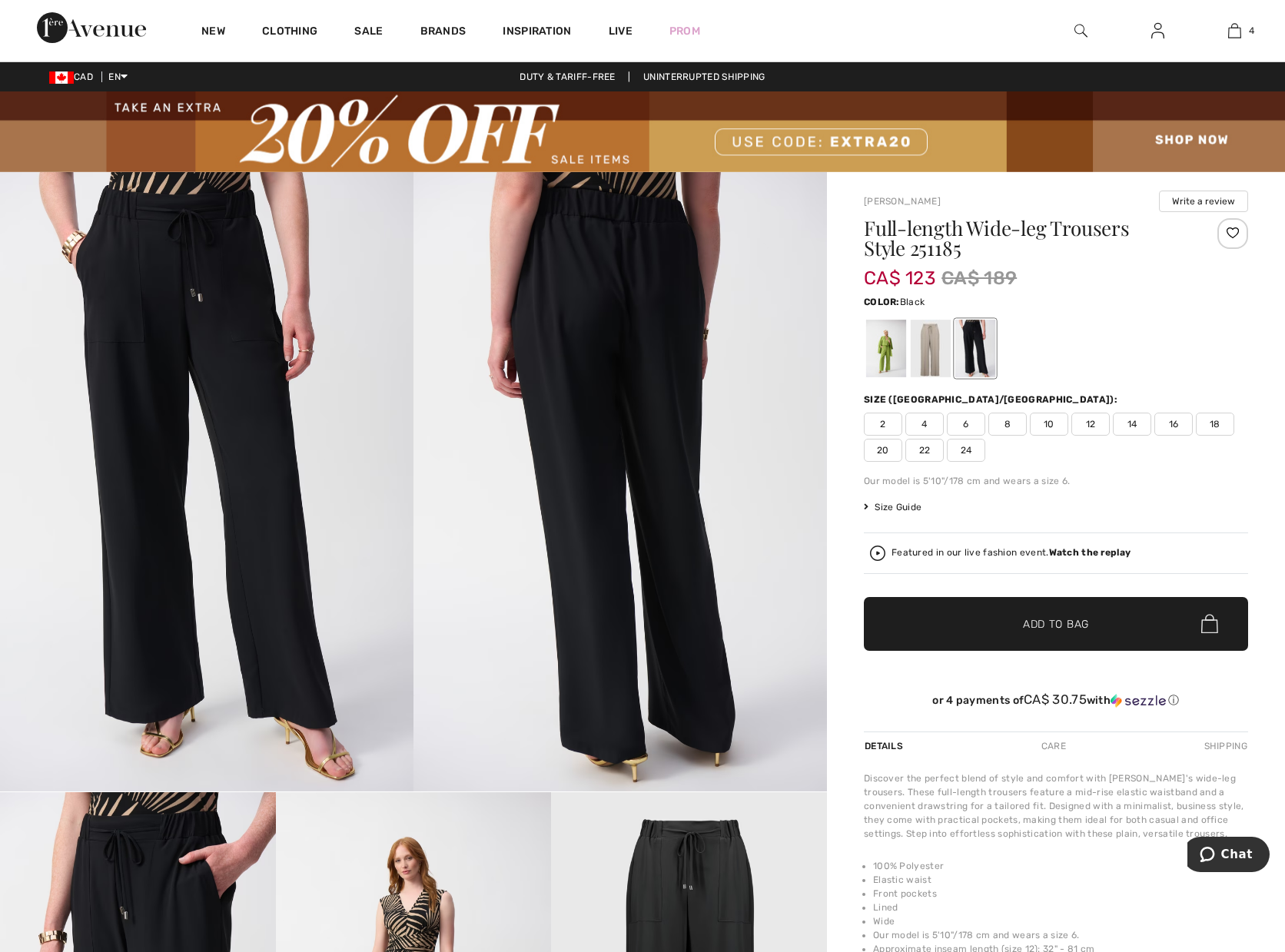
click at [927, 448] on span "22" at bounding box center [924, 450] width 38 height 23
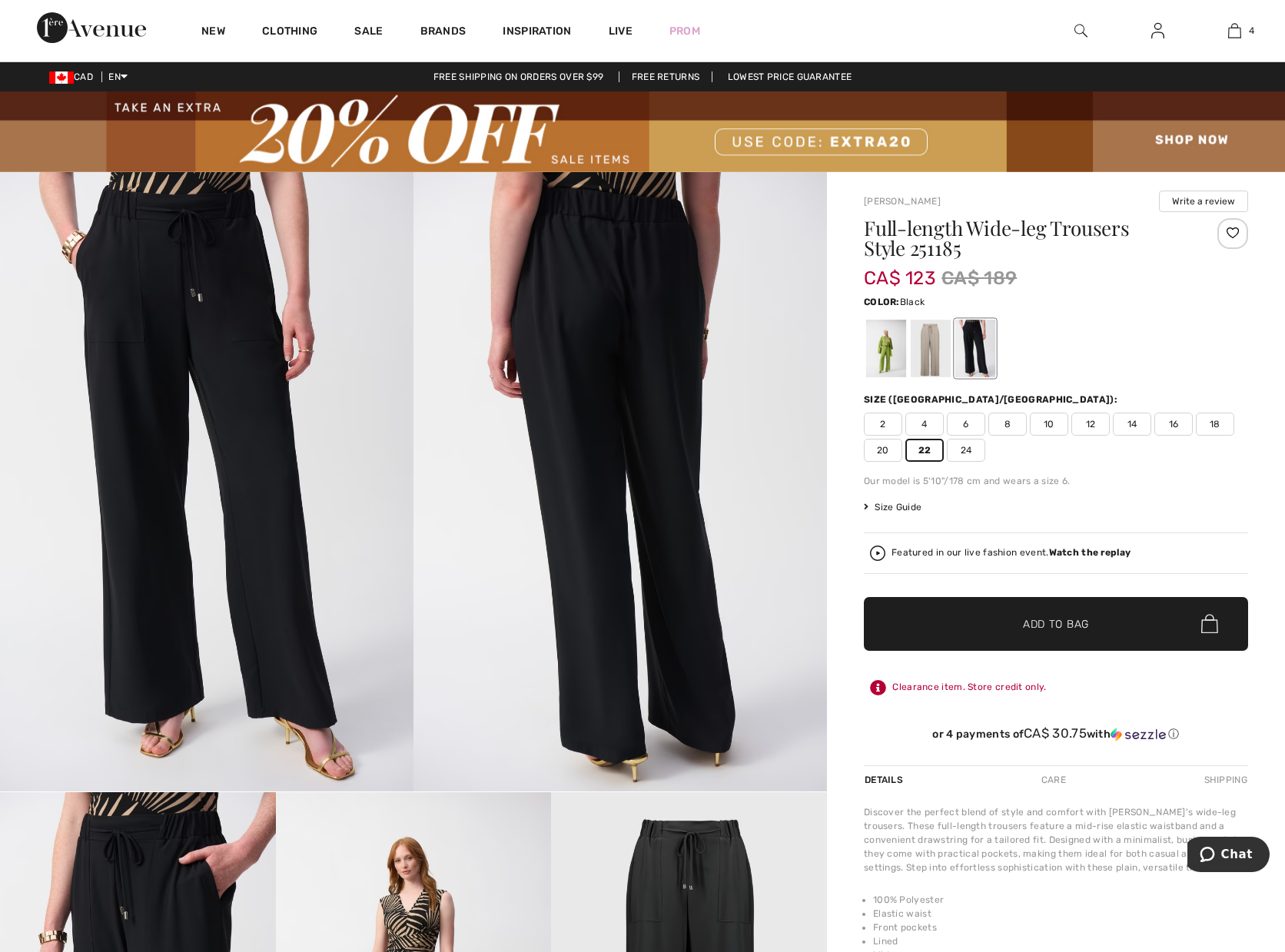
click at [1031, 617] on span "Add to Bag" at bounding box center [1056, 623] width 66 height 16
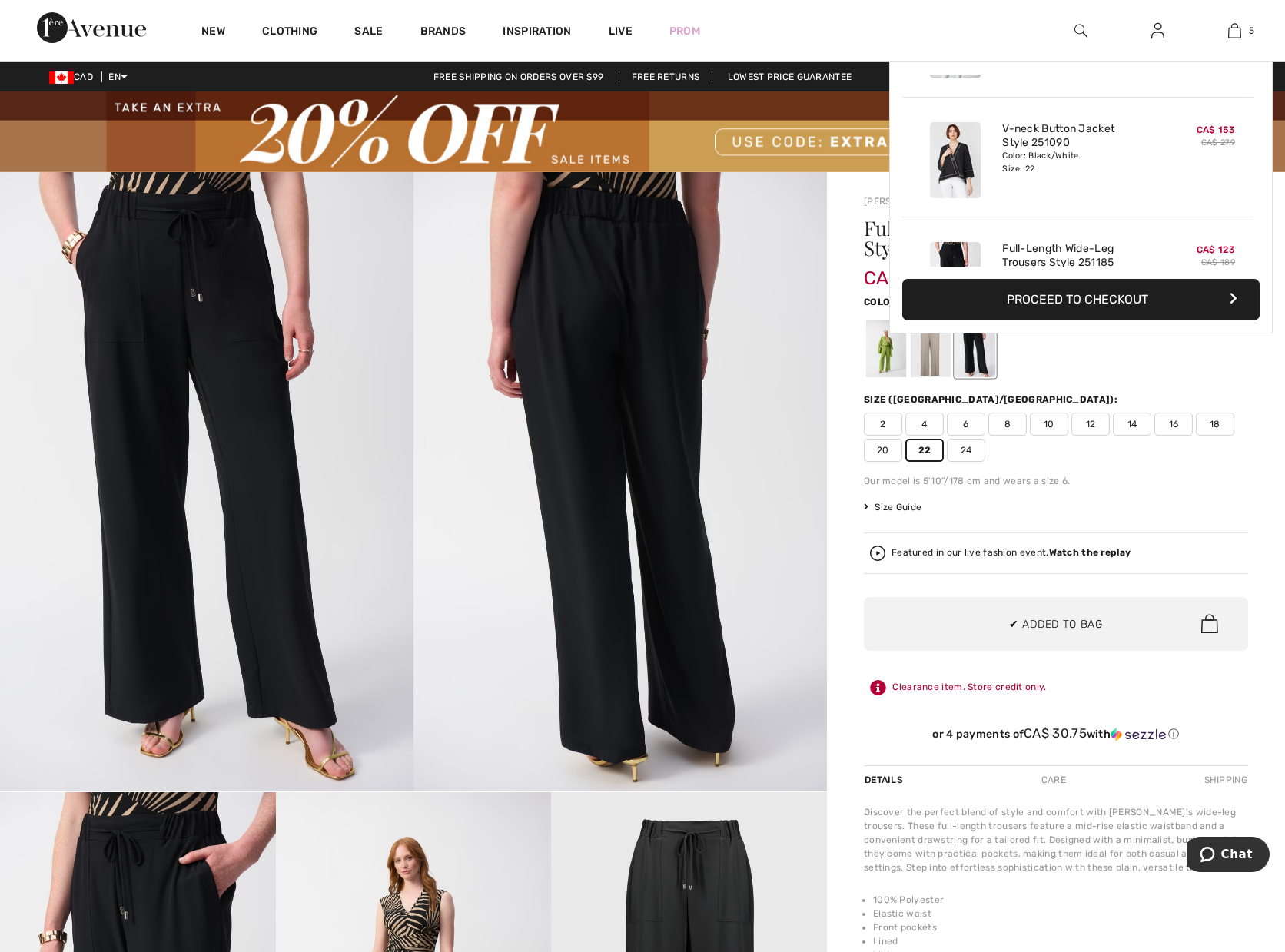
scroll to position [408, 0]
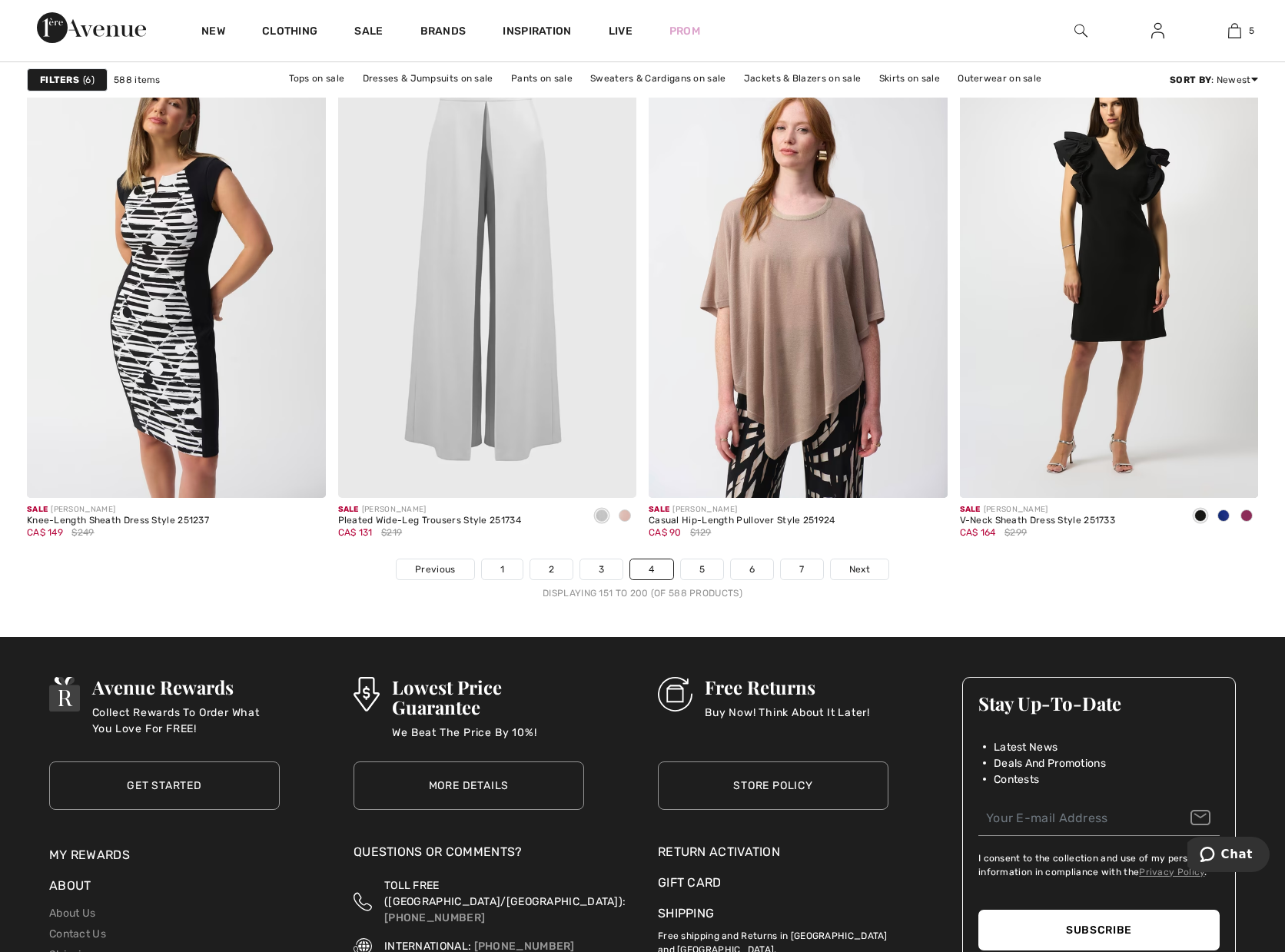
scroll to position [7725, 0]
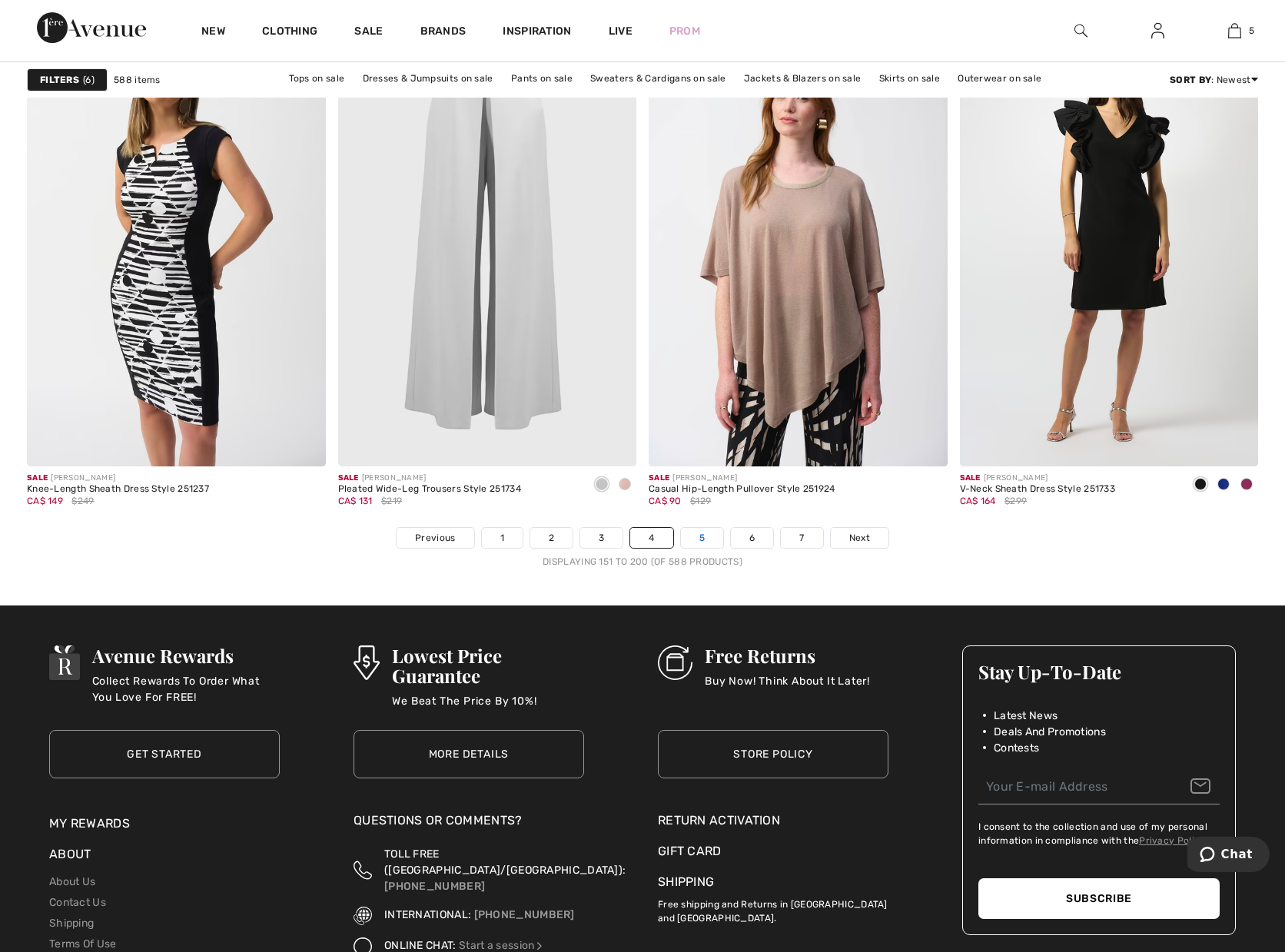
click at [714, 541] on link "5" at bounding box center [702, 538] width 42 height 20
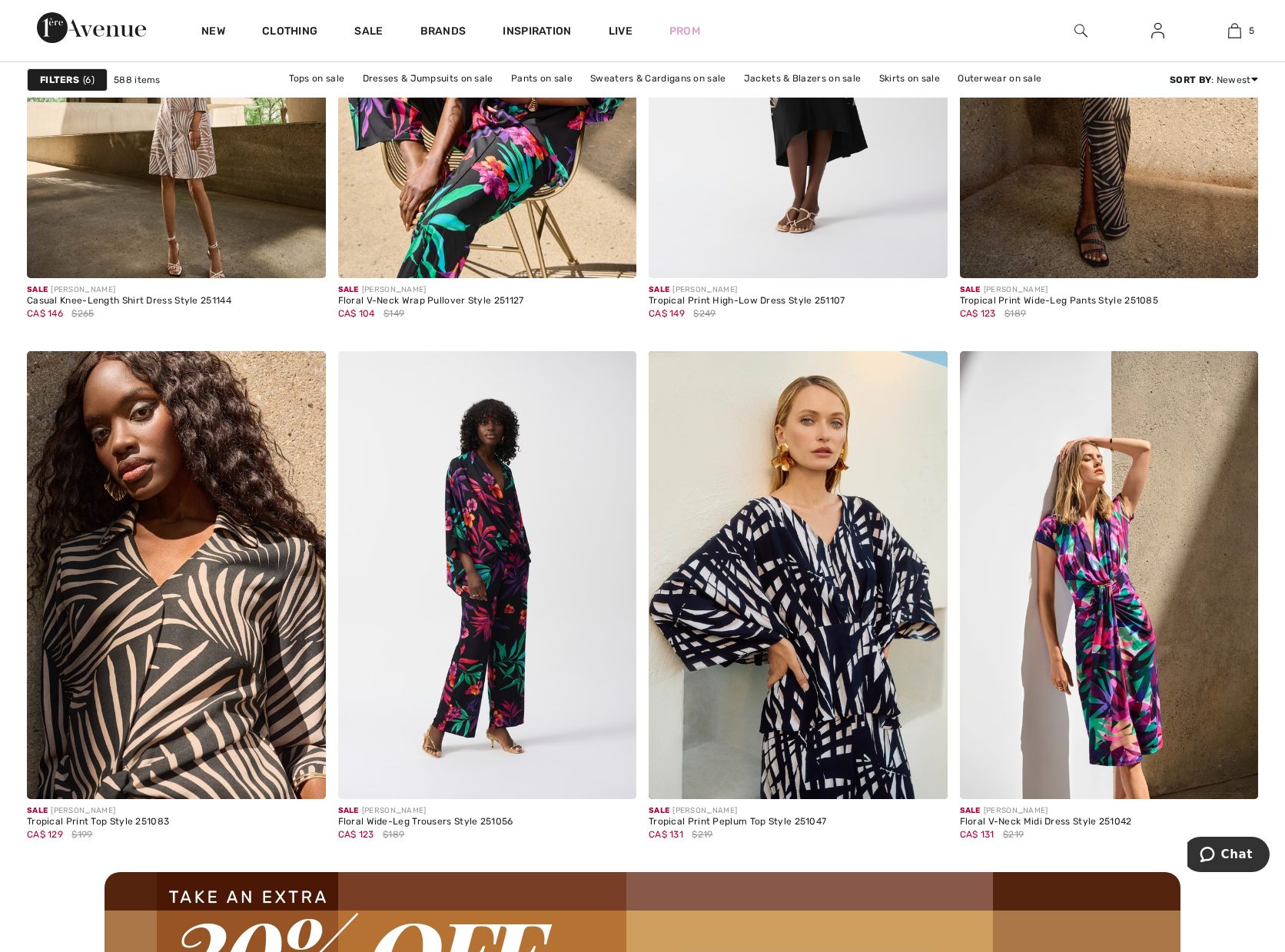
scroll to position [3228, 0]
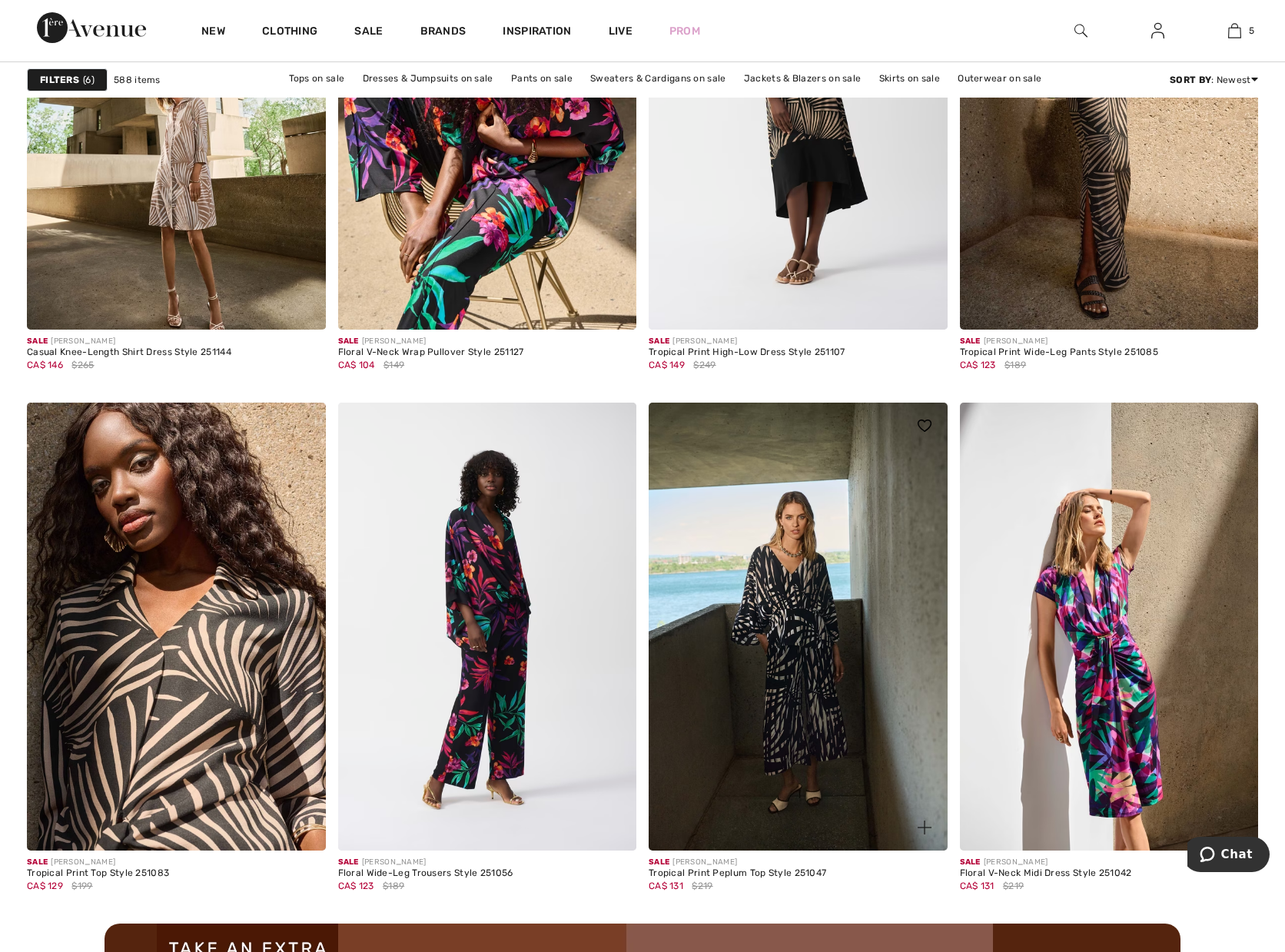
click at [835, 657] on img at bounding box center [798, 626] width 299 height 448
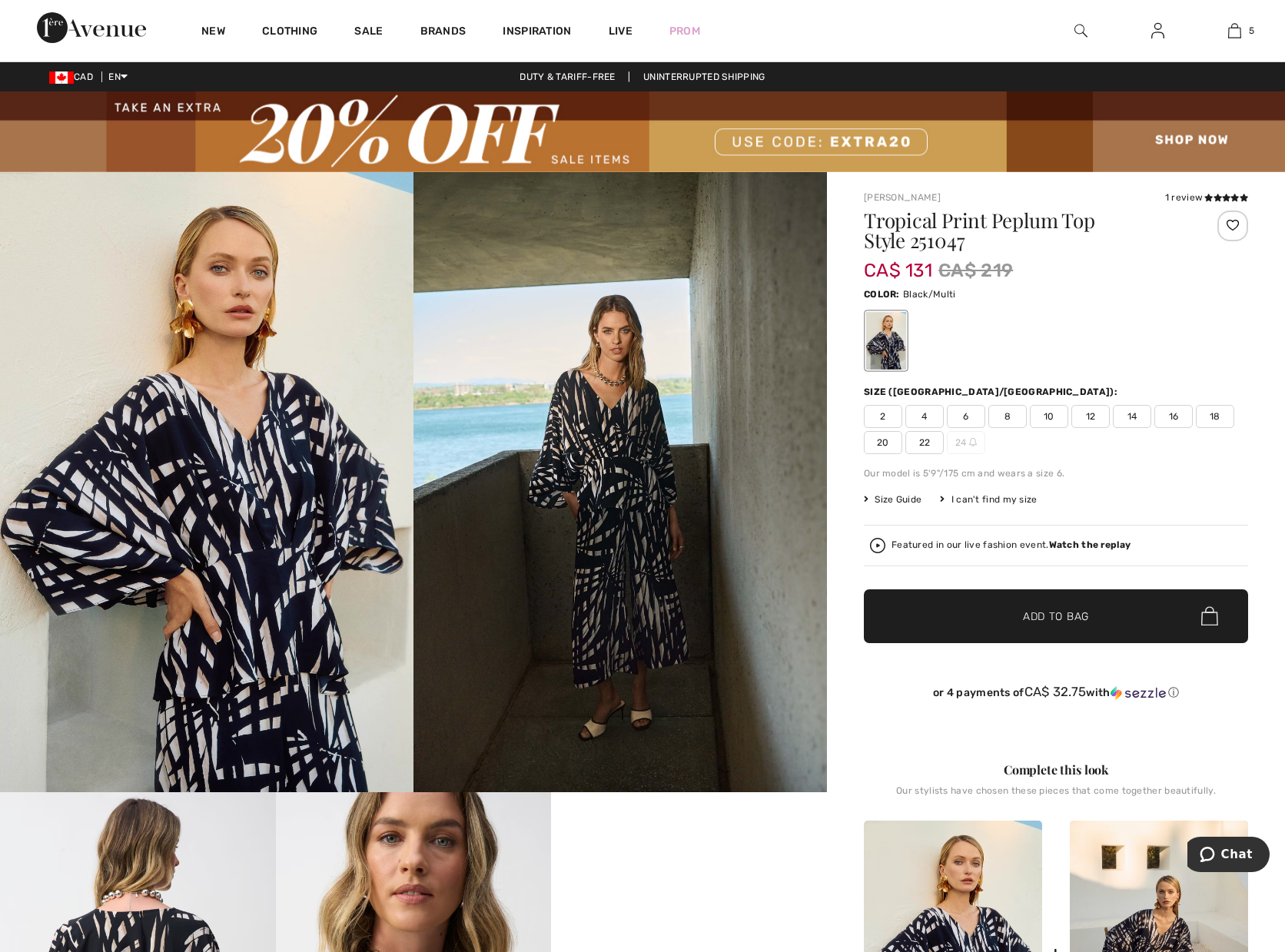
click at [877, 443] on span "20" at bounding box center [882, 443] width 38 height 23
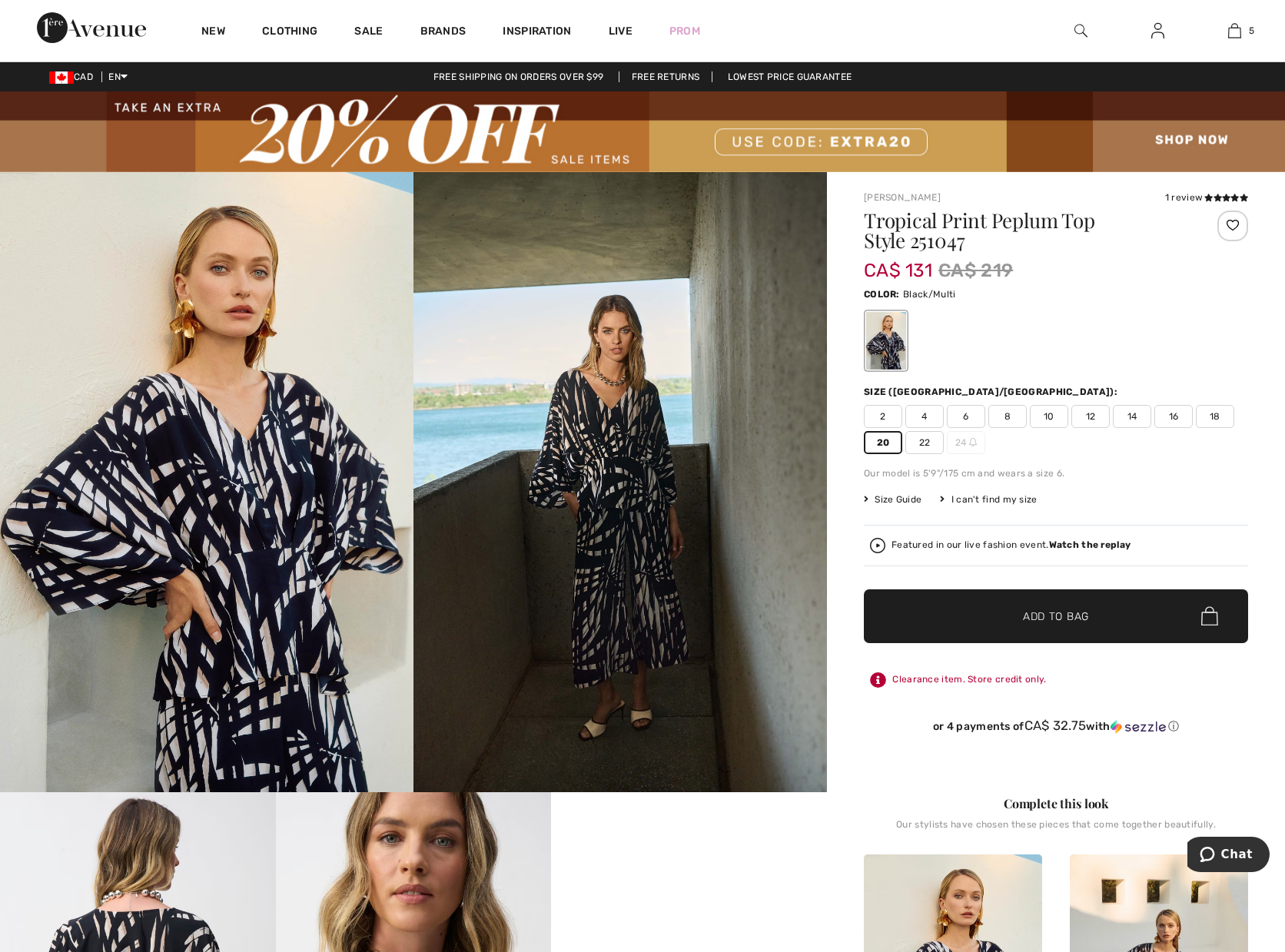
click at [1020, 610] on span "✔ Added to Bag" at bounding box center [1032, 615] width 94 height 16
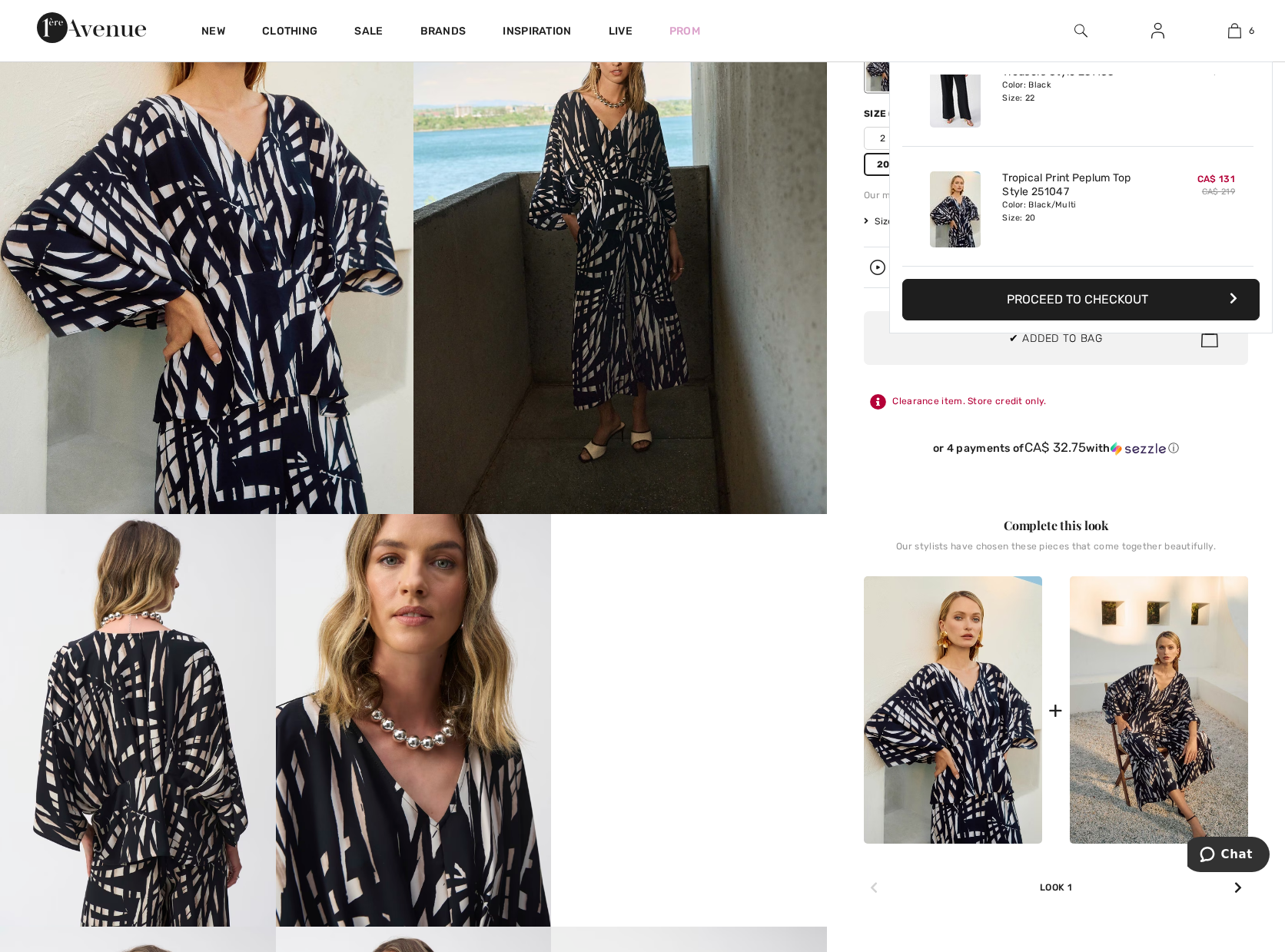
scroll to position [576, 0]
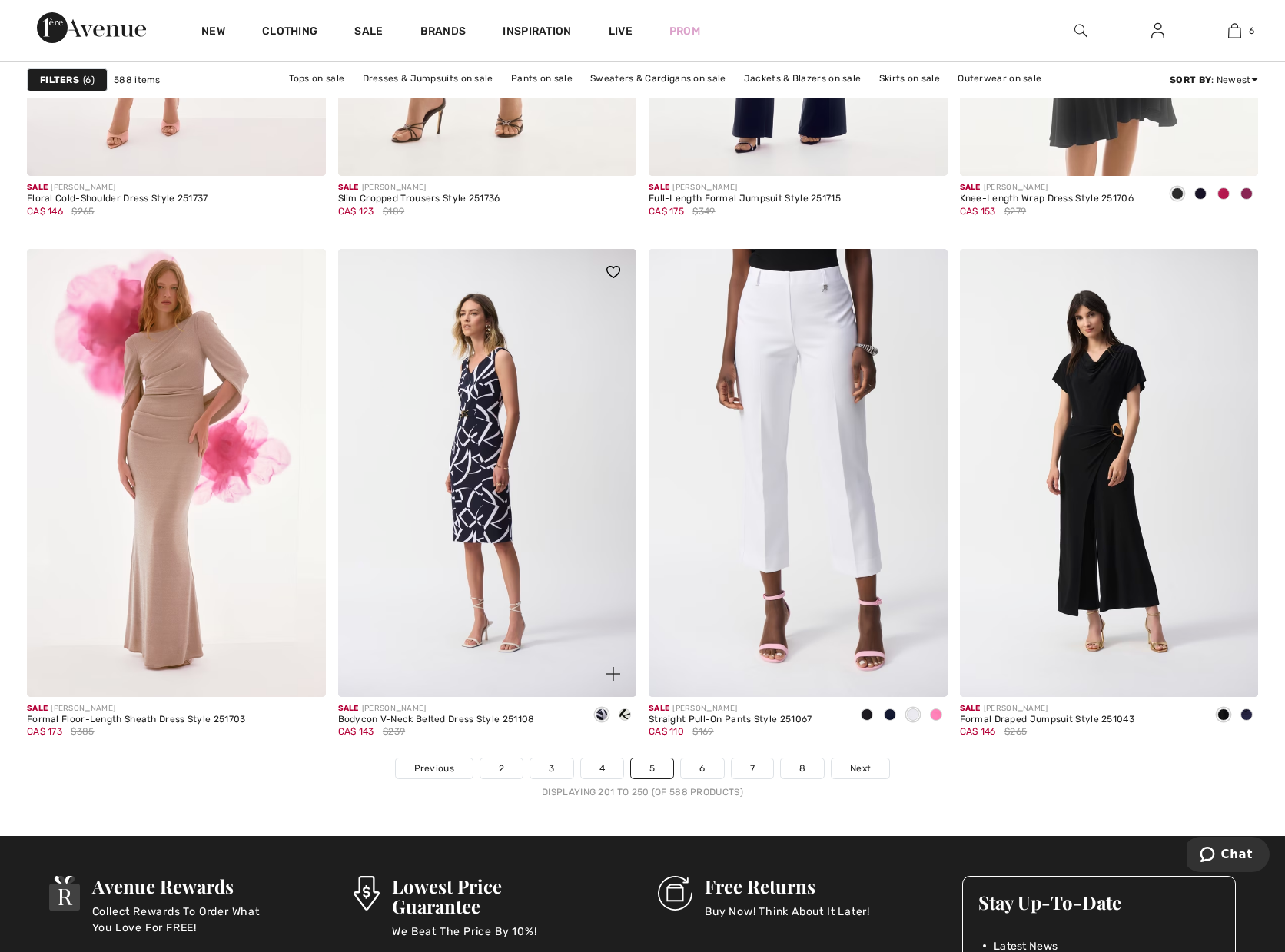
scroll to position [7610, 0]
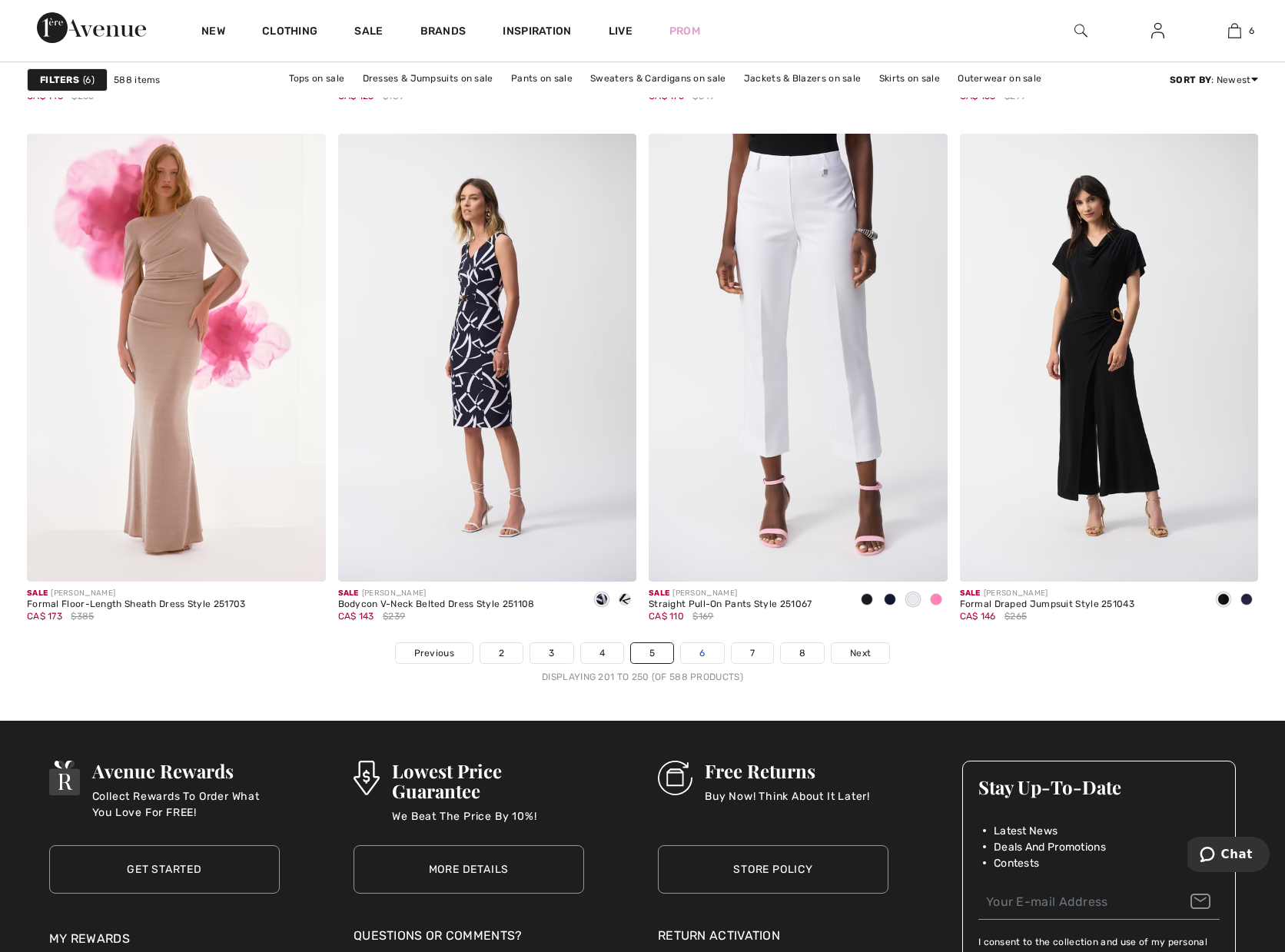
click at [692, 649] on link "6" at bounding box center [702, 654] width 42 height 20
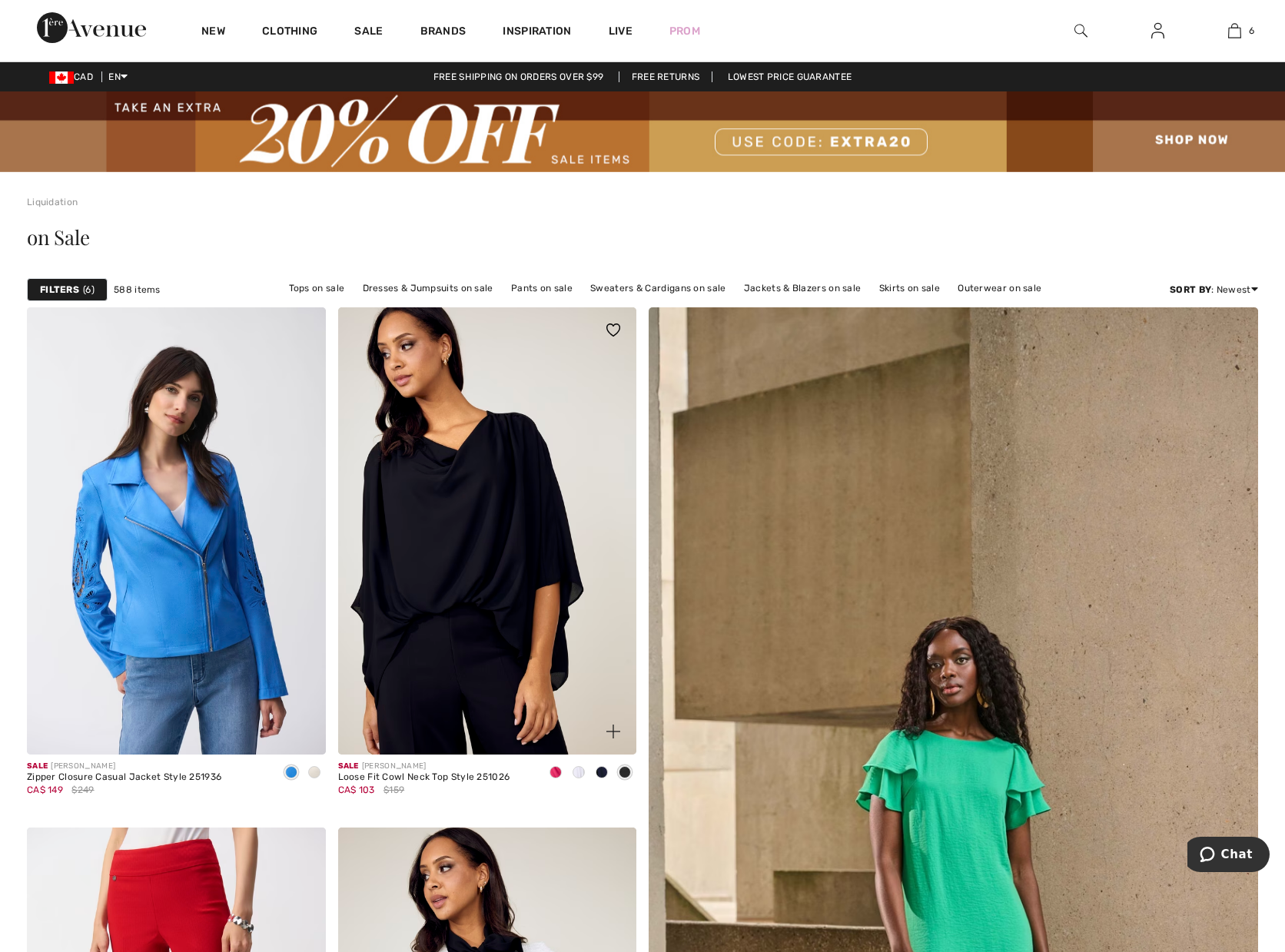
click at [552, 771] on span at bounding box center [555, 772] width 13 height 13
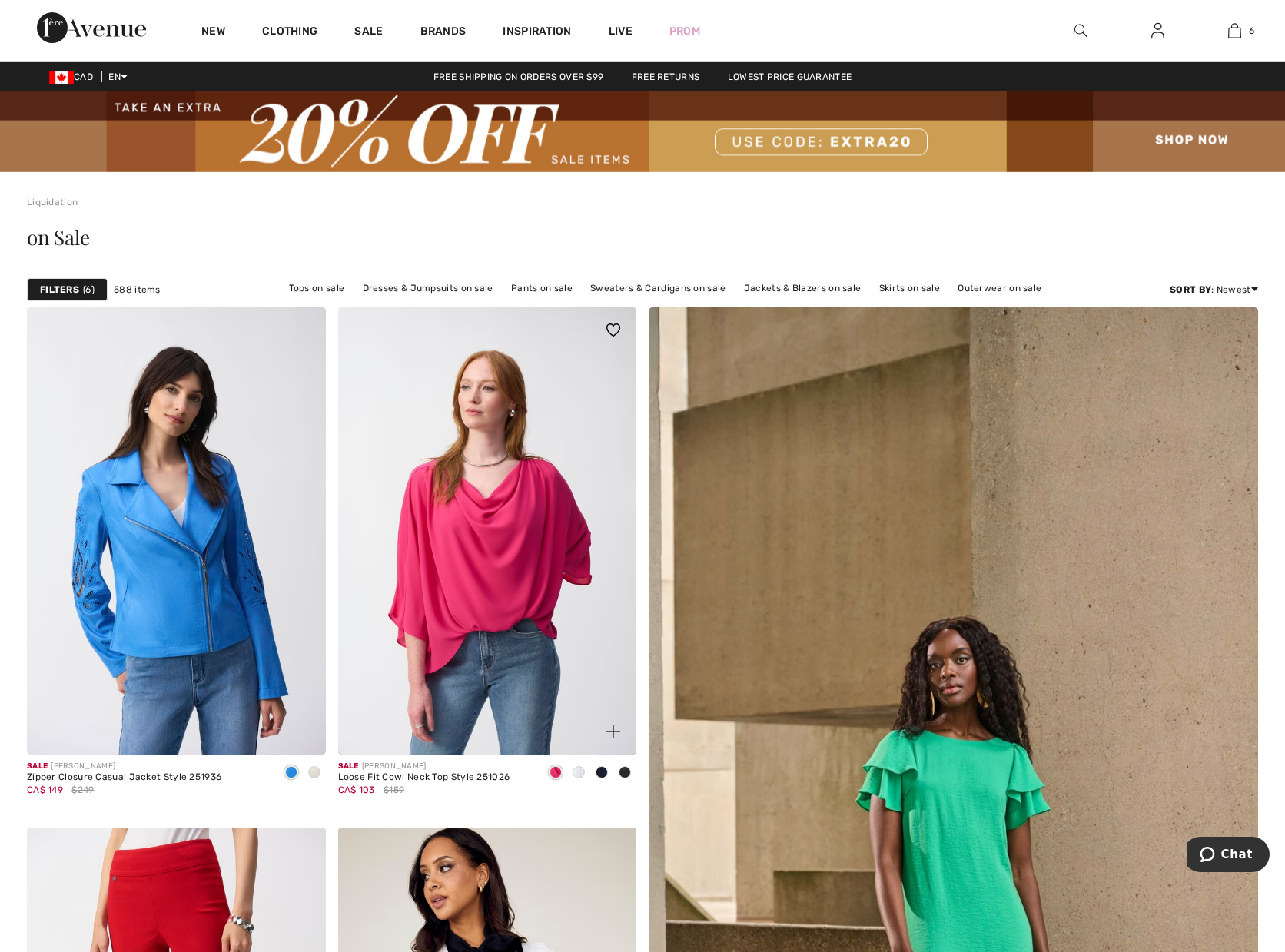
click at [571, 761] on div at bounding box center [578, 774] width 23 height 25
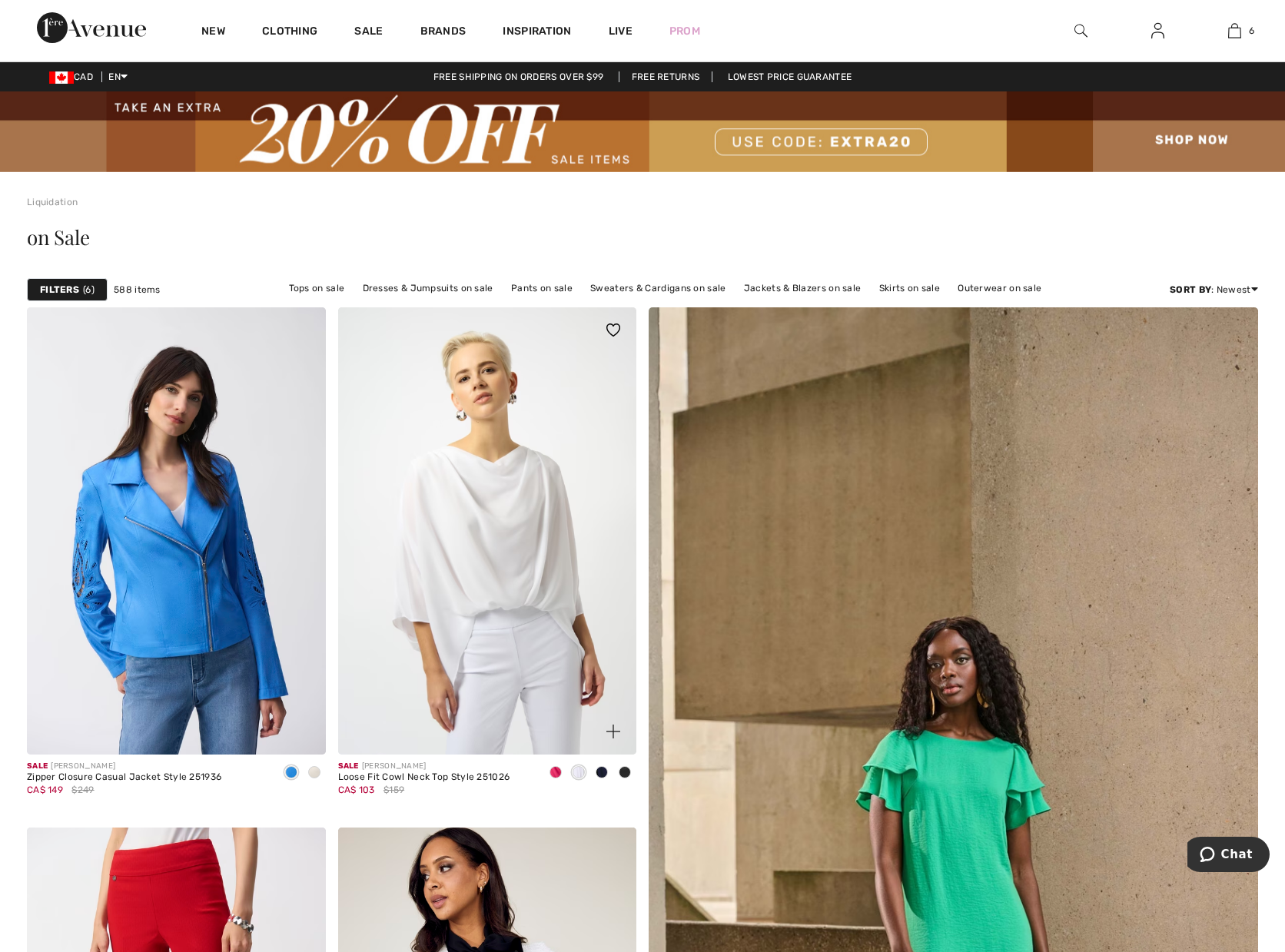
click at [600, 777] on span at bounding box center [602, 772] width 13 height 13
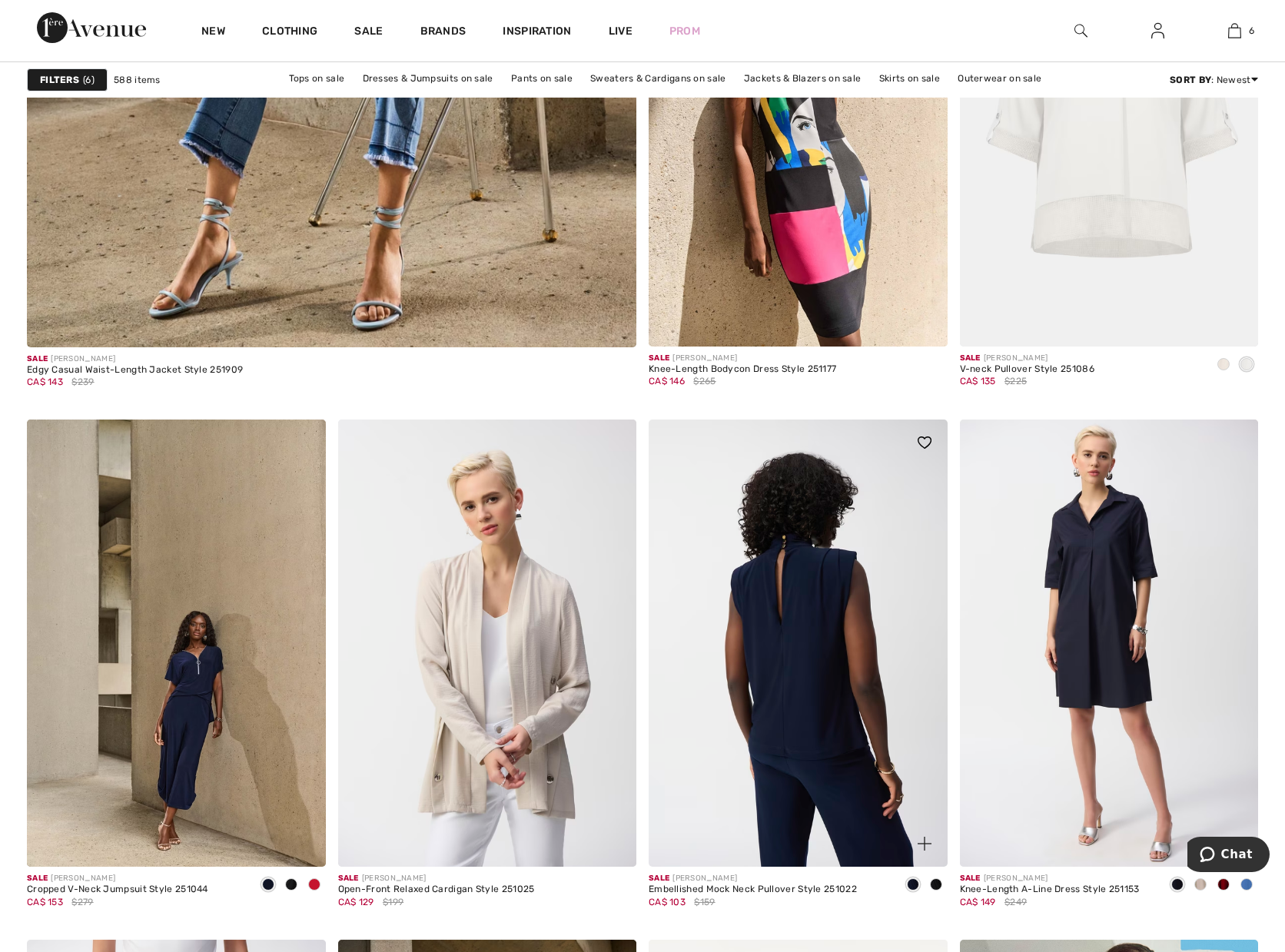
scroll to position [5303, 0]
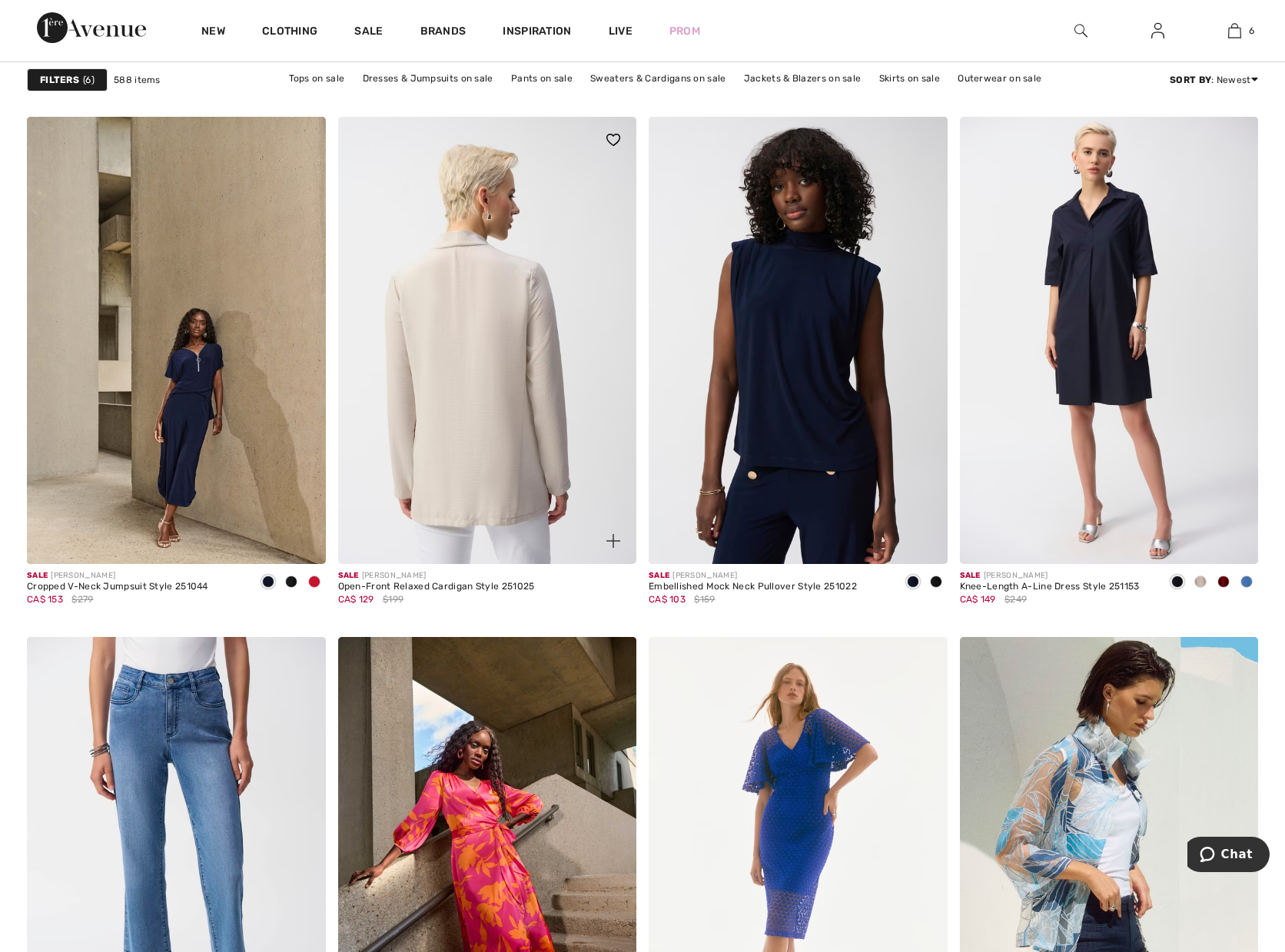
click at [462, 375] on img at bounding box center [487, 341] width 299 height 448
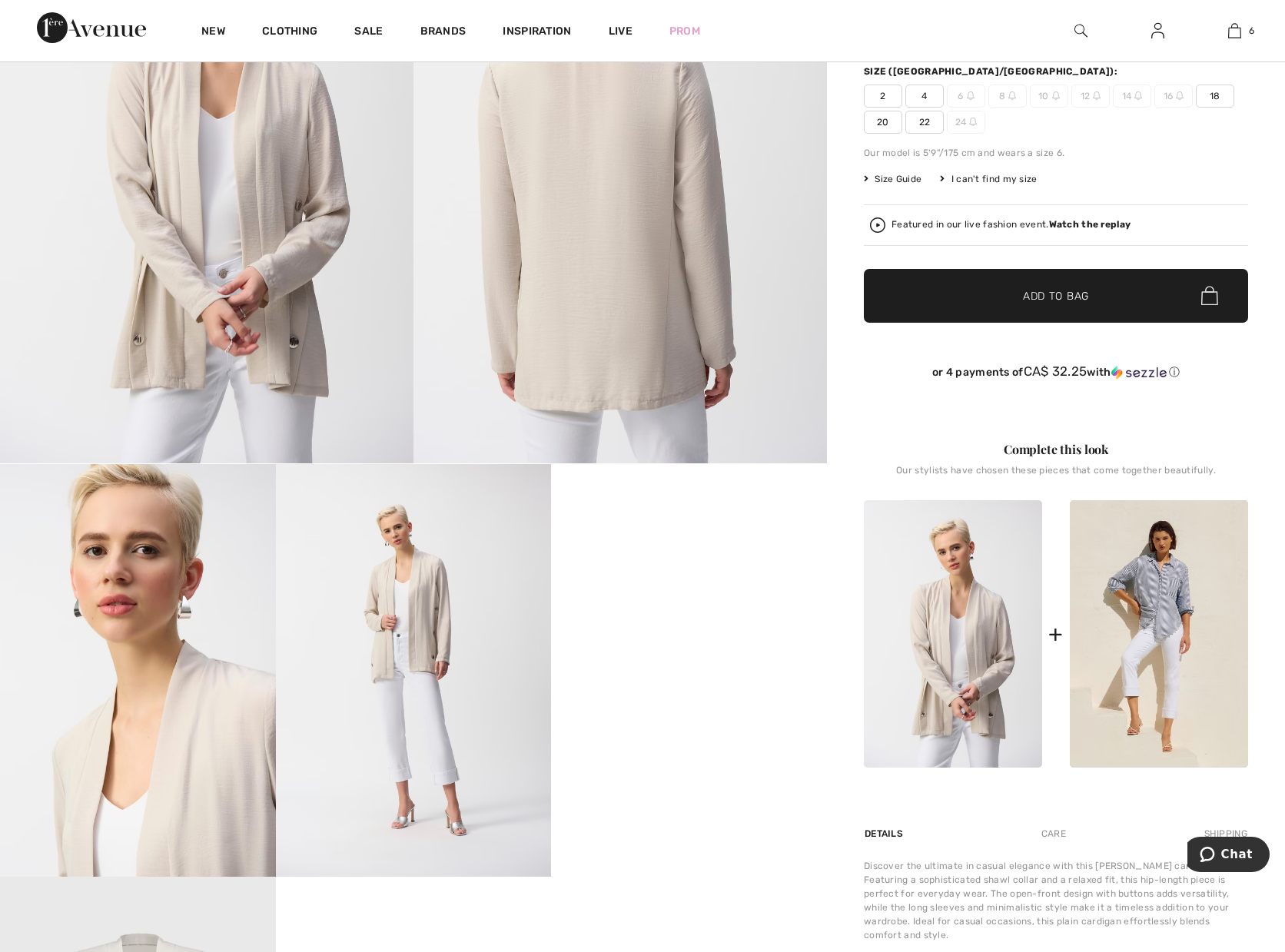
scroll to position [346, 0]
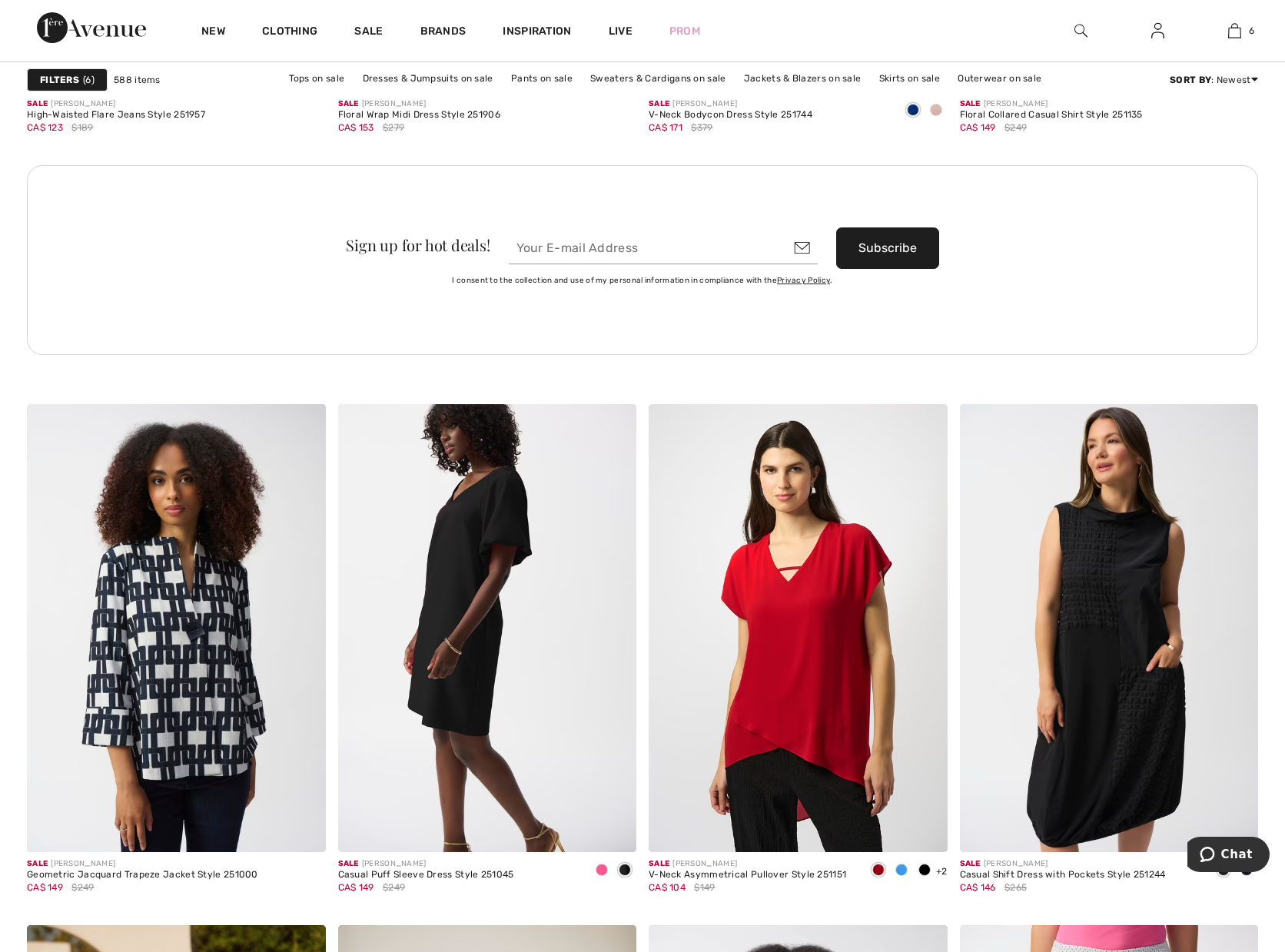
scroll to position [6457, 0]
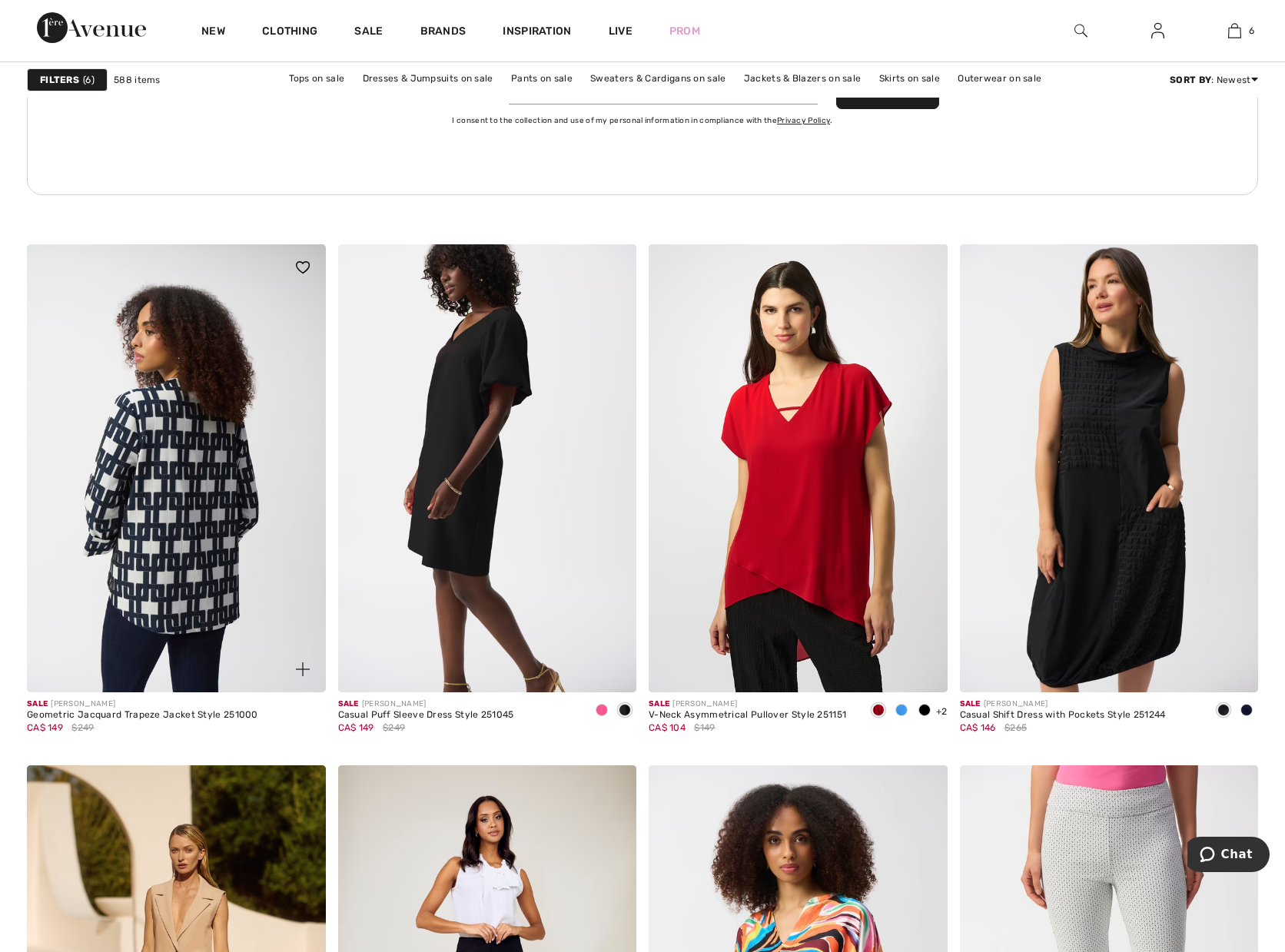
click at [159, 428] on img at bounding box center [176, 468] width 299 height 448
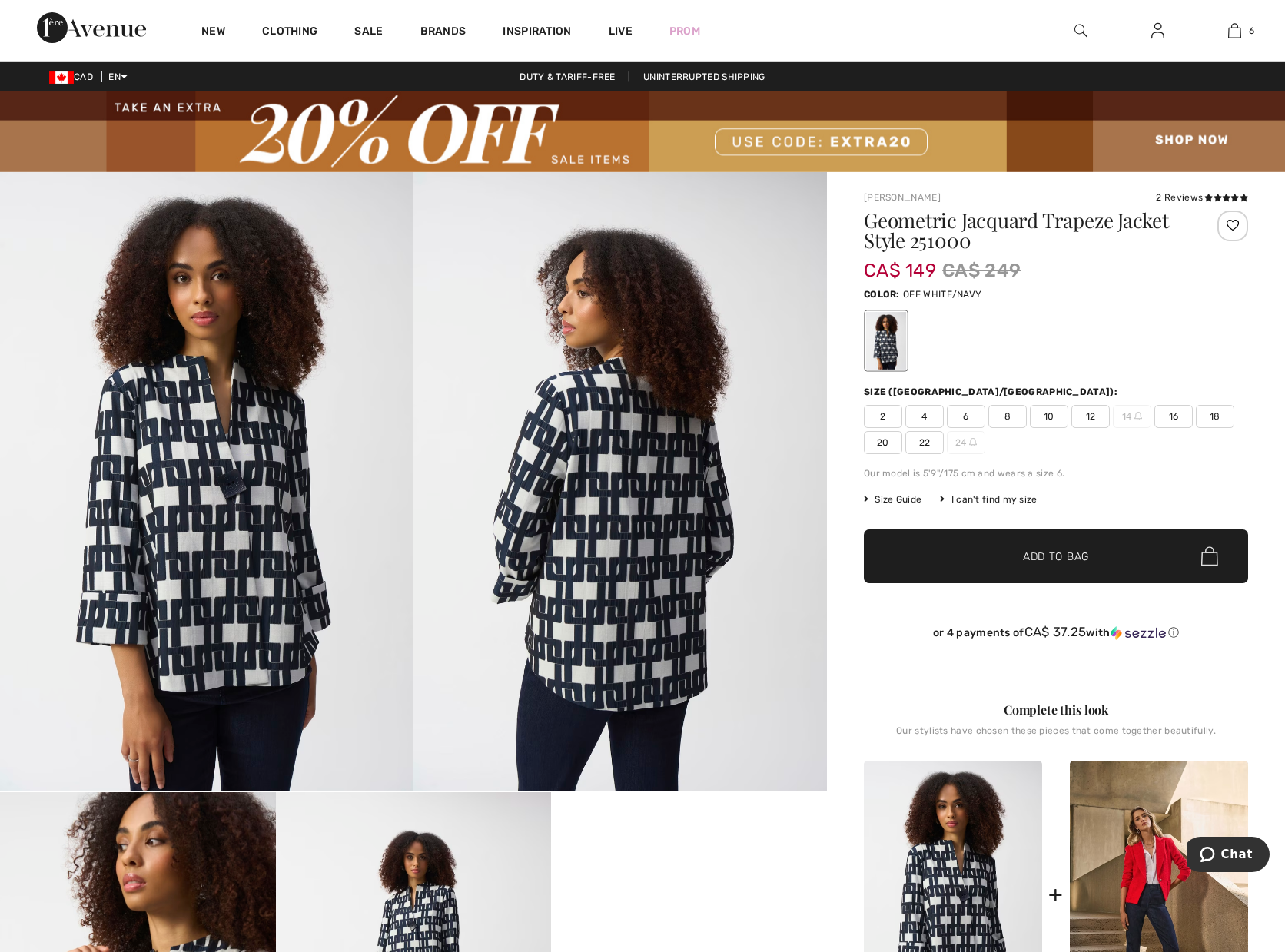
click at [921, 448] on span "22" at bounding box center [924, 443] width 38 height 23
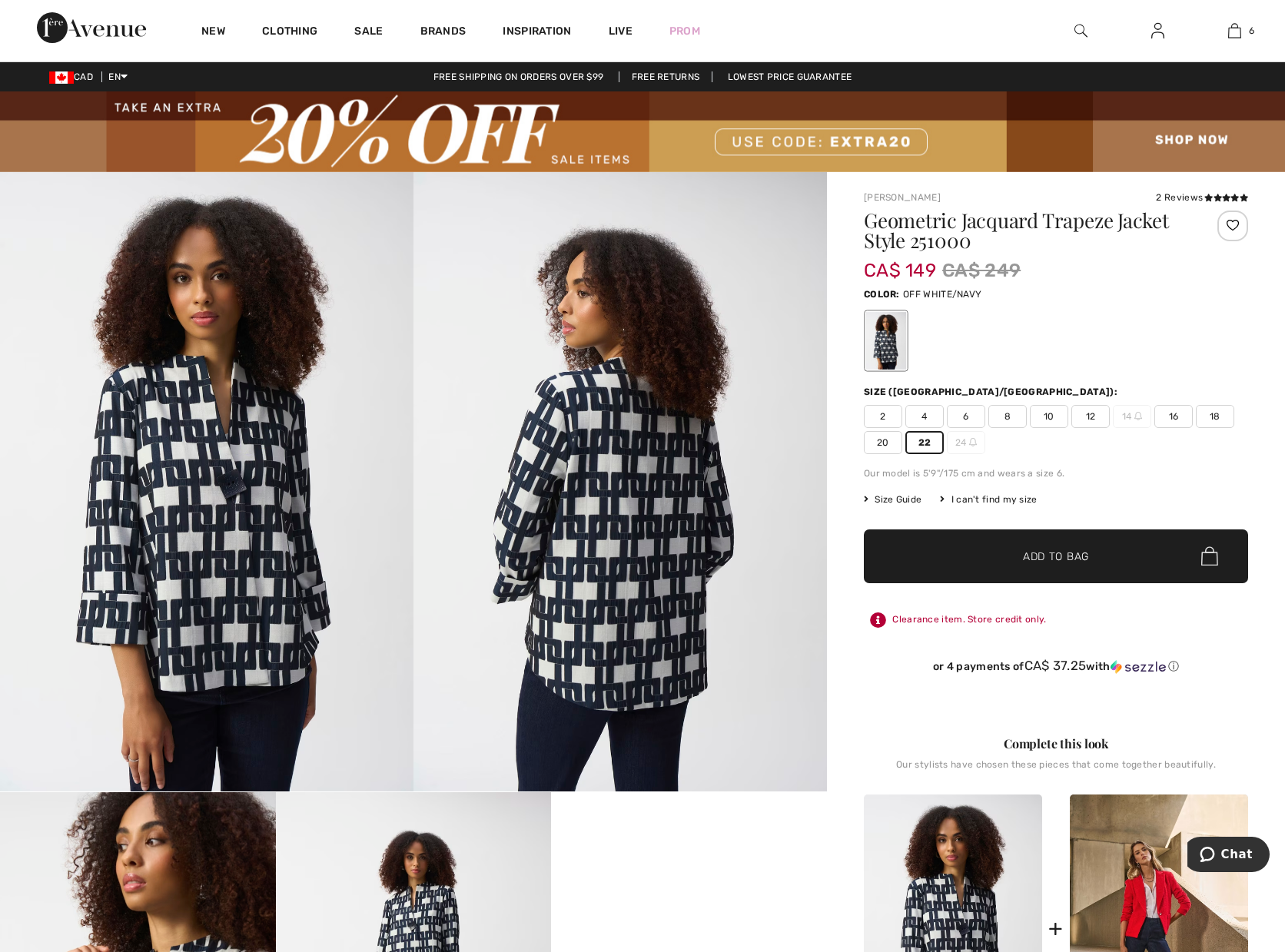
click at [975, 554] on span "✔ Added to Bag Add to Bag" at bounding box center [1055, 556] width 384 height 53
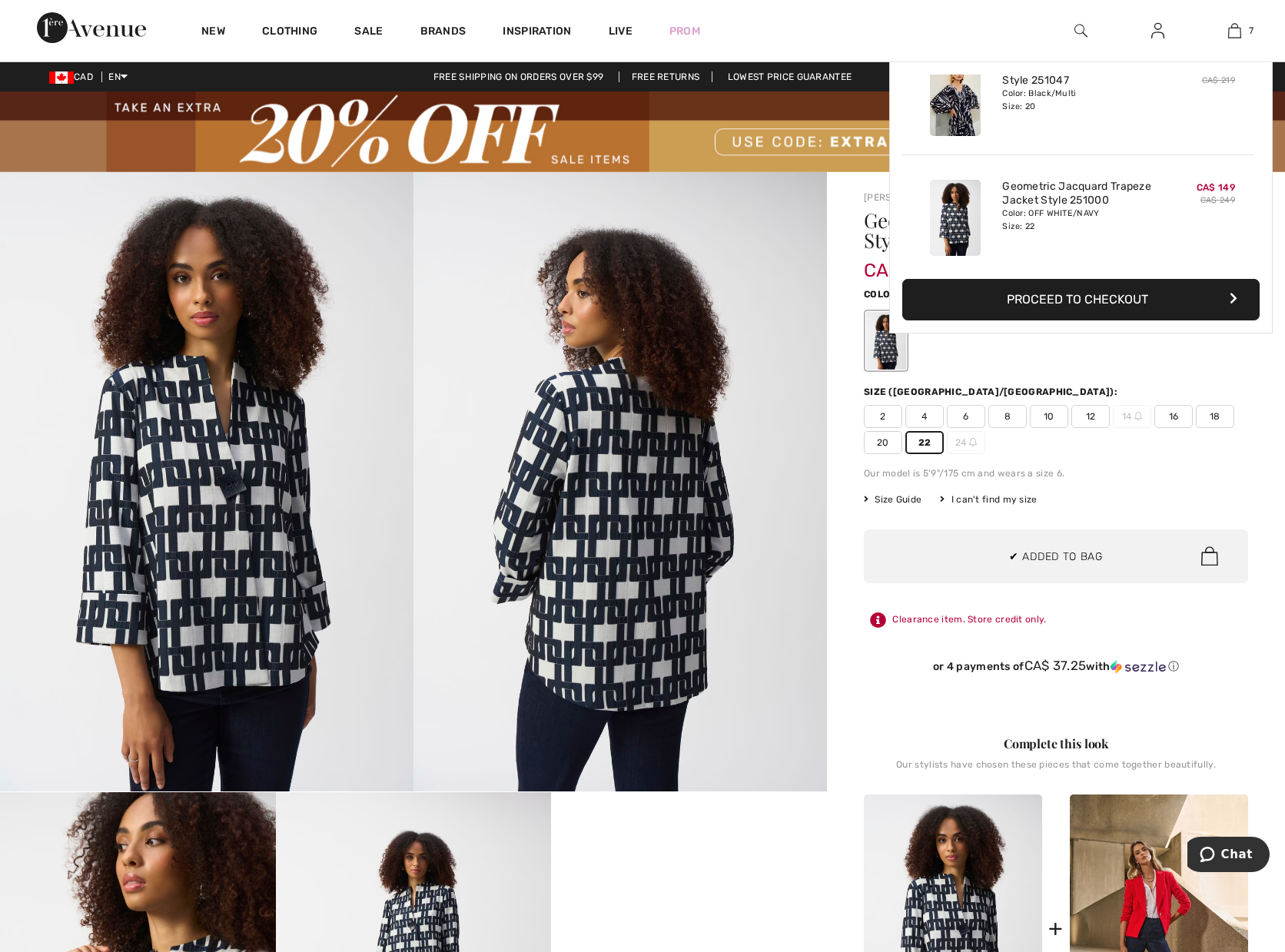
scroll to position [647, 0]
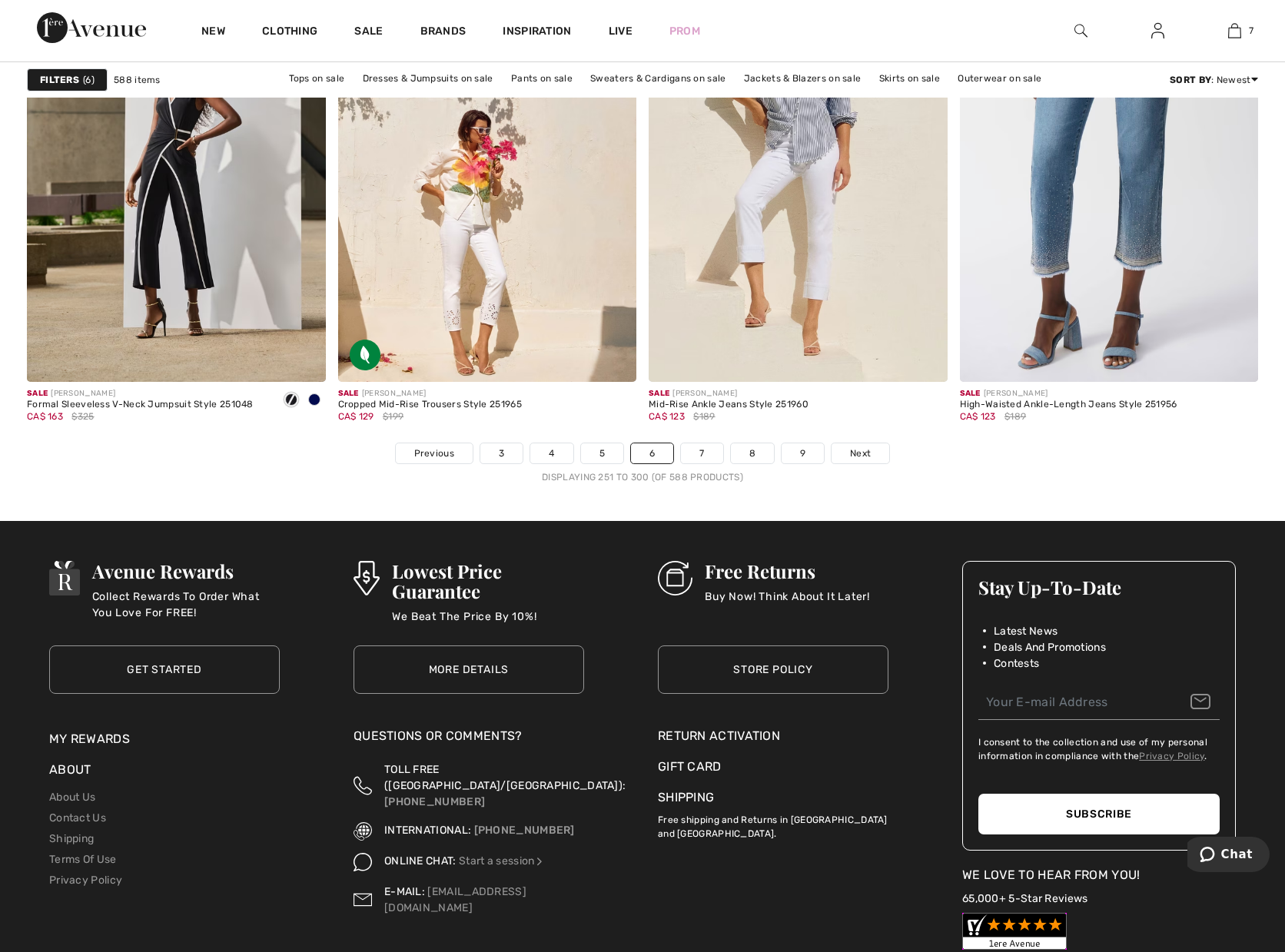
scroll to position [7841, 0]
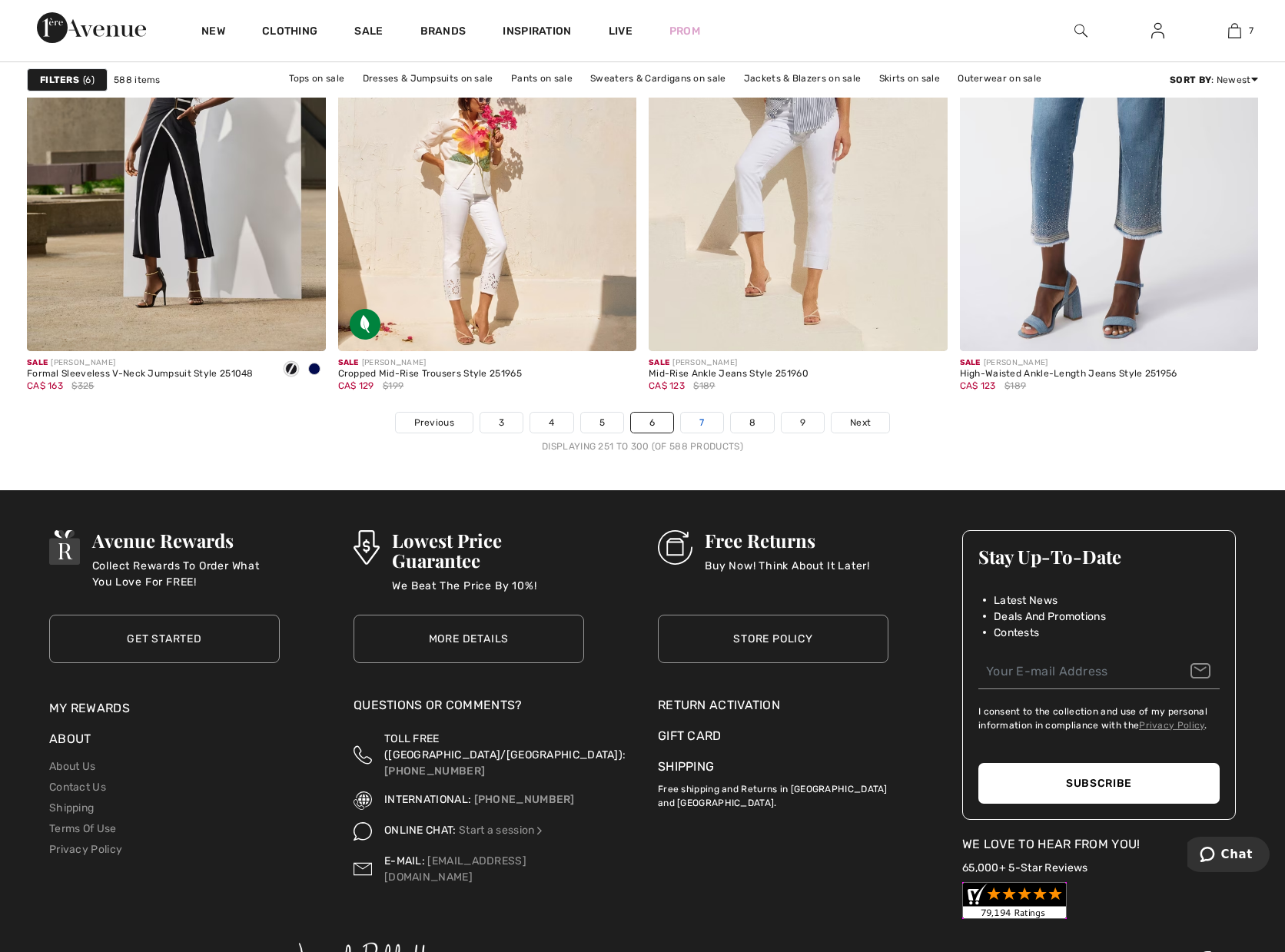
click at [704, 431] on link "7" at bounding box center [701, 423] width 42 height 20
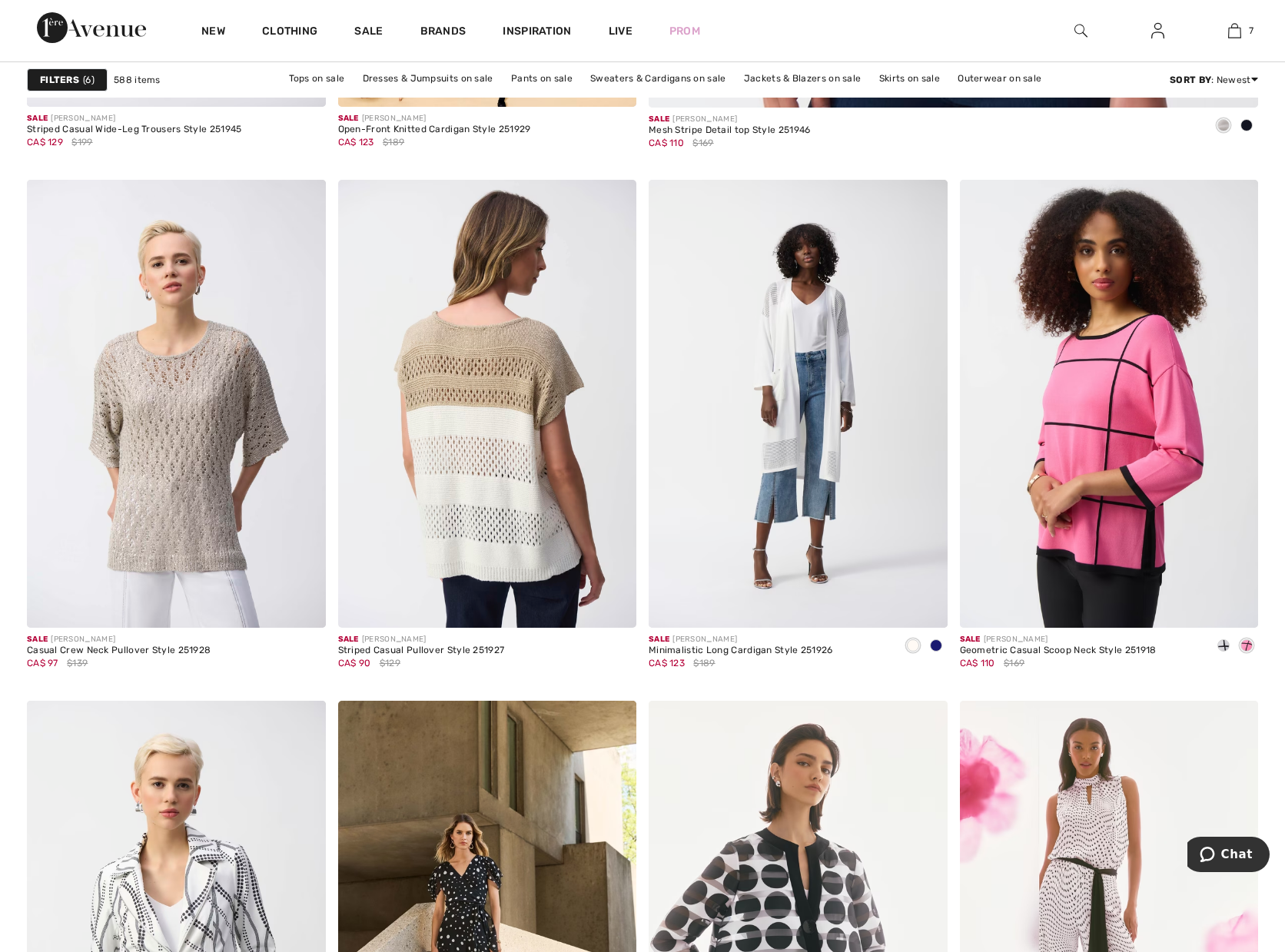
scroll to position [1383, 0]
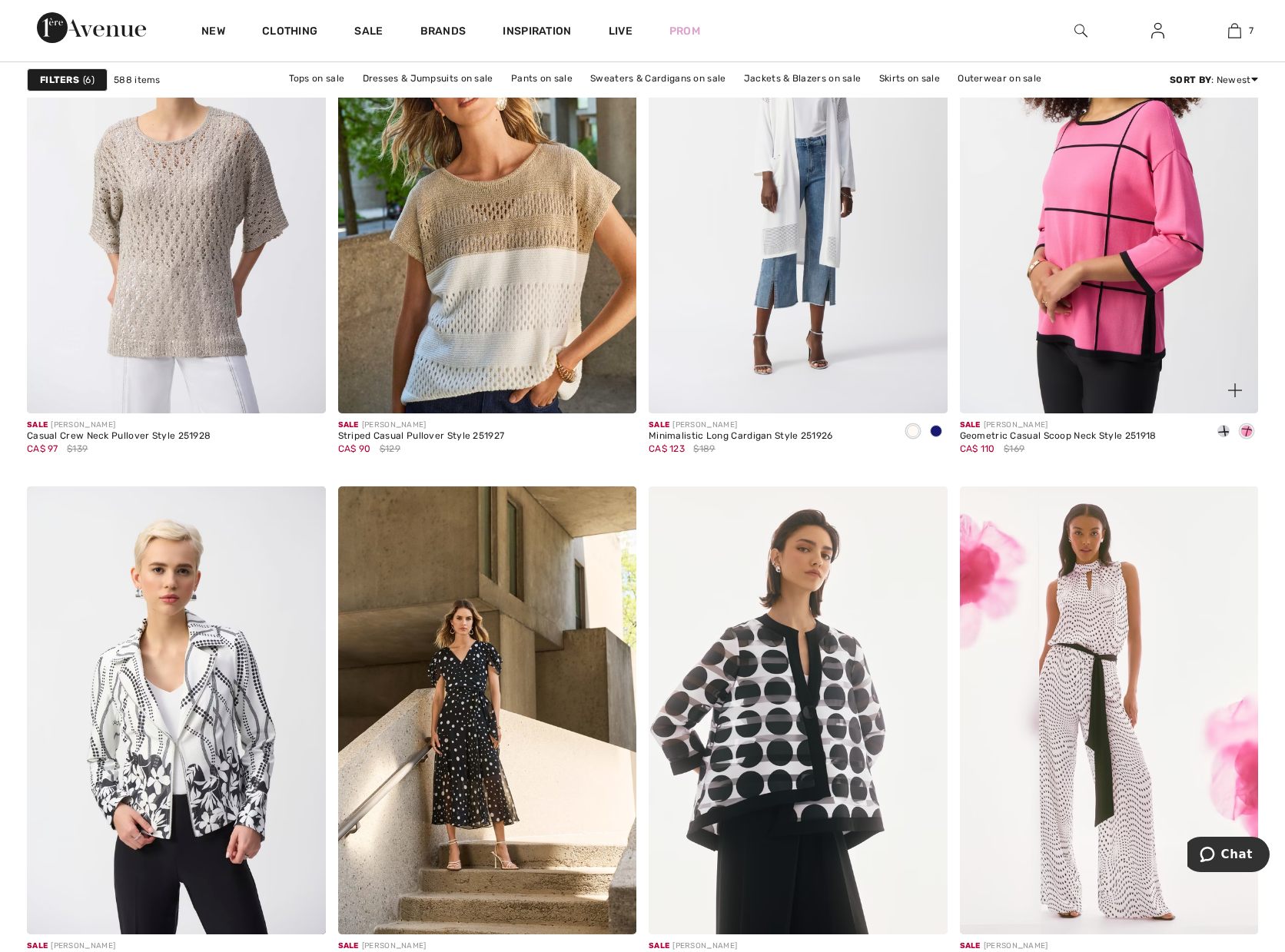
click at [1221, 429] on span at bounding box center [1223, 431] width 13 height 13
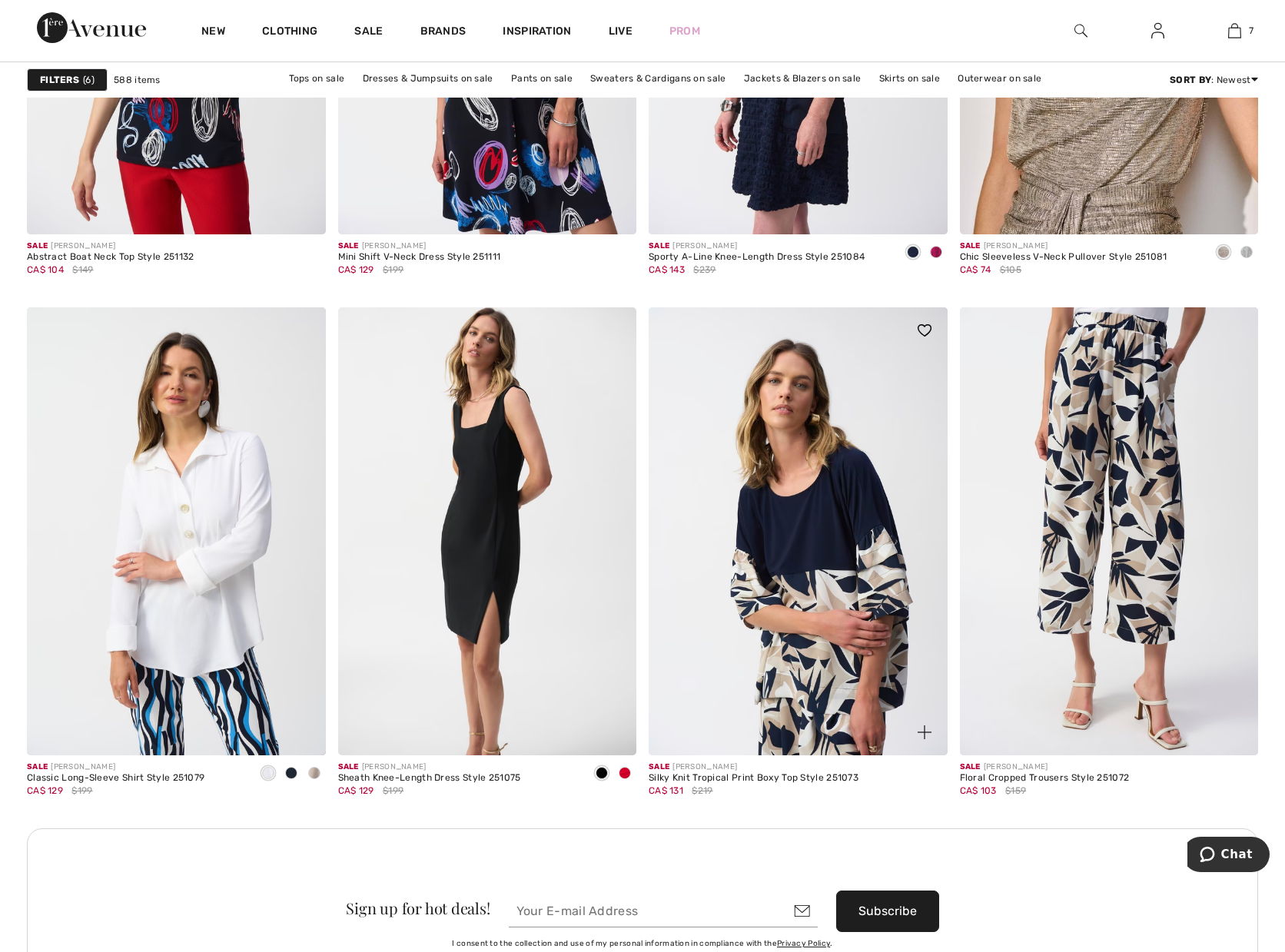
scroll to position [5765, 0]
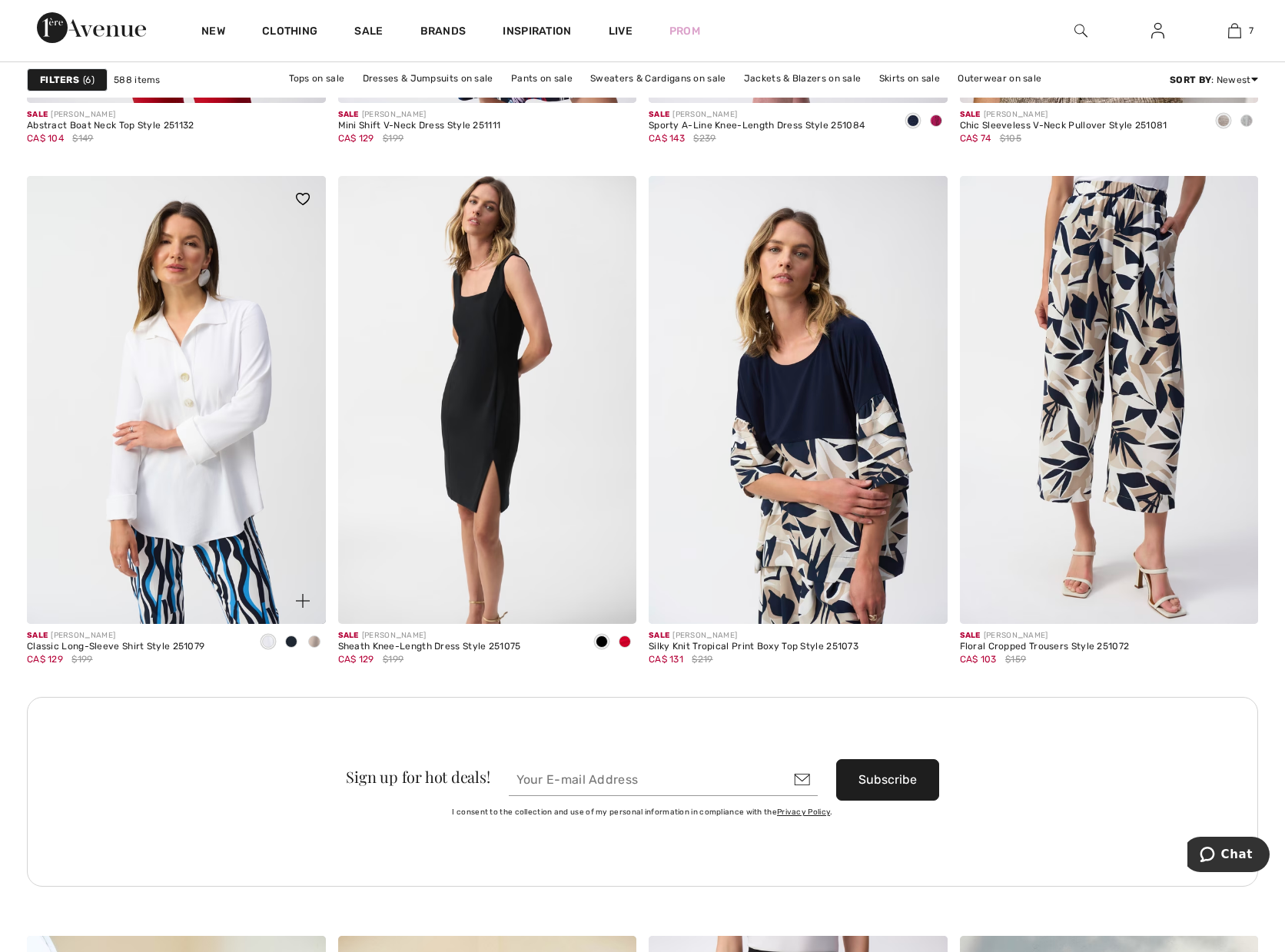
click at [290, 643] on span at bounding box center [291, 642] width 13 height 13
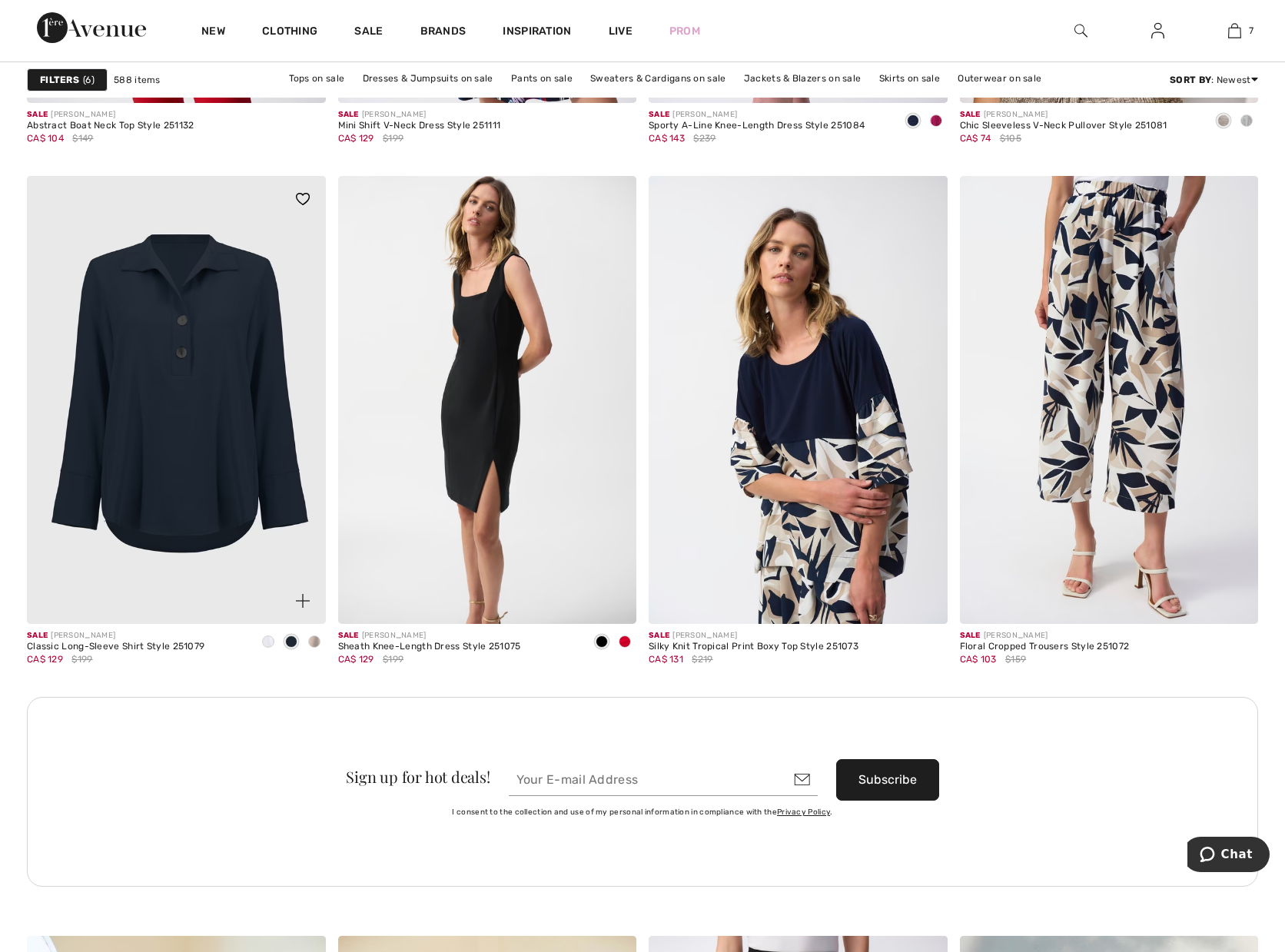
click at [314, 642] on span at bounding box center [314, 642] width 13 height 13
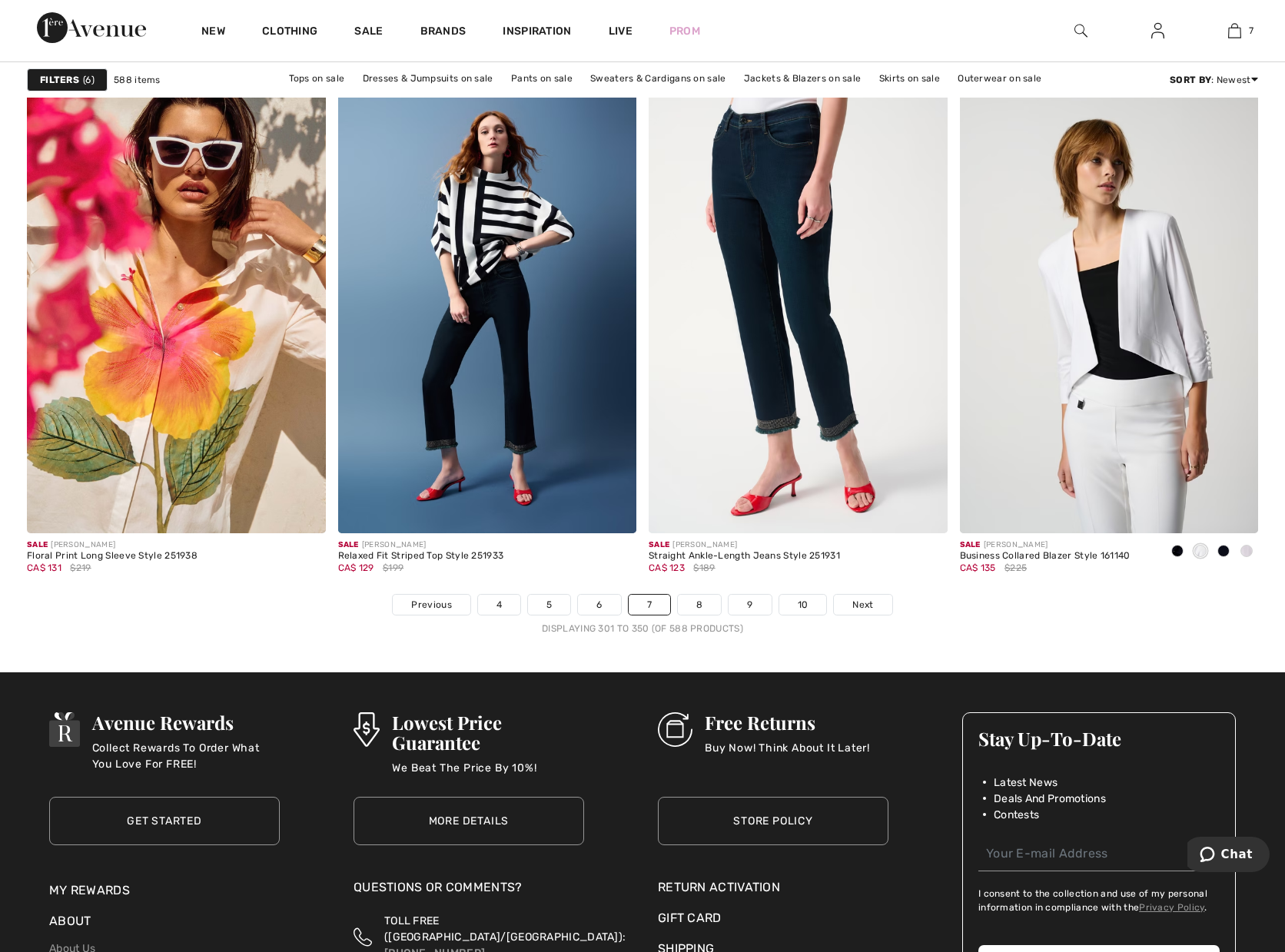
scroll to position [7725, 0]
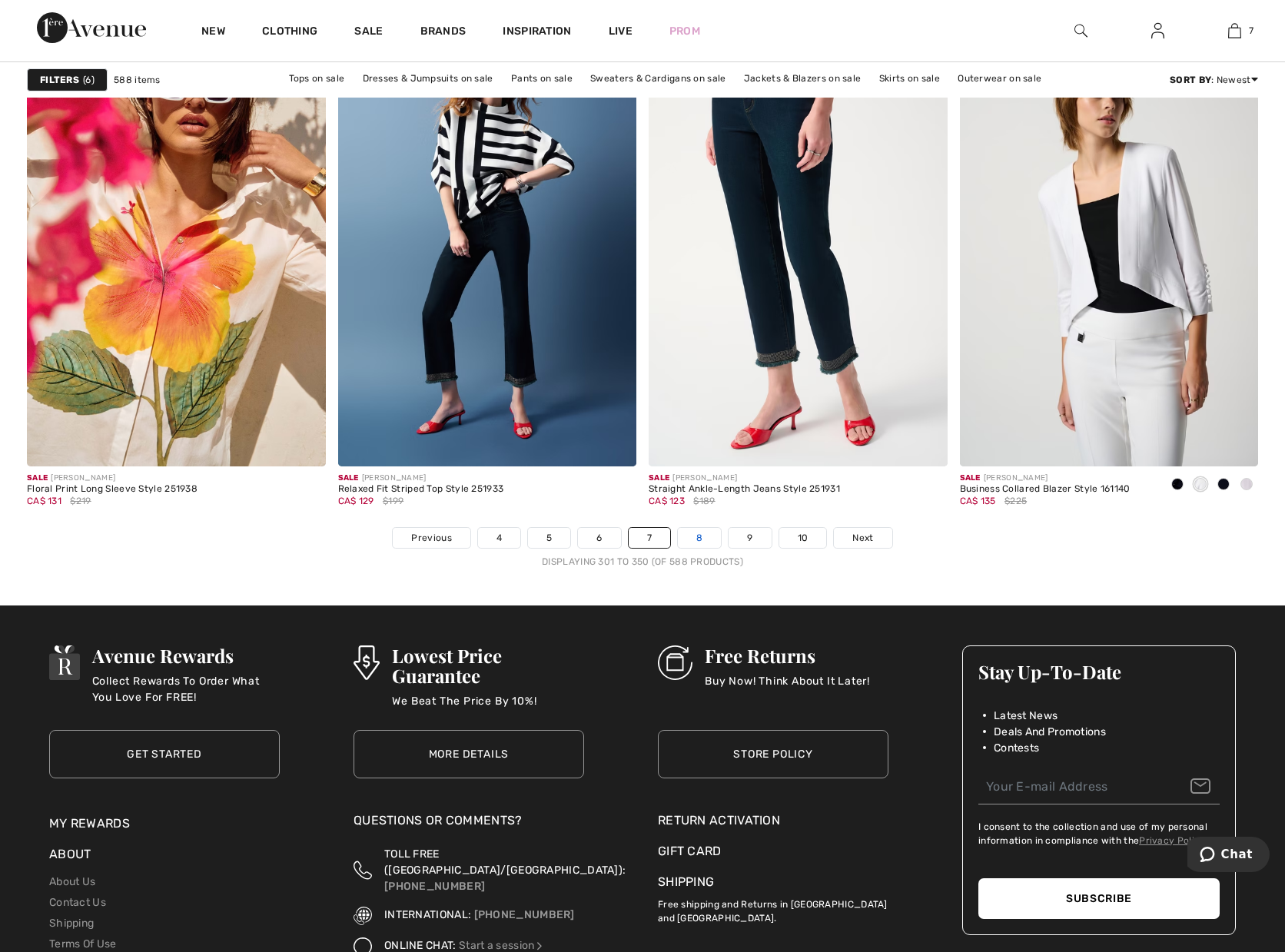
click at [705, 532] on link "8" at bounding box center [699, 538] width 43 height 20
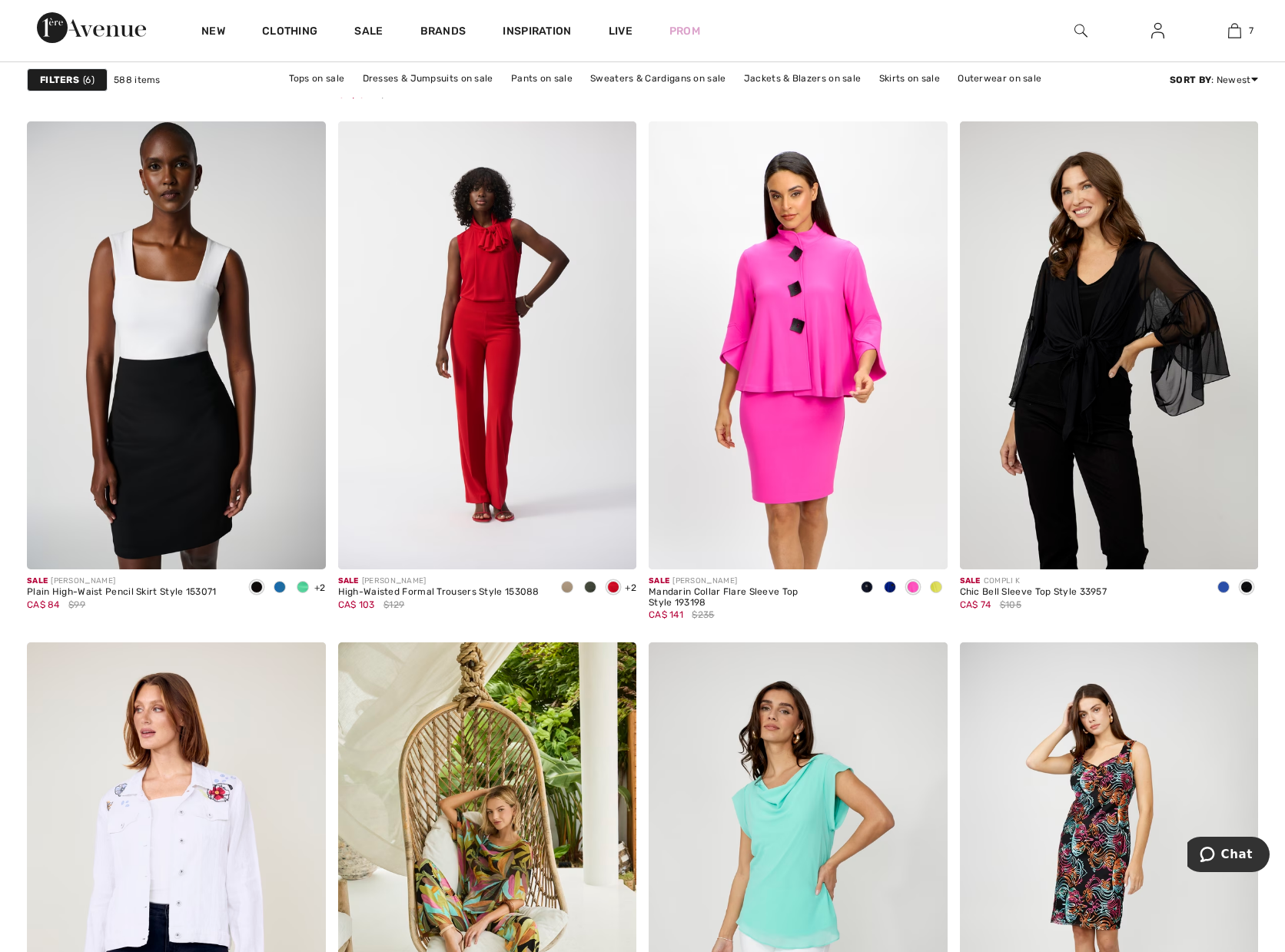
scroll to position [1268, 0]
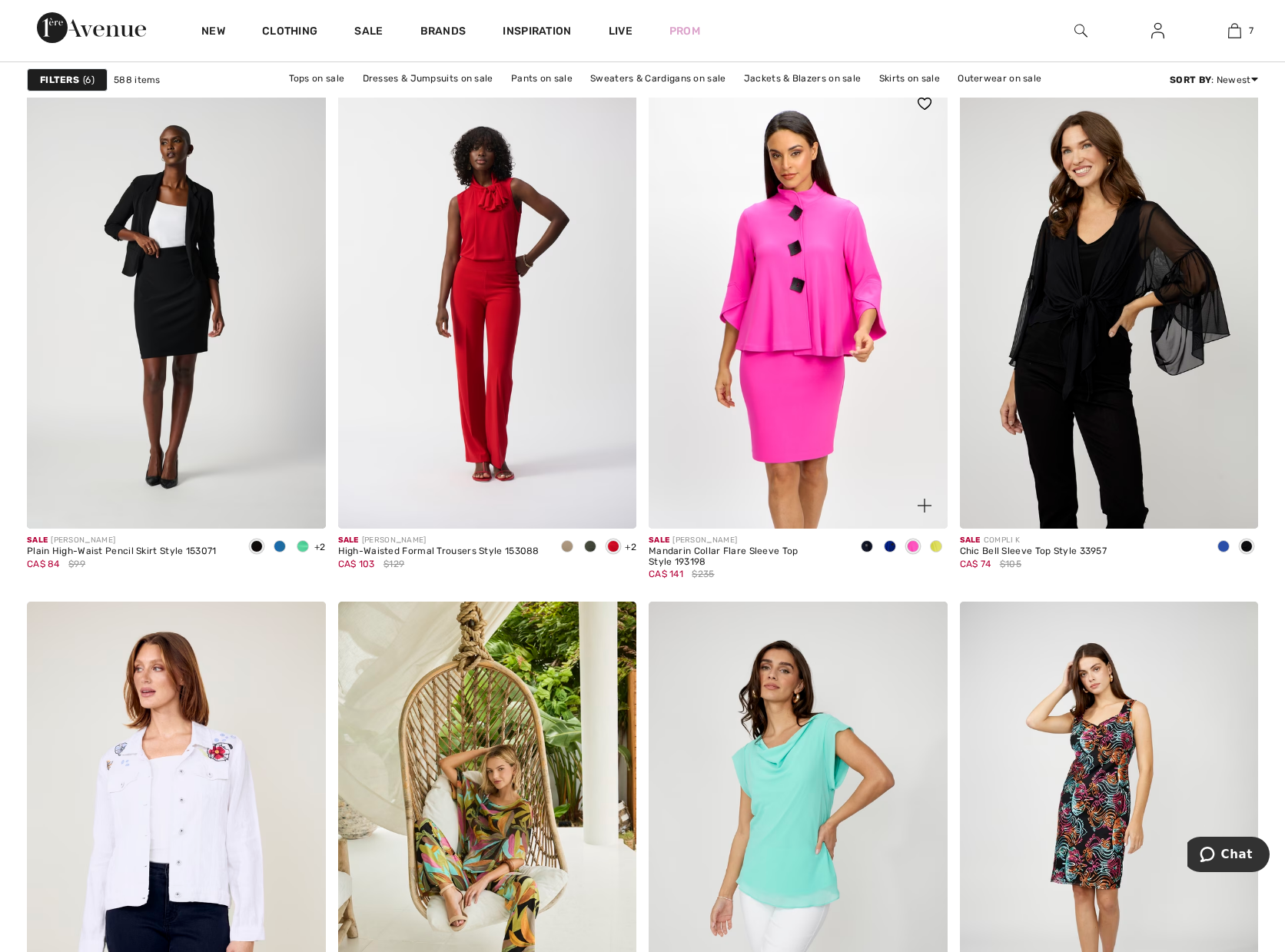
click at [867, 548] on span at bounding box center [867, 546] width 13 height 13
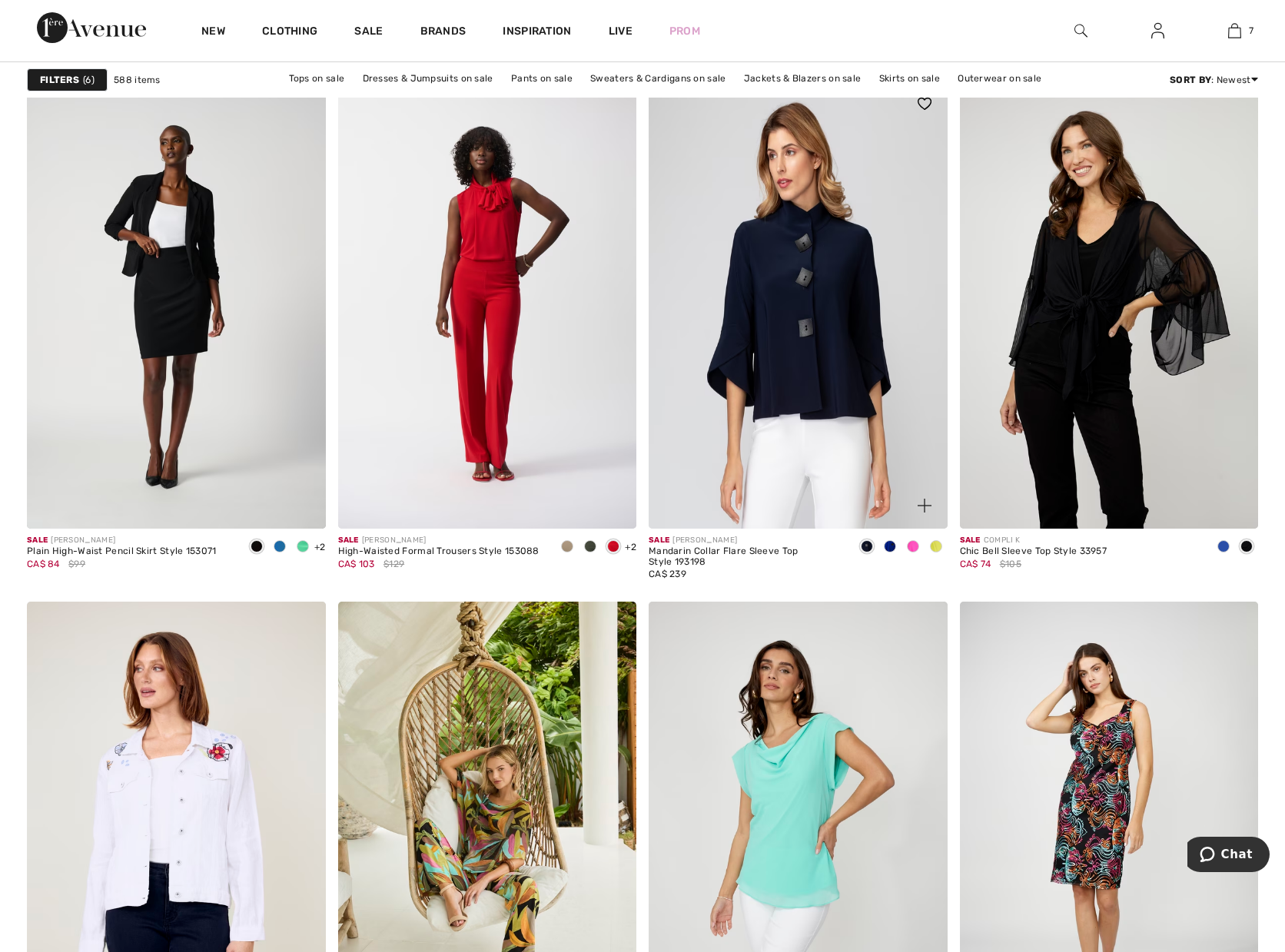
click at [894, 548] on span at bounding box center [890, 546] width 13 height 13
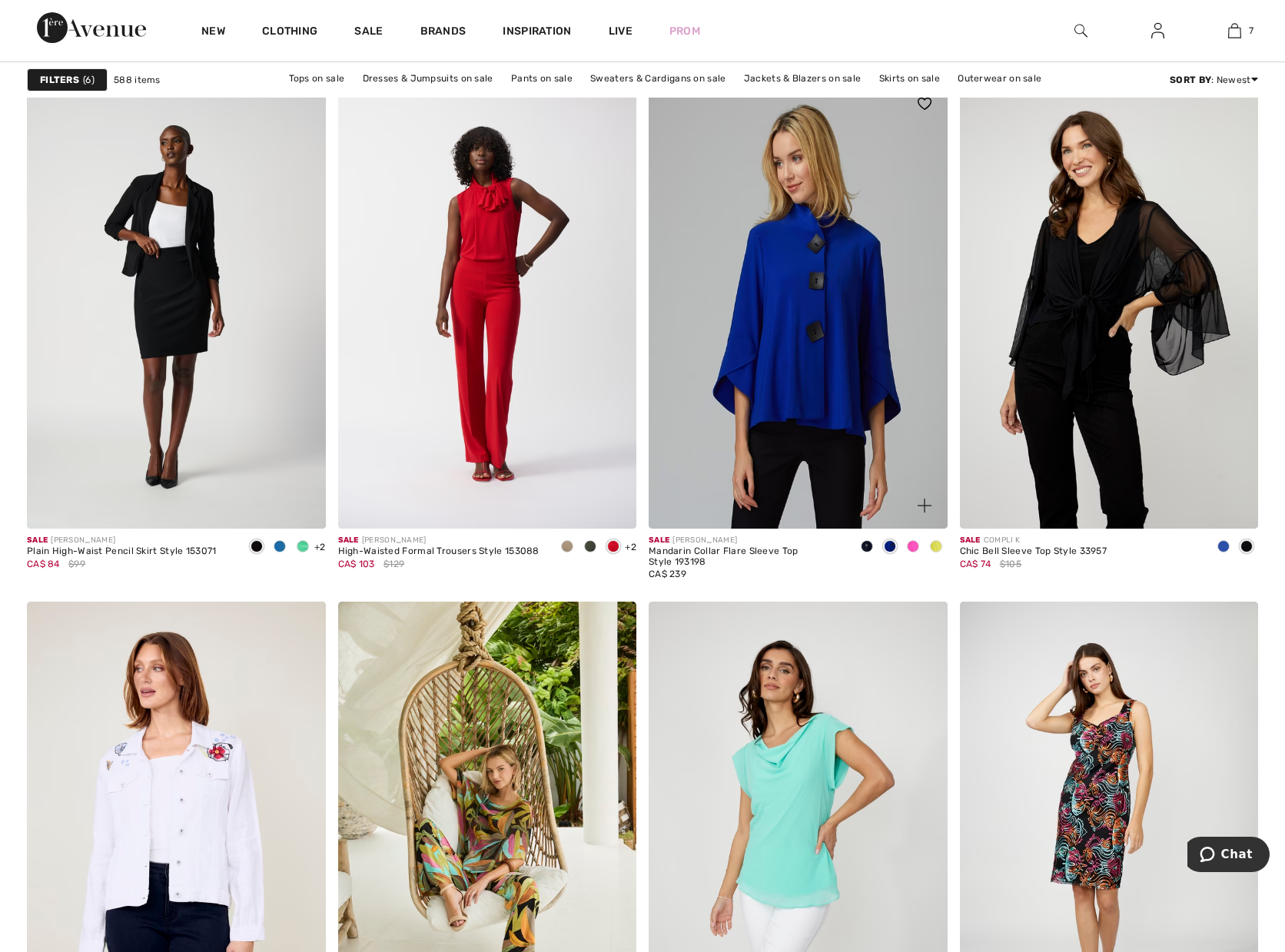
click at [938, 549] on span at bounding box center [936, 546] width 13 height 13
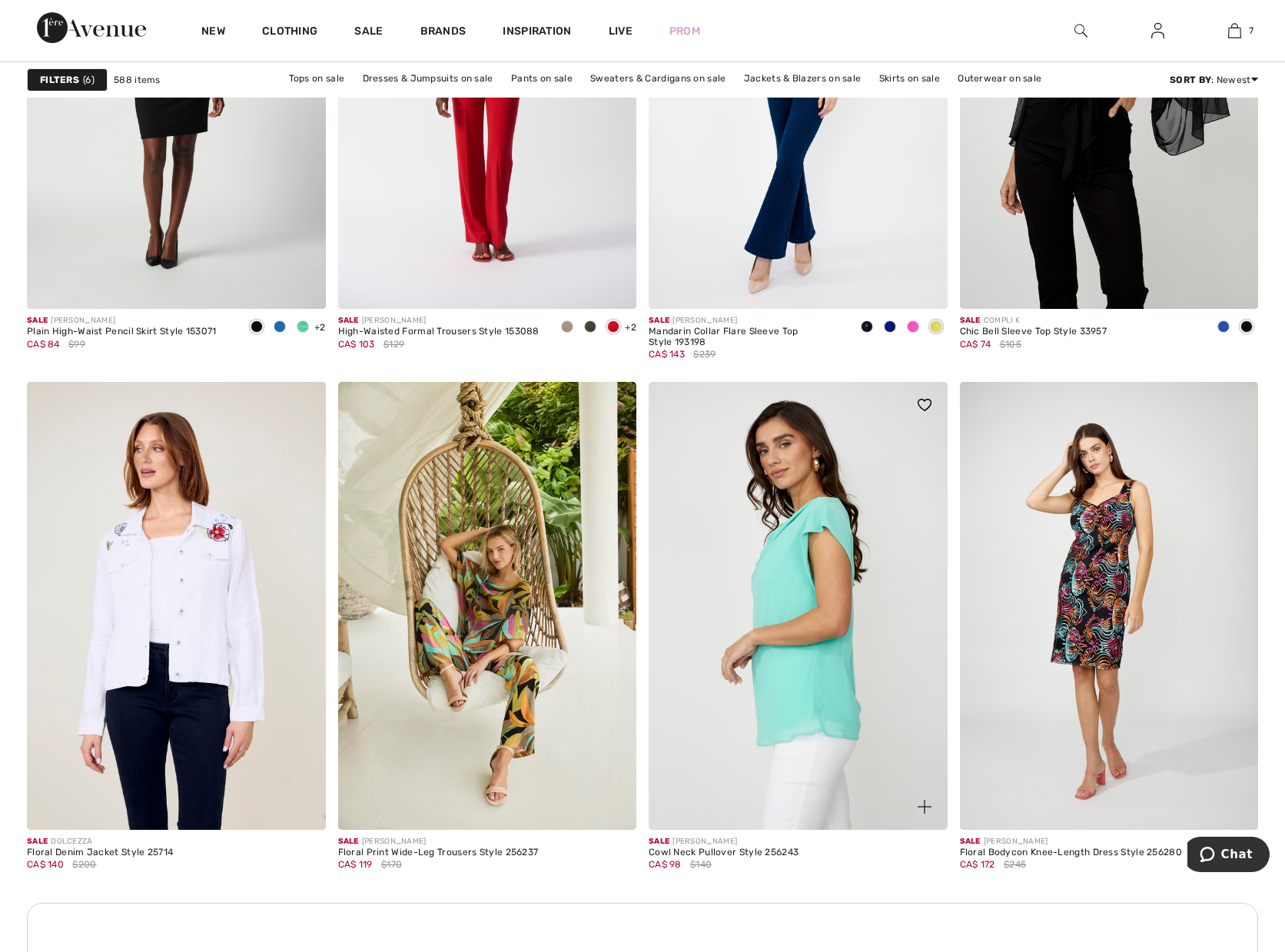
scroll to position [1383, 0]
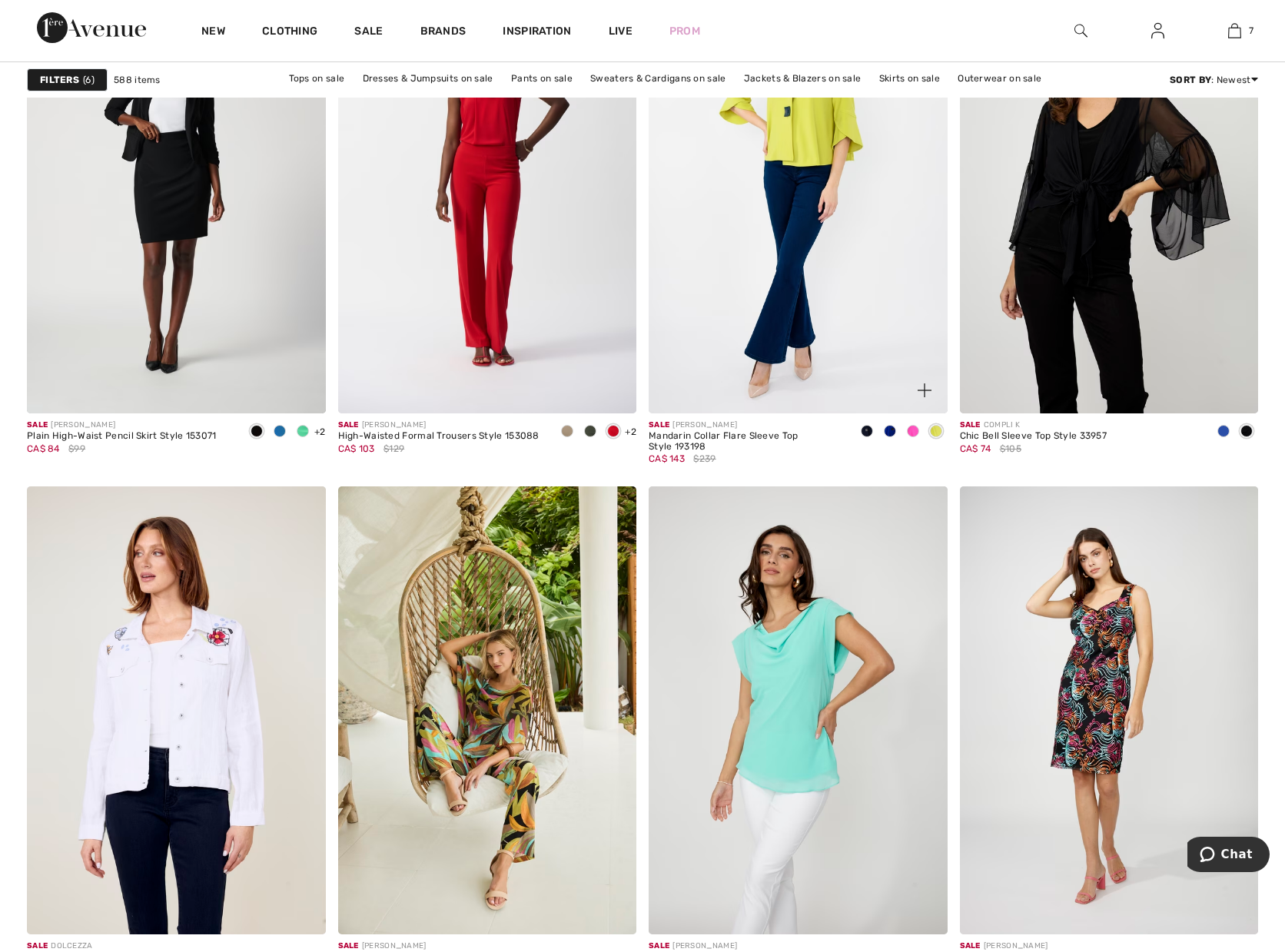
click at [870, 433] on span at bounding box center [867, 431] width 13 height 13
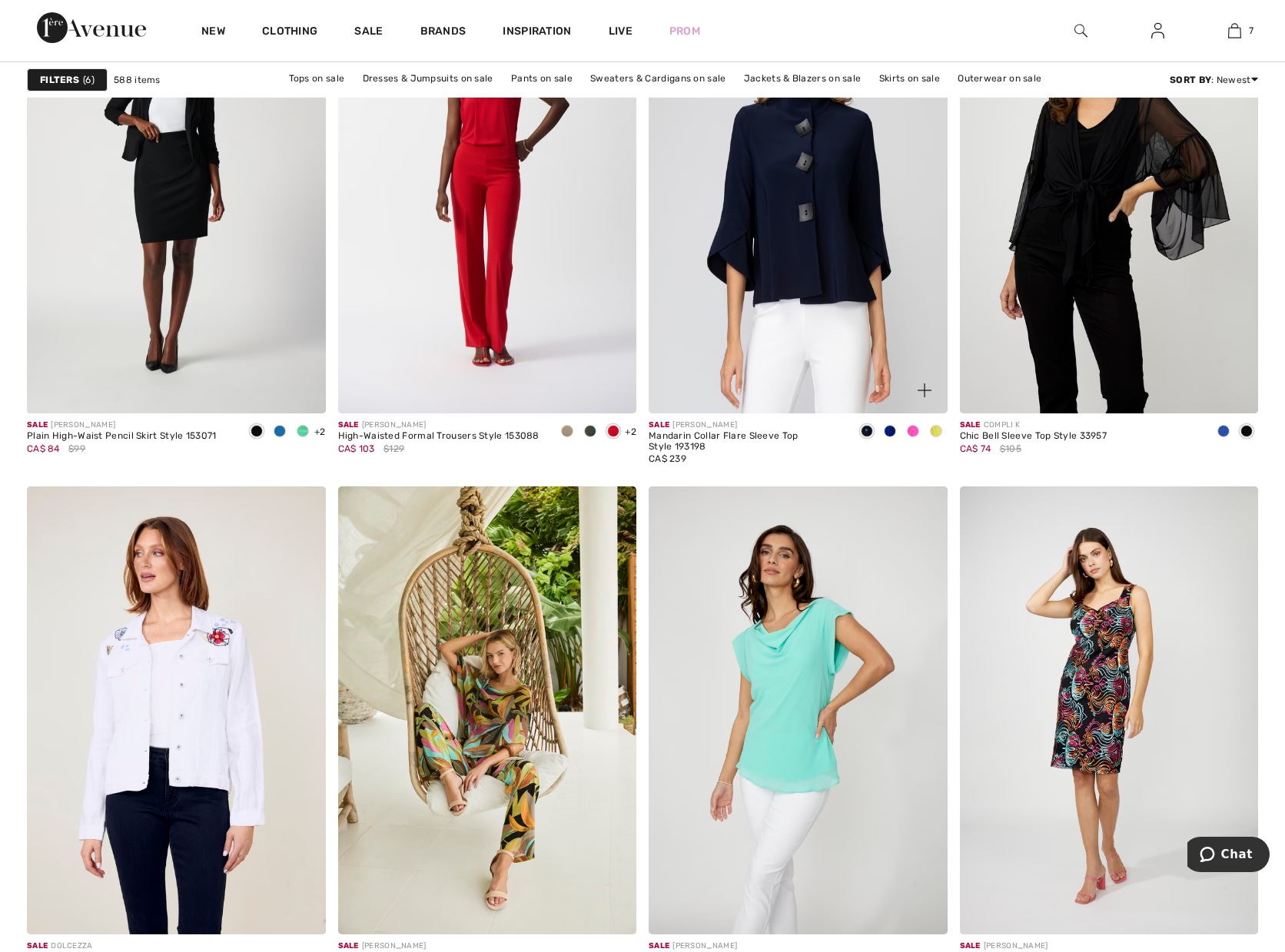
click at [853, 264] on img at bounding box center [798, 189] width 299 height 448
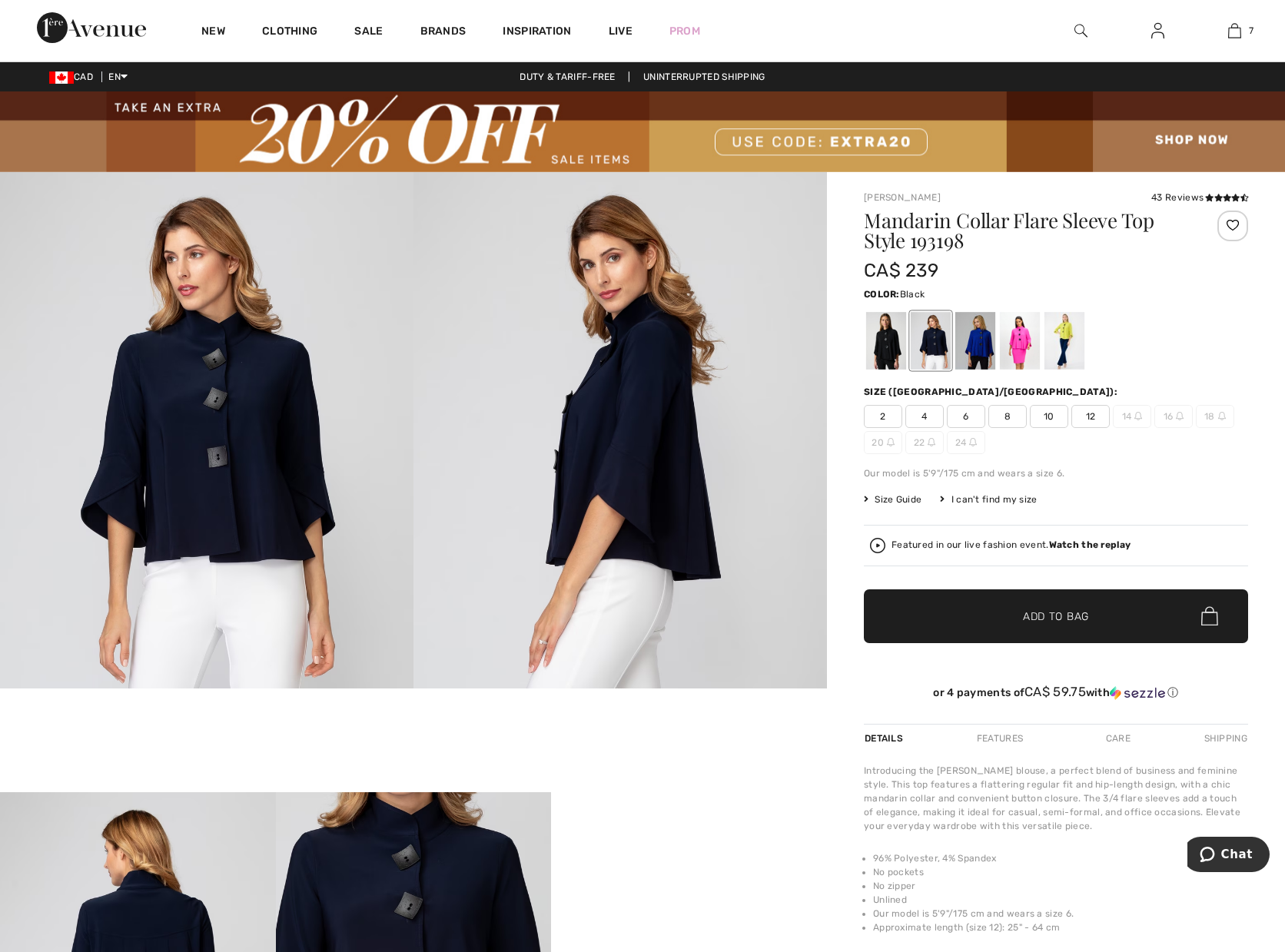
click at [882, 350] on div at bounding box center [886, 341] width 40 height 58
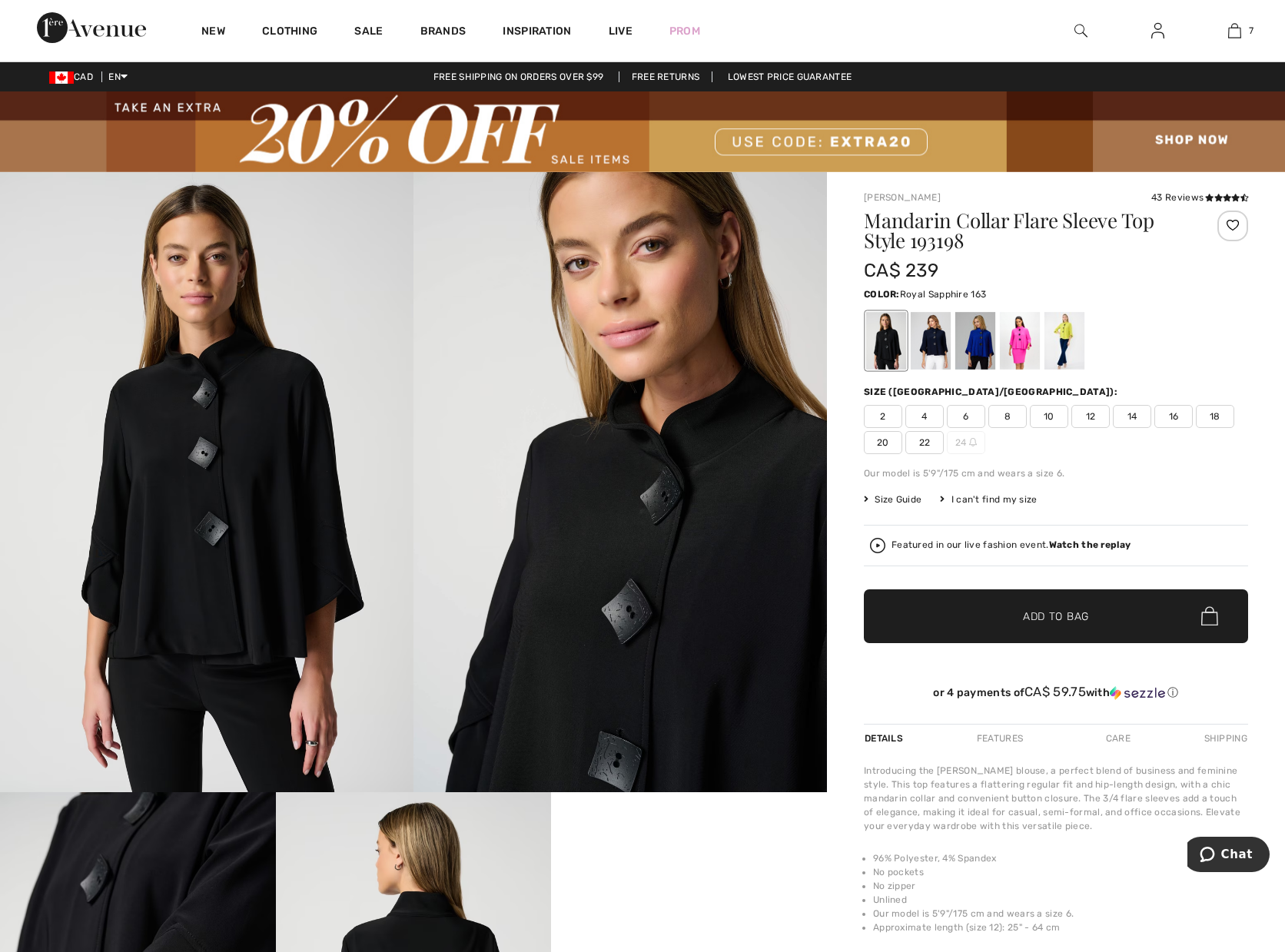
click at [973, 348] on div at bounding box center [975, 341] width 40 height 58
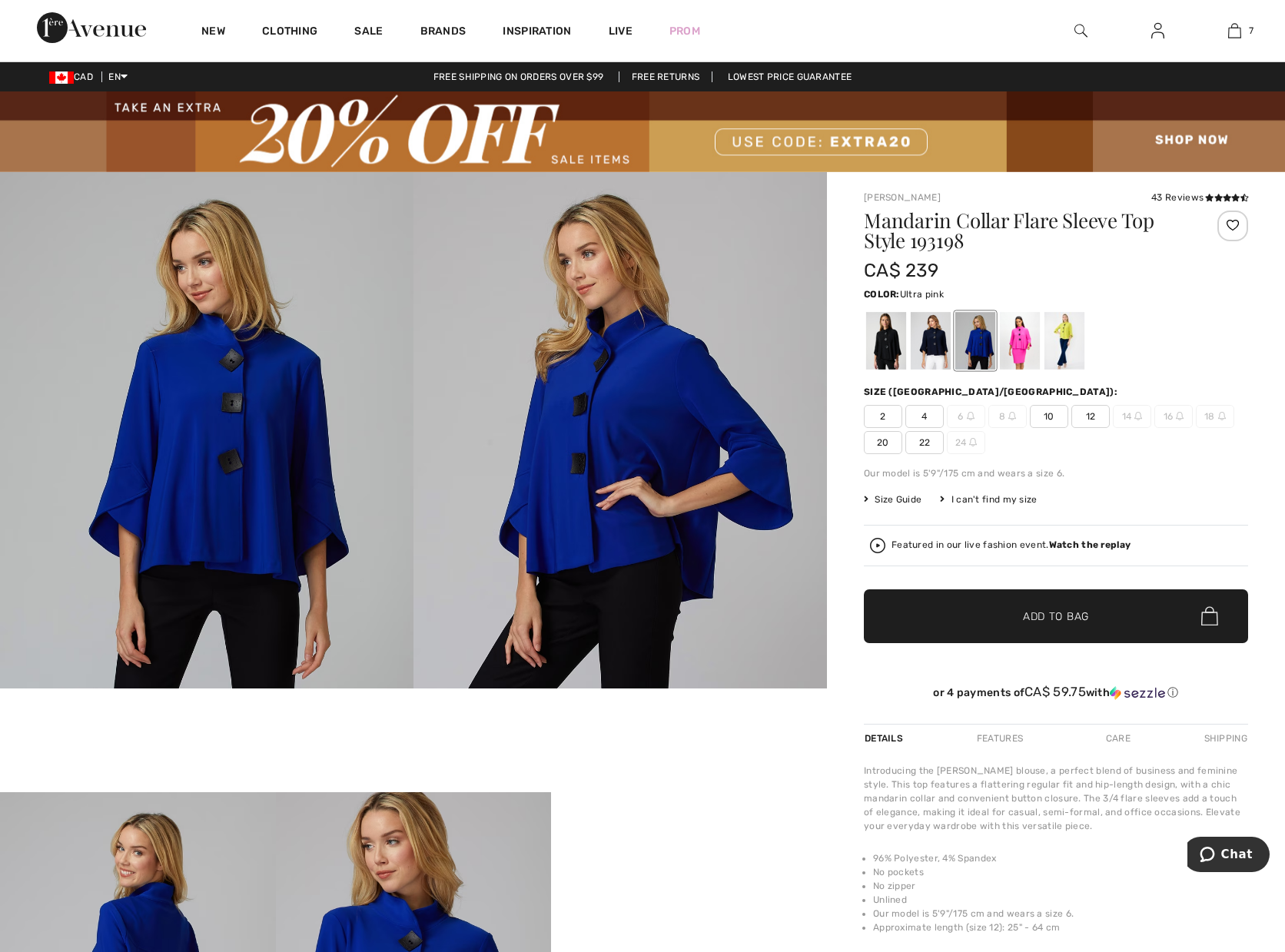
click at [1022, 354] on div at bounding box center [1020, 341] width 40 height 58
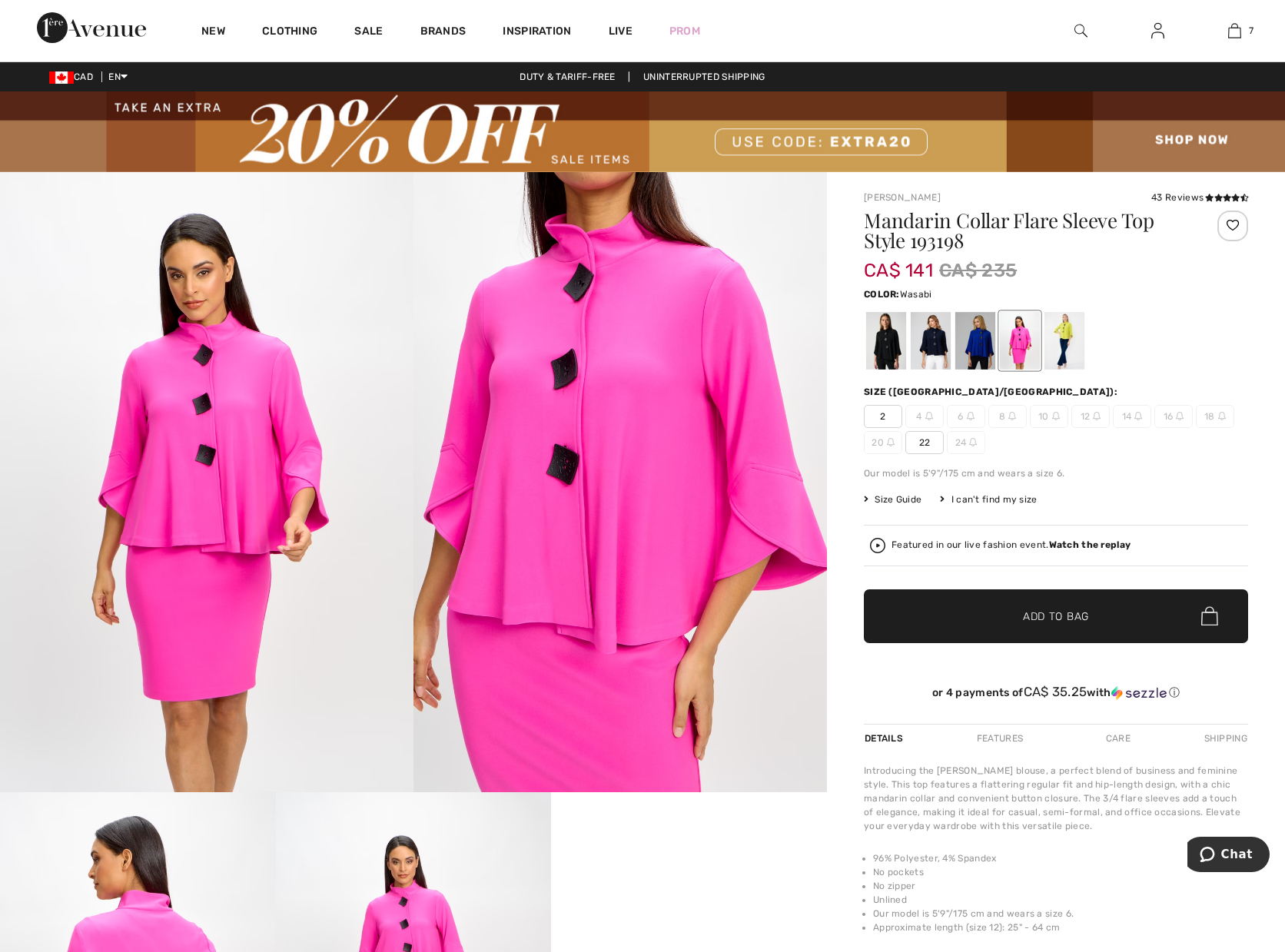
click at [1072, 348] on div at bounding box center [1064, 341] width 40 height 58
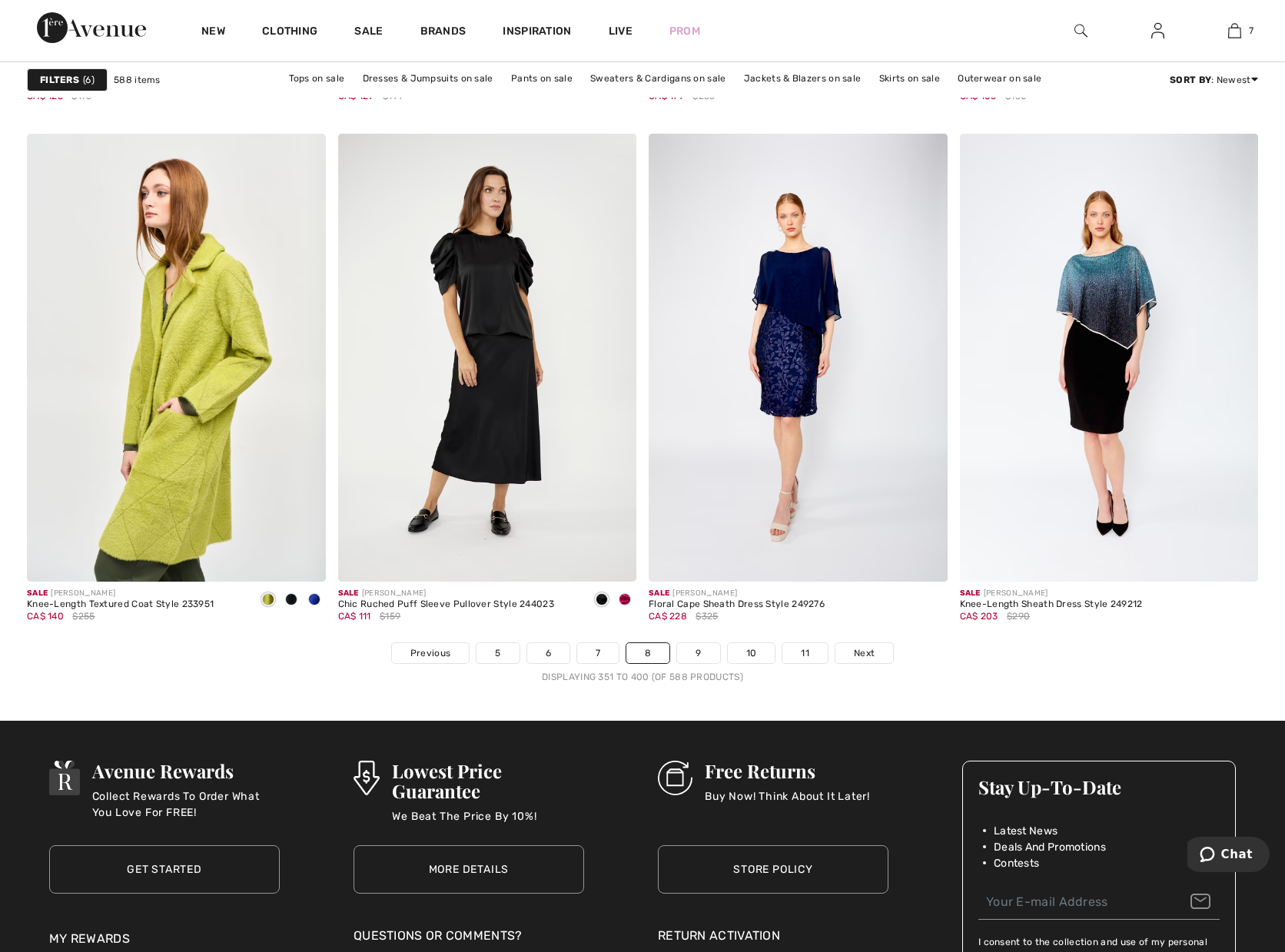
scroll to position [7725, 0]
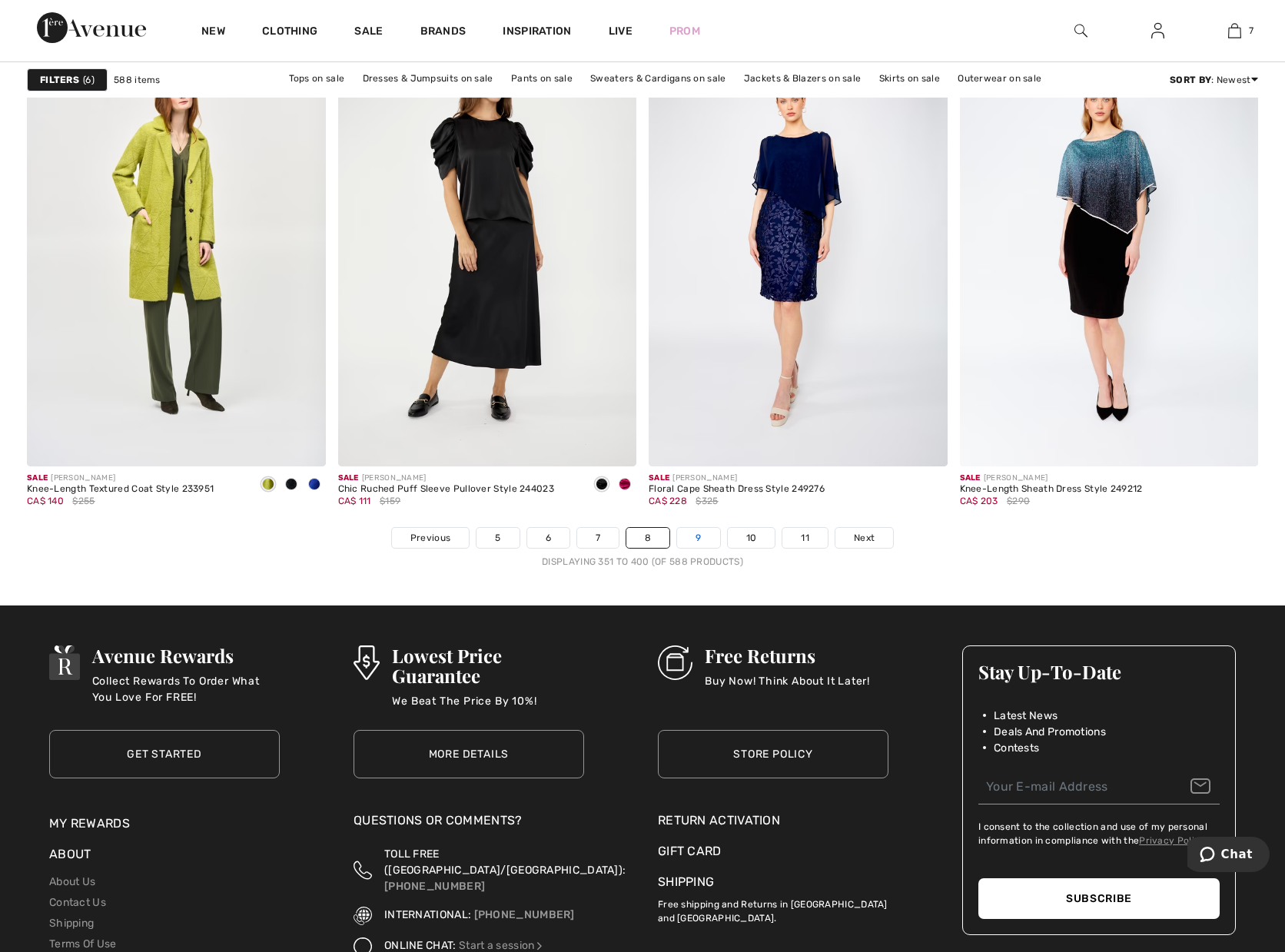
click at [701, 537] on link "9" at bounding box center [698, 538] width 42 height 20
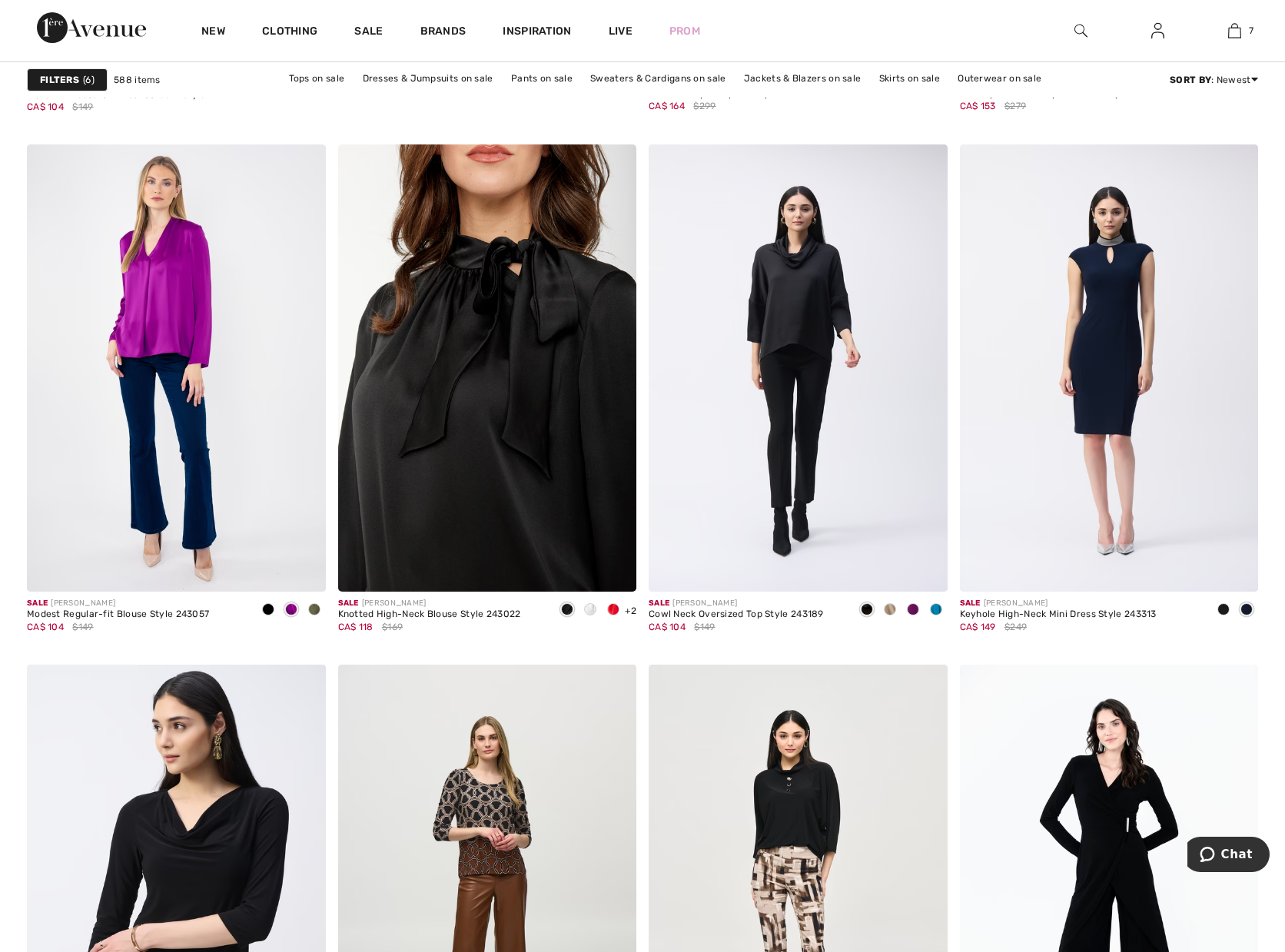
scroll to position [5303, 0]
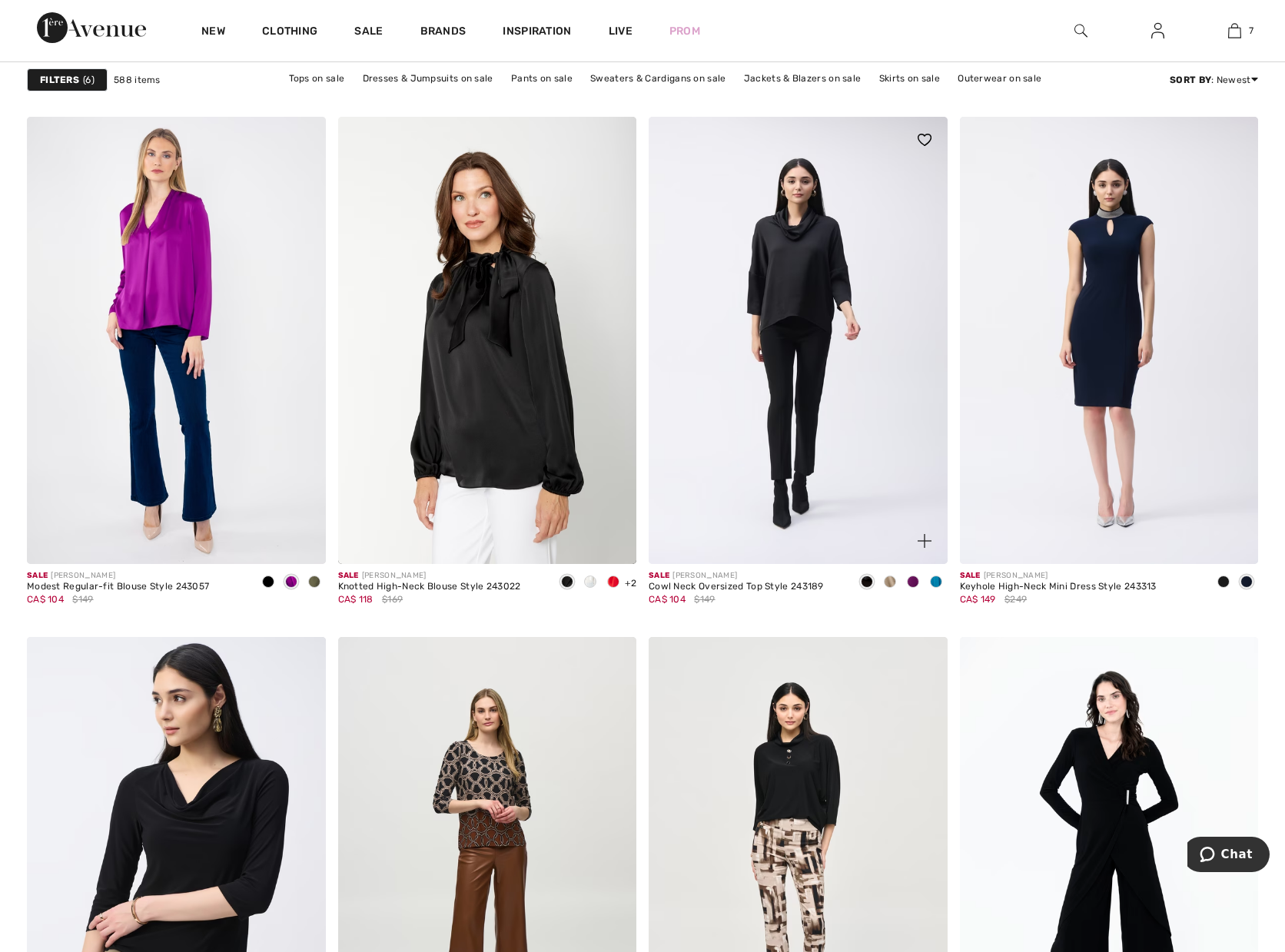
click at [893, 579] on span at bounding box center [890, 582] width 13 height 13
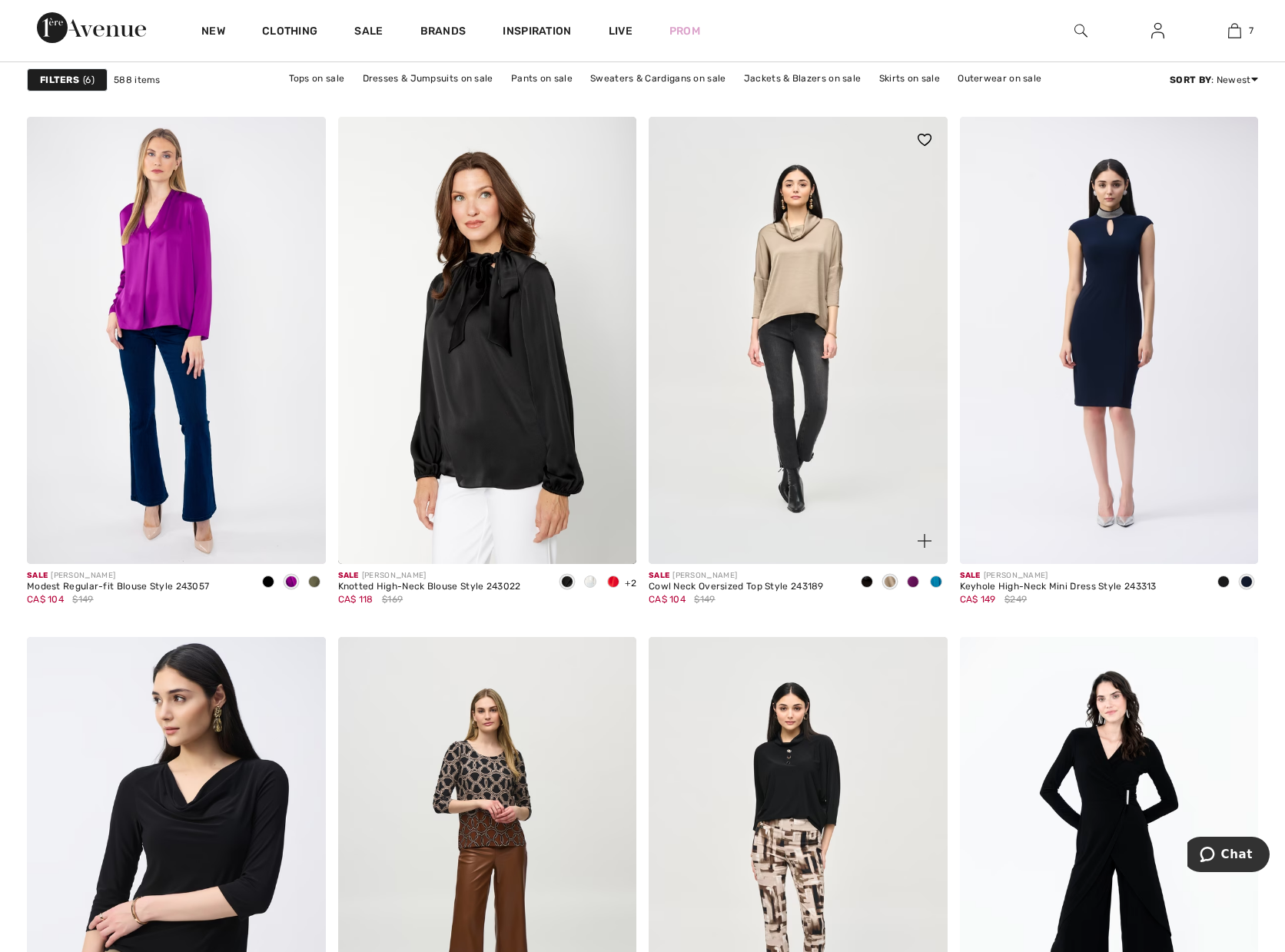
click at [909, 584] on span at bounding box center [913, 582] width 13 height 13
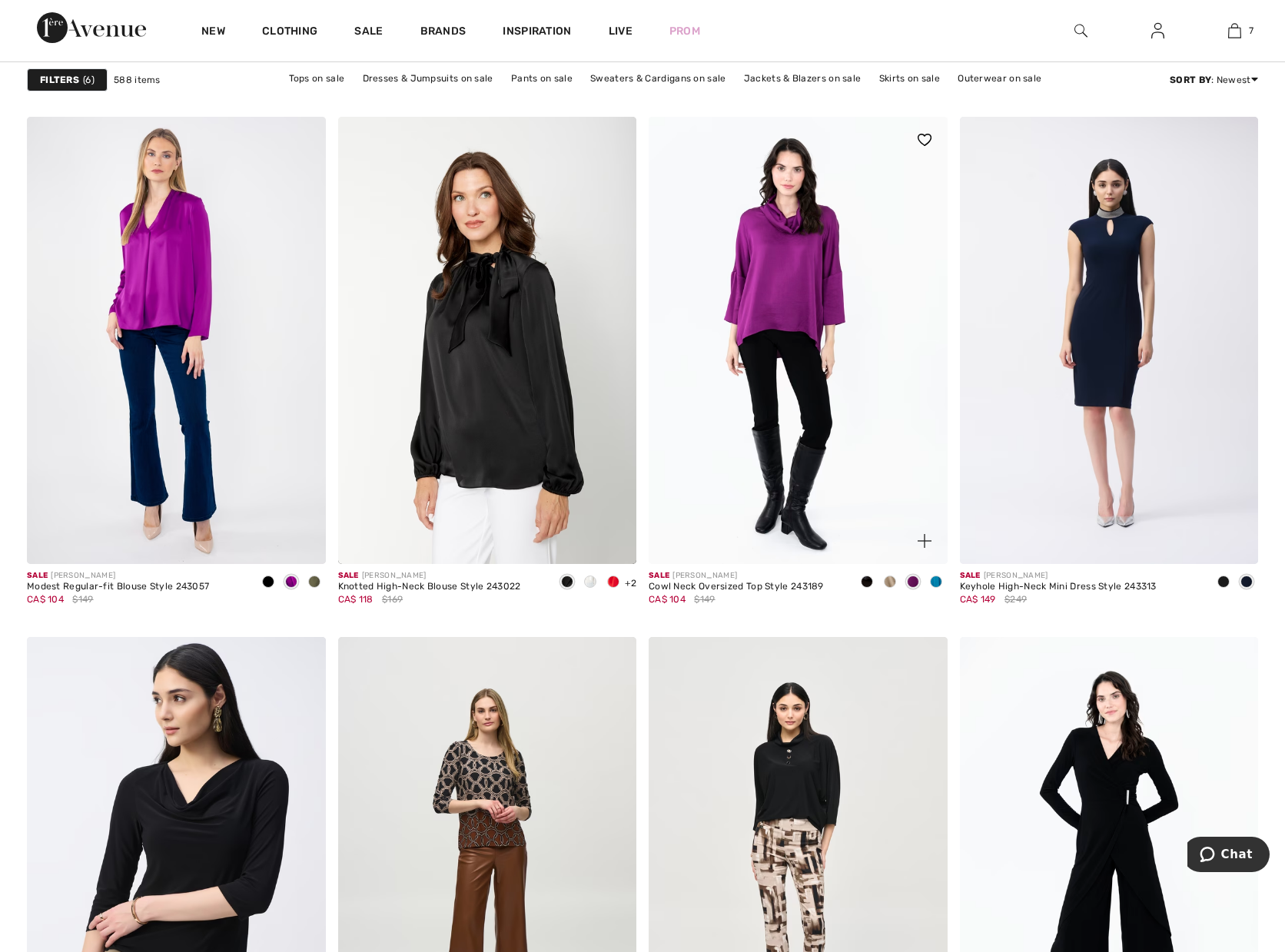
click at [932, 581] on span at bounding box center [936, 582] width 13 height 13
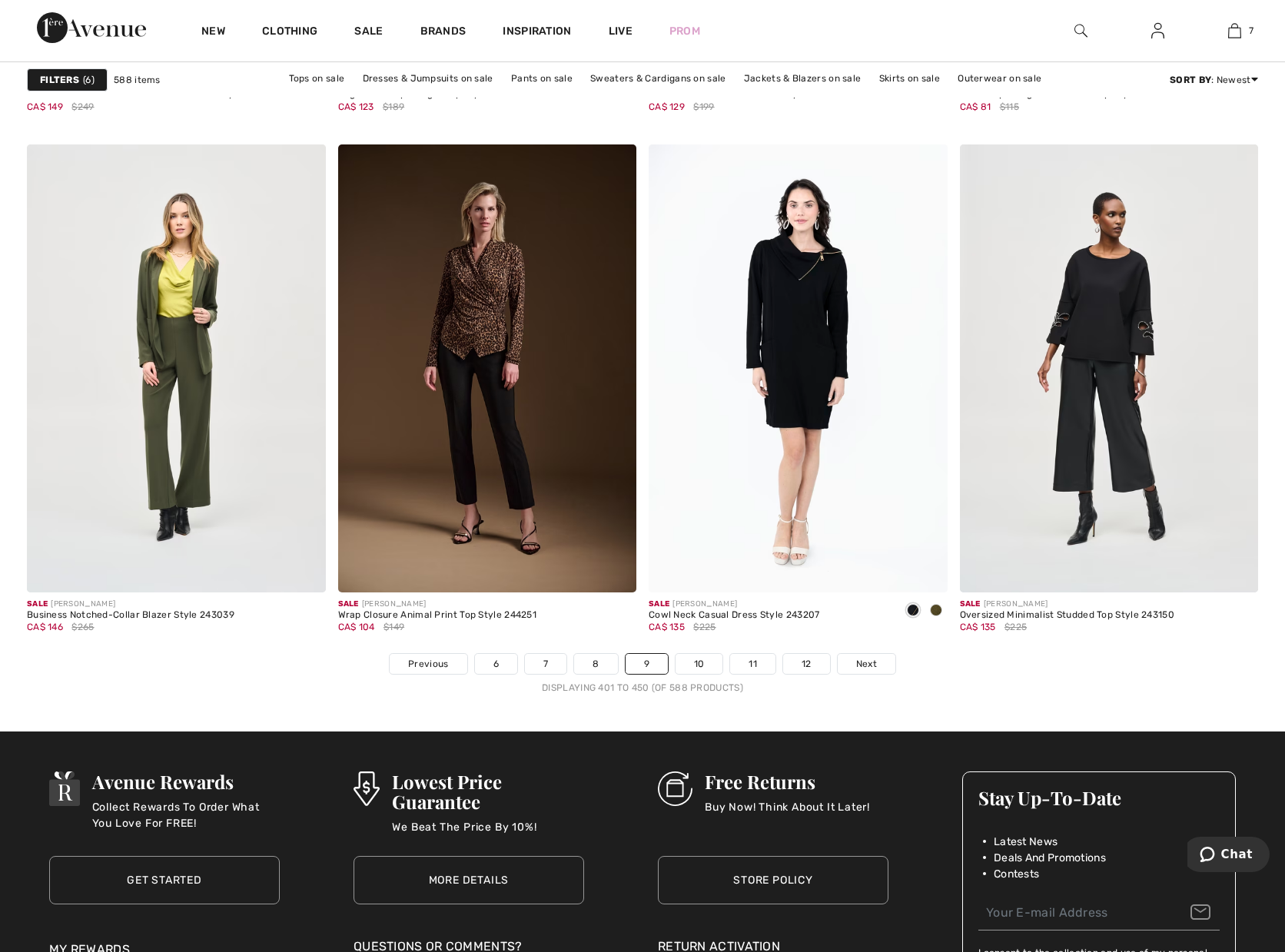
scroll to position [7725, 0]
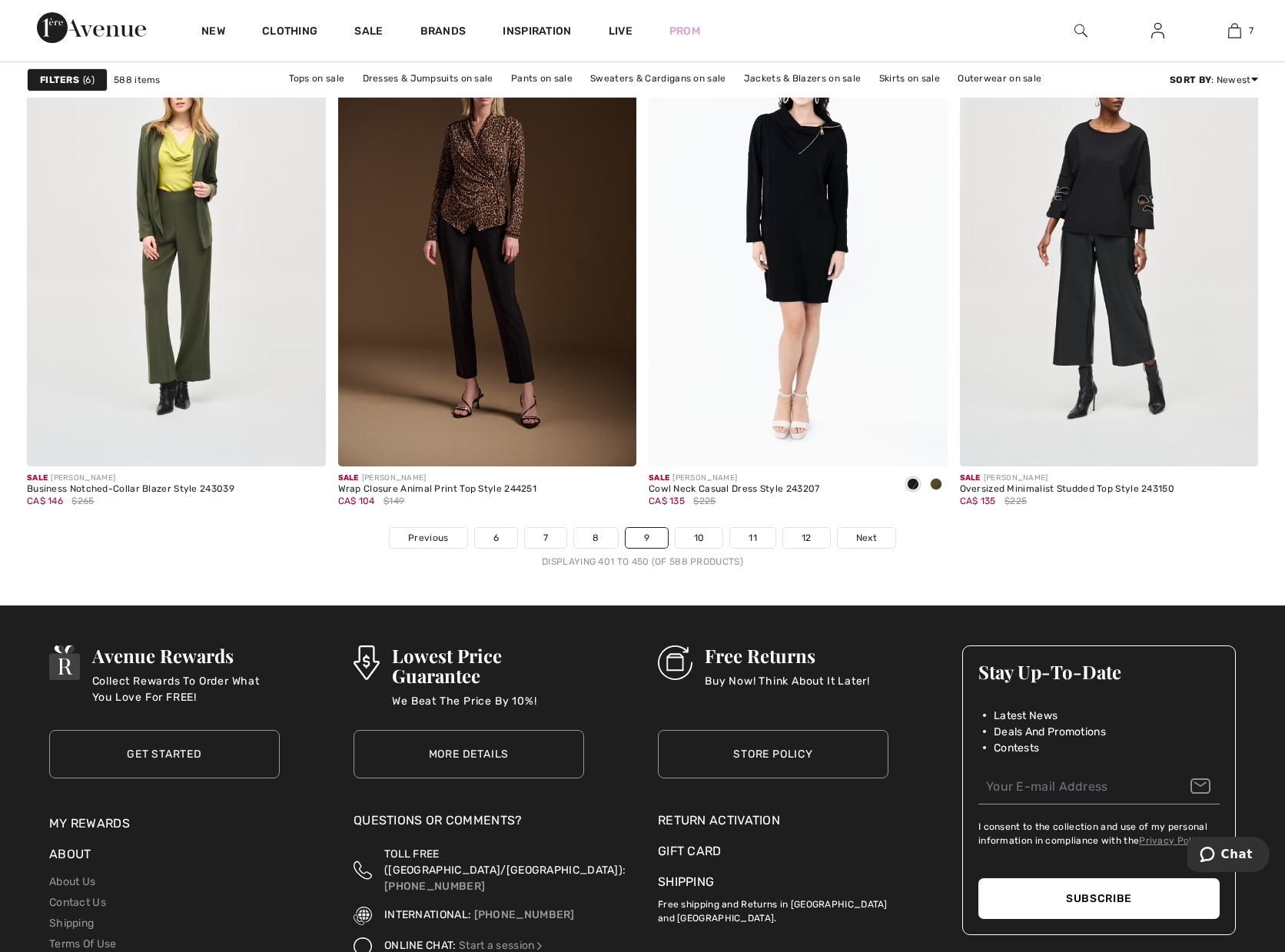
click at [701, 548] on nav "Previous 6 7 8 9 10 11 12 Next Displaying 401 to 450 (of 588 products)" at bounding box center [642, 548] width 1232 height 42
click at [701, 532] on link "10" at bounding box center [699, 538] width 47 height 20
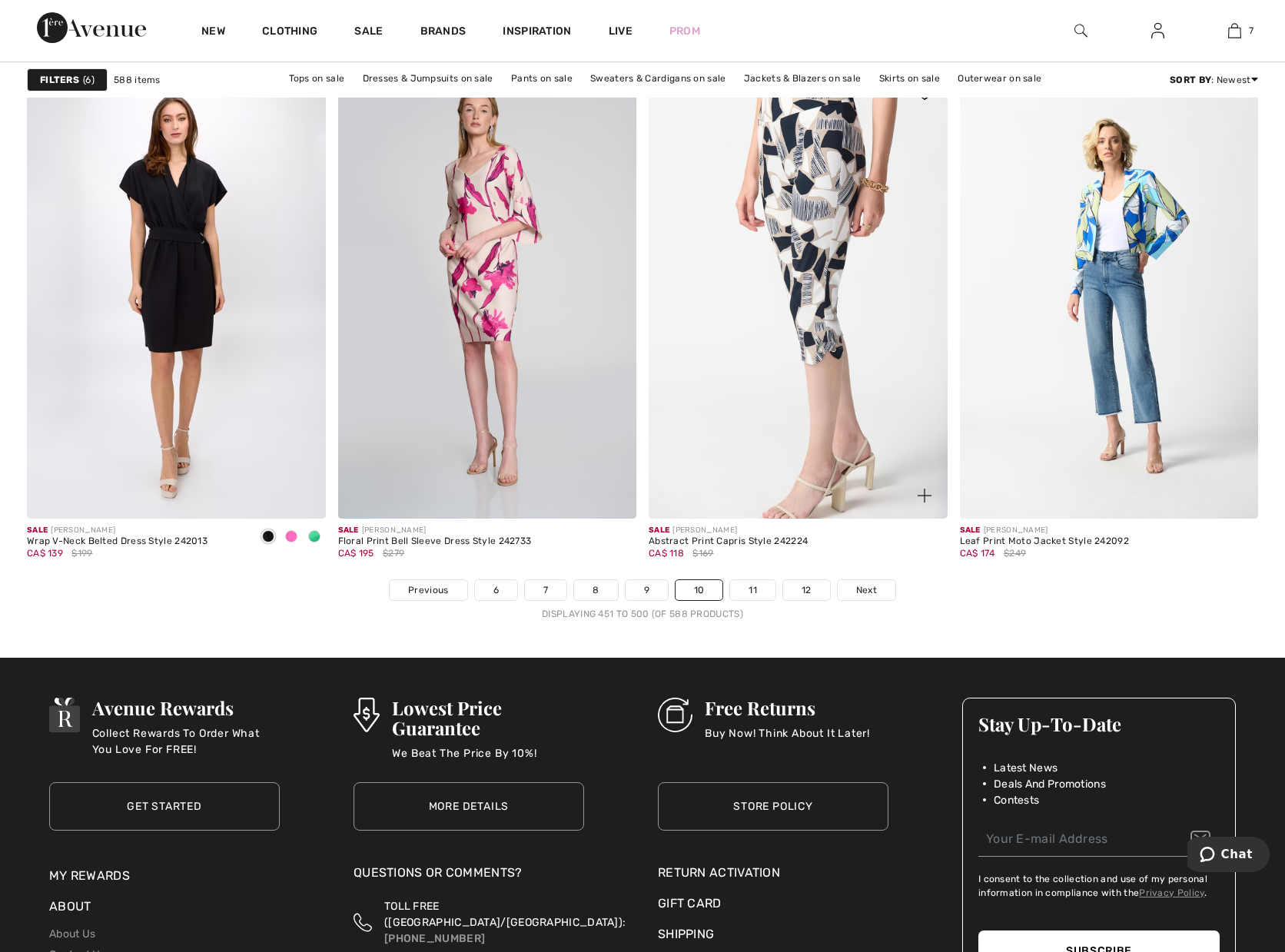
scroll to position [7956, 0]
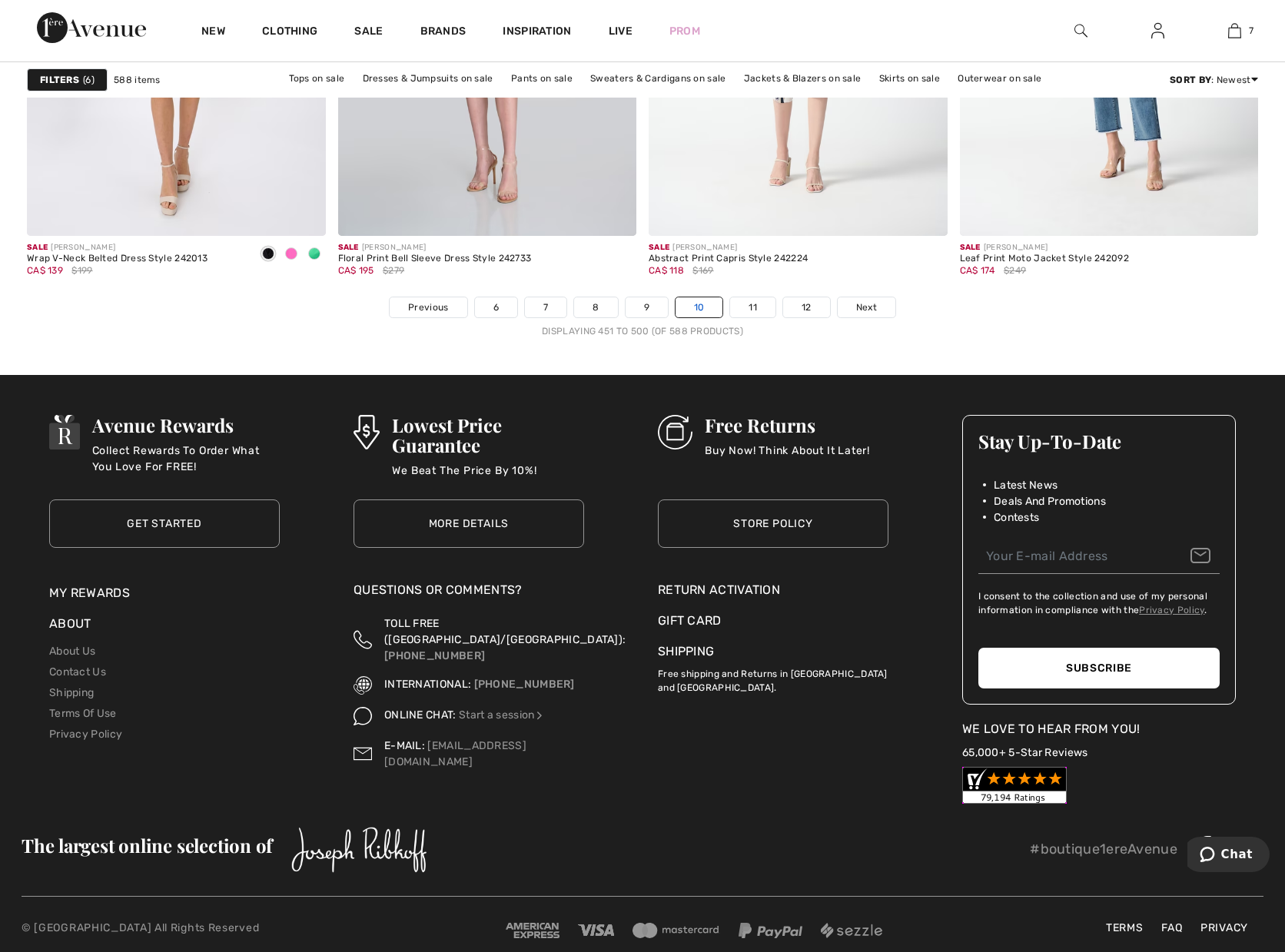
click at [704, 312] on link "10" at bounding box center [699, 308] width 47 height 20
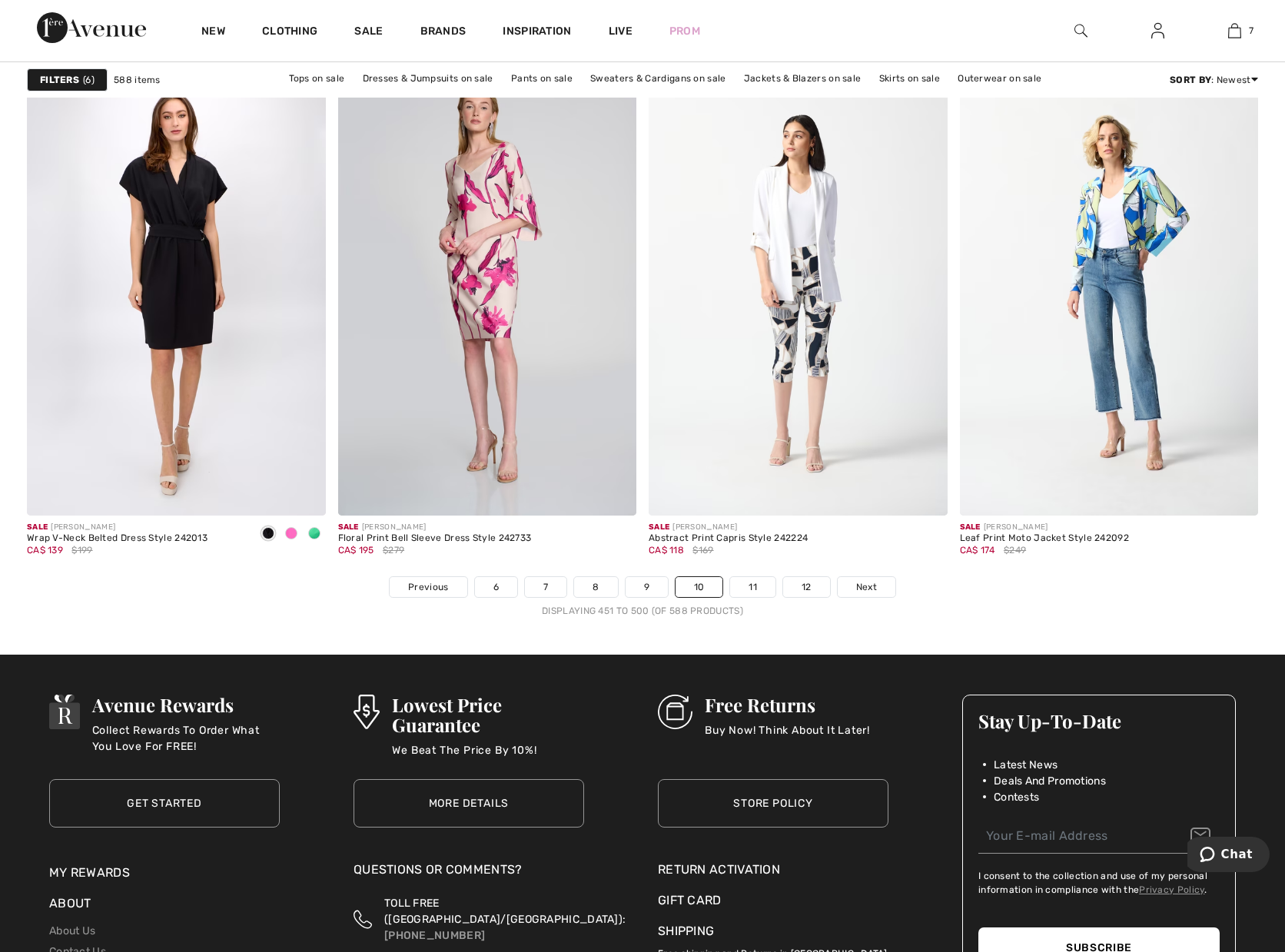
scroll to position [7725, 0]
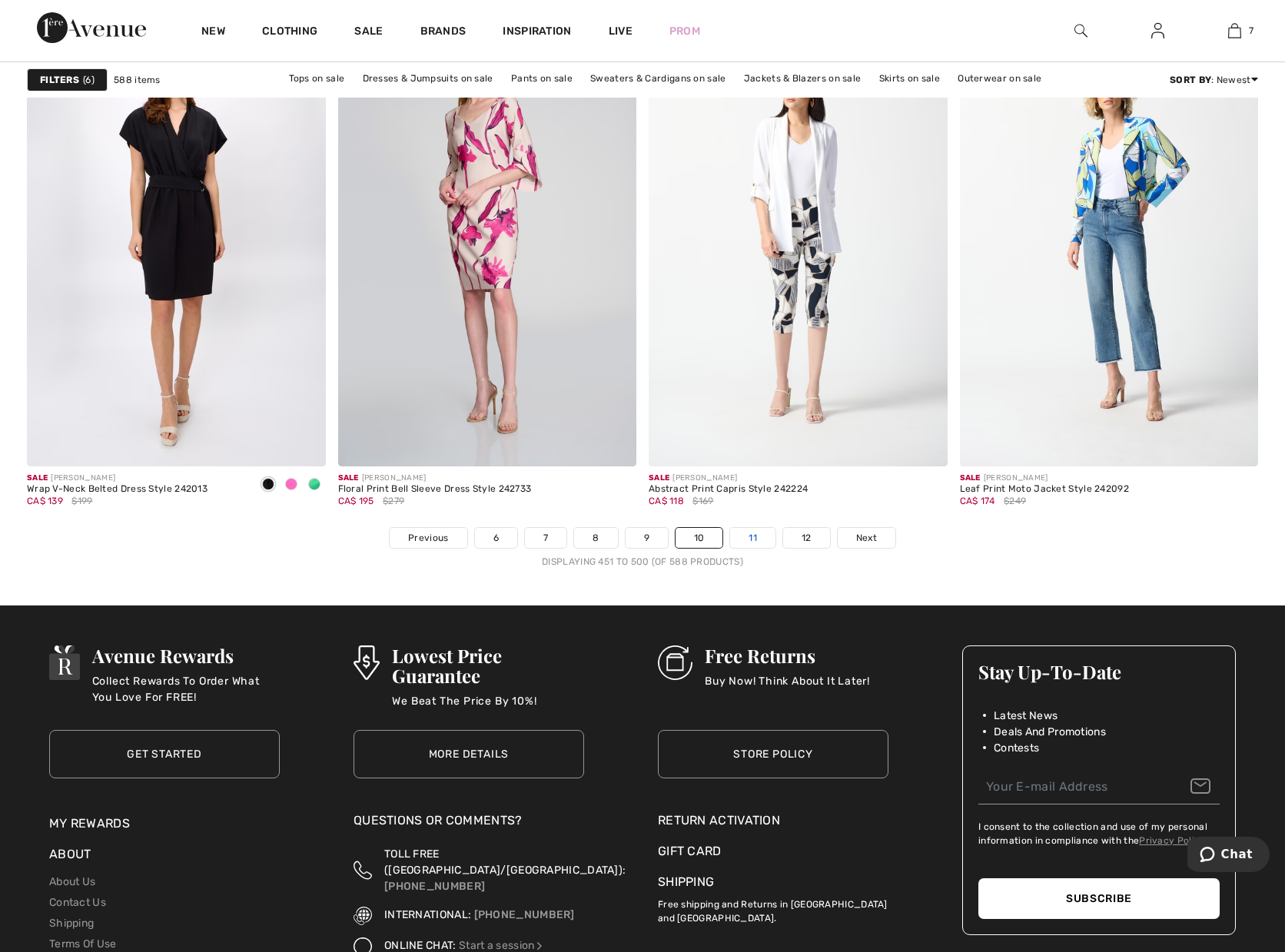
click at [750, 540] on link "11" at bounding box center [752, 538] width 45 height 20
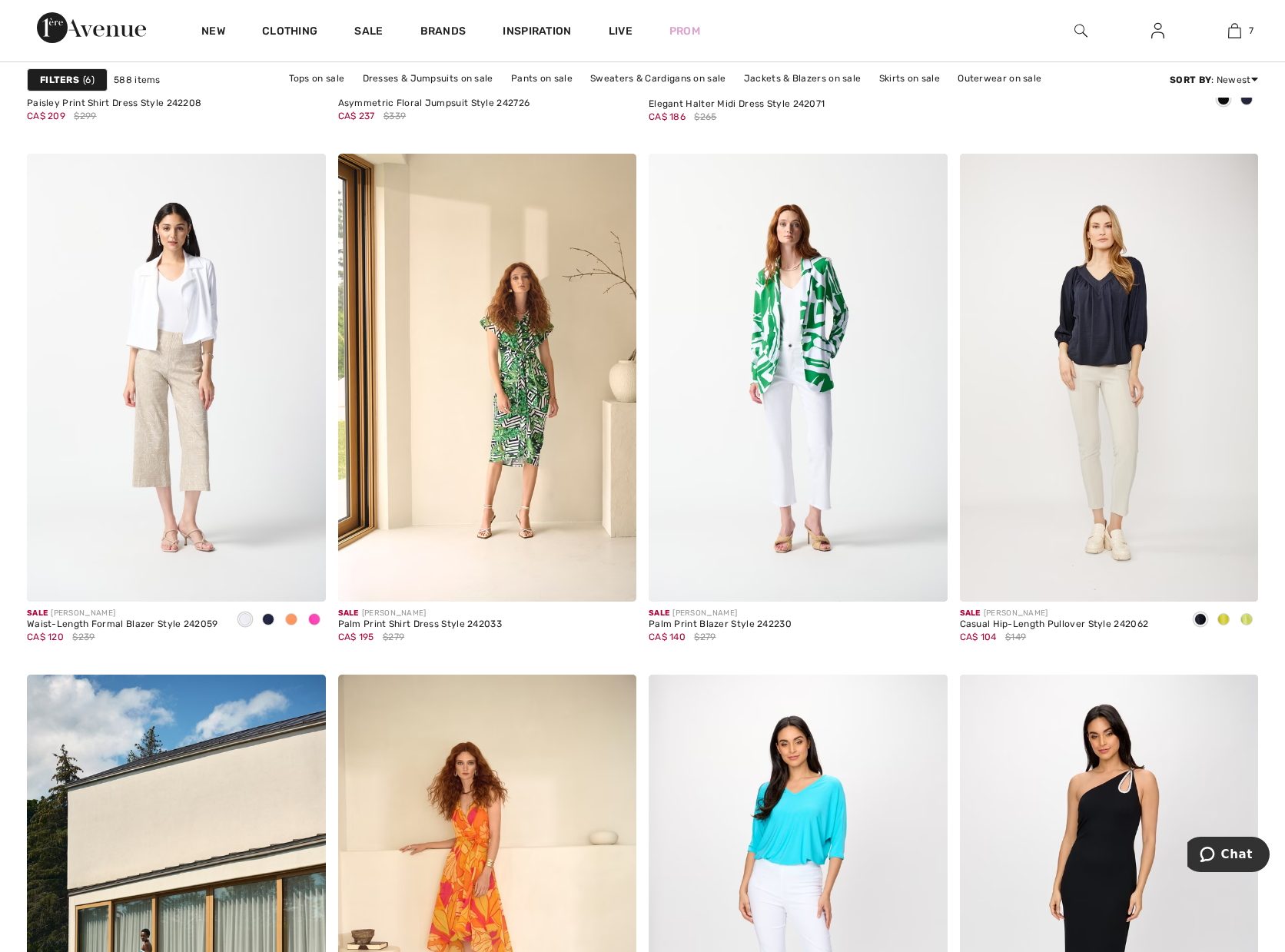
scroll to position [1268, 0]
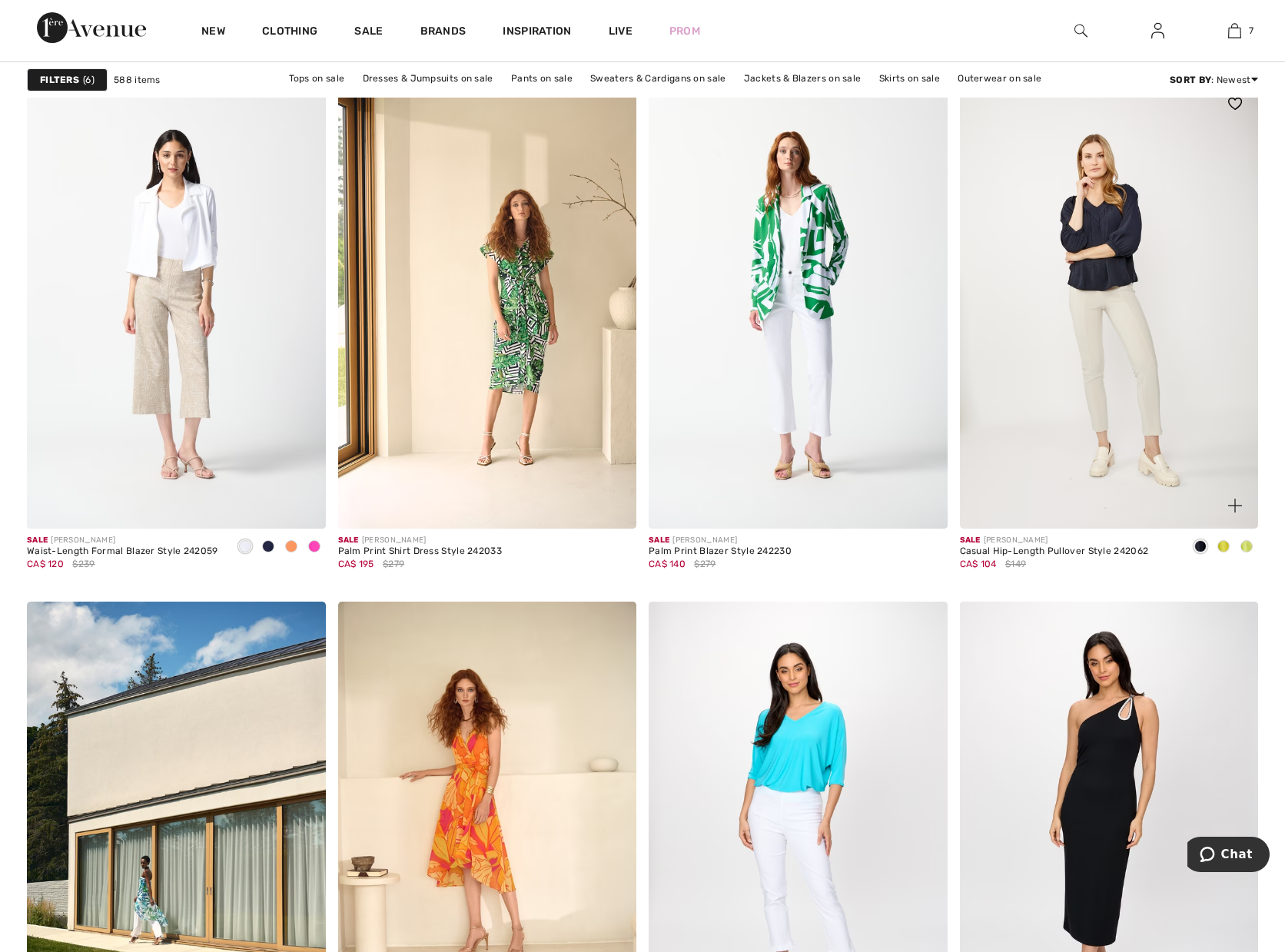
click at [1103, 280] on img at bounding box center [1110, 304] width 299 height 448
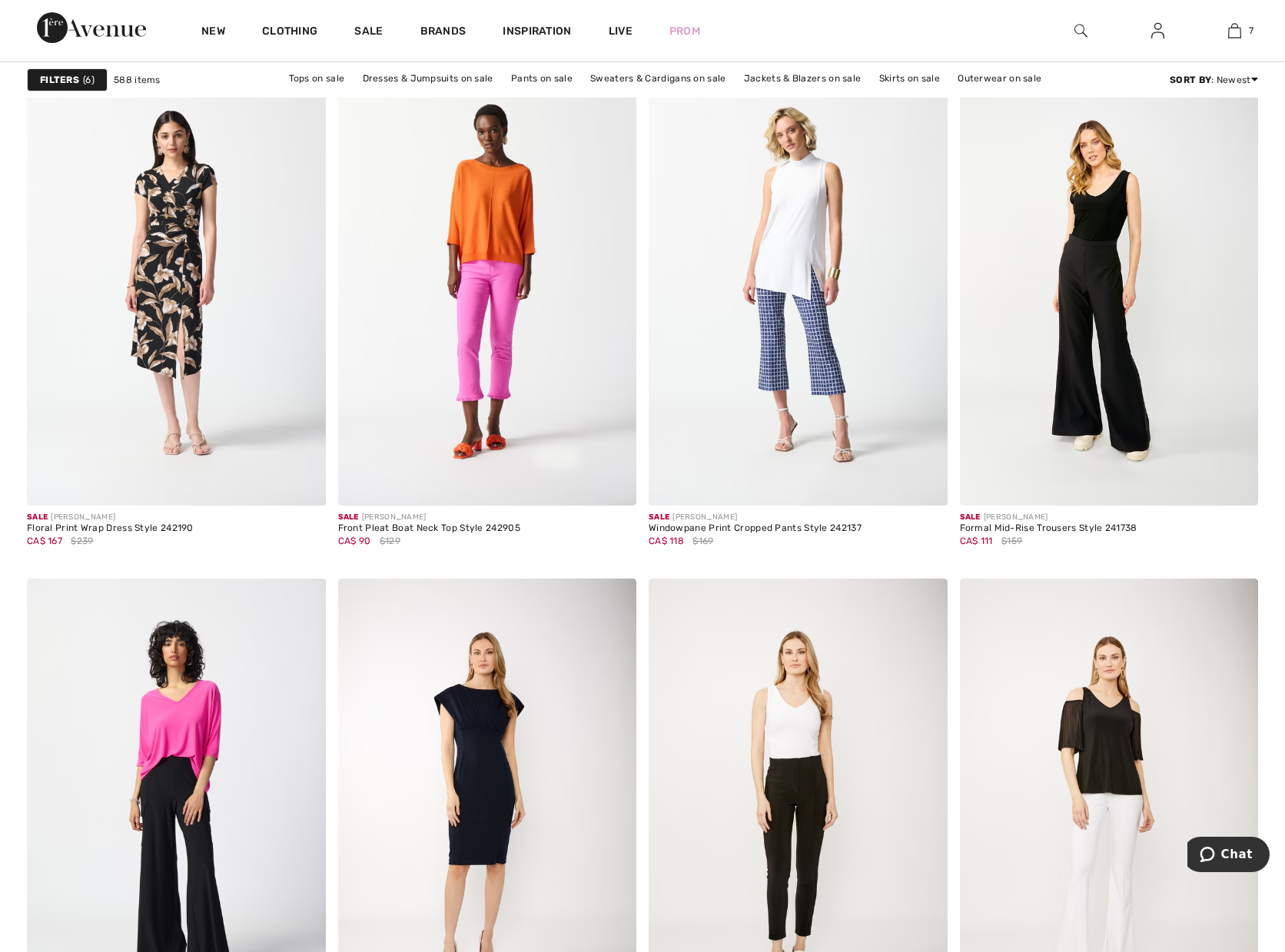
scroll to position [2536, 0]
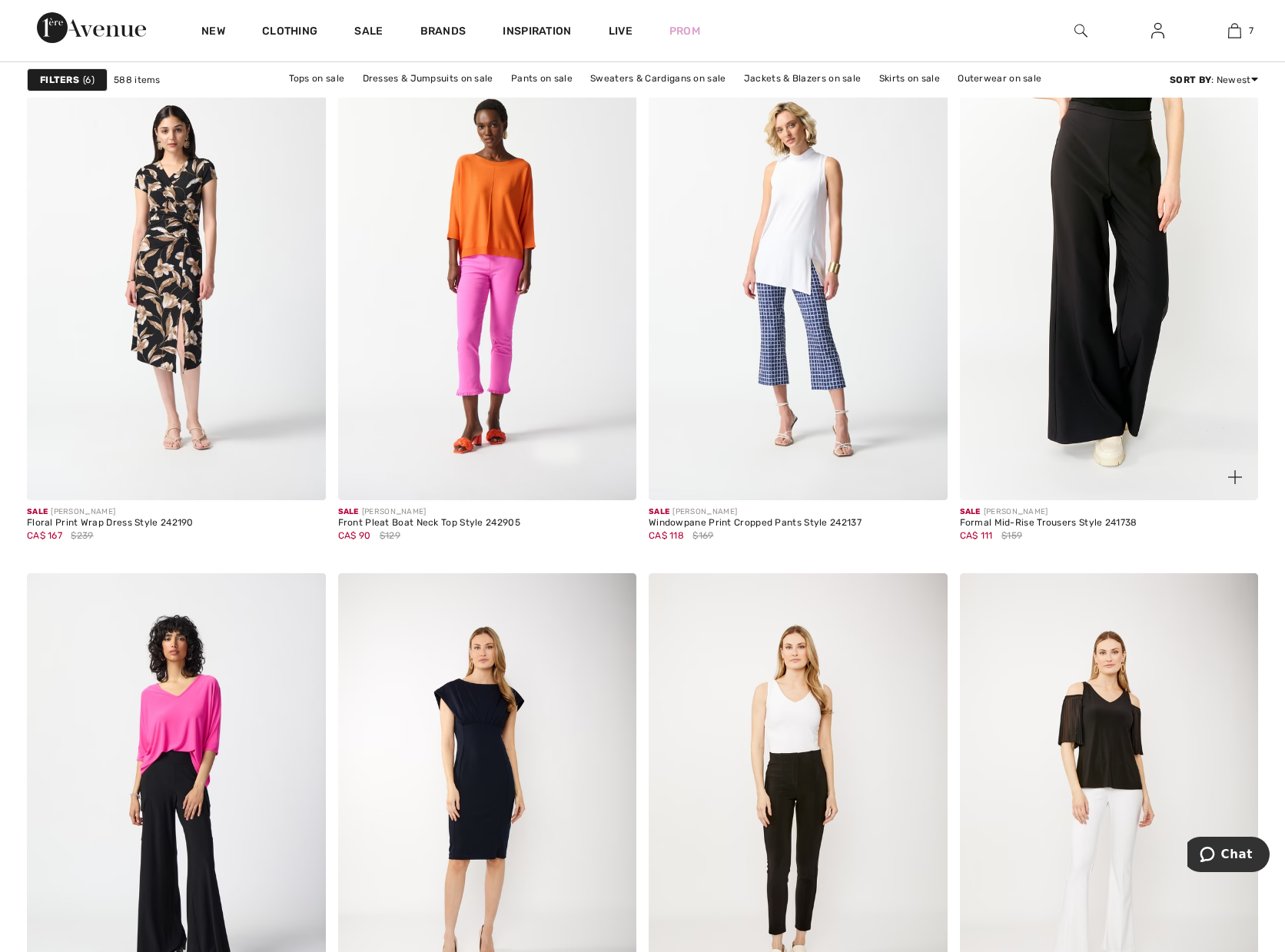
click at [1043, 359] on img at bounding box center [1110, 277] width 299 height 448
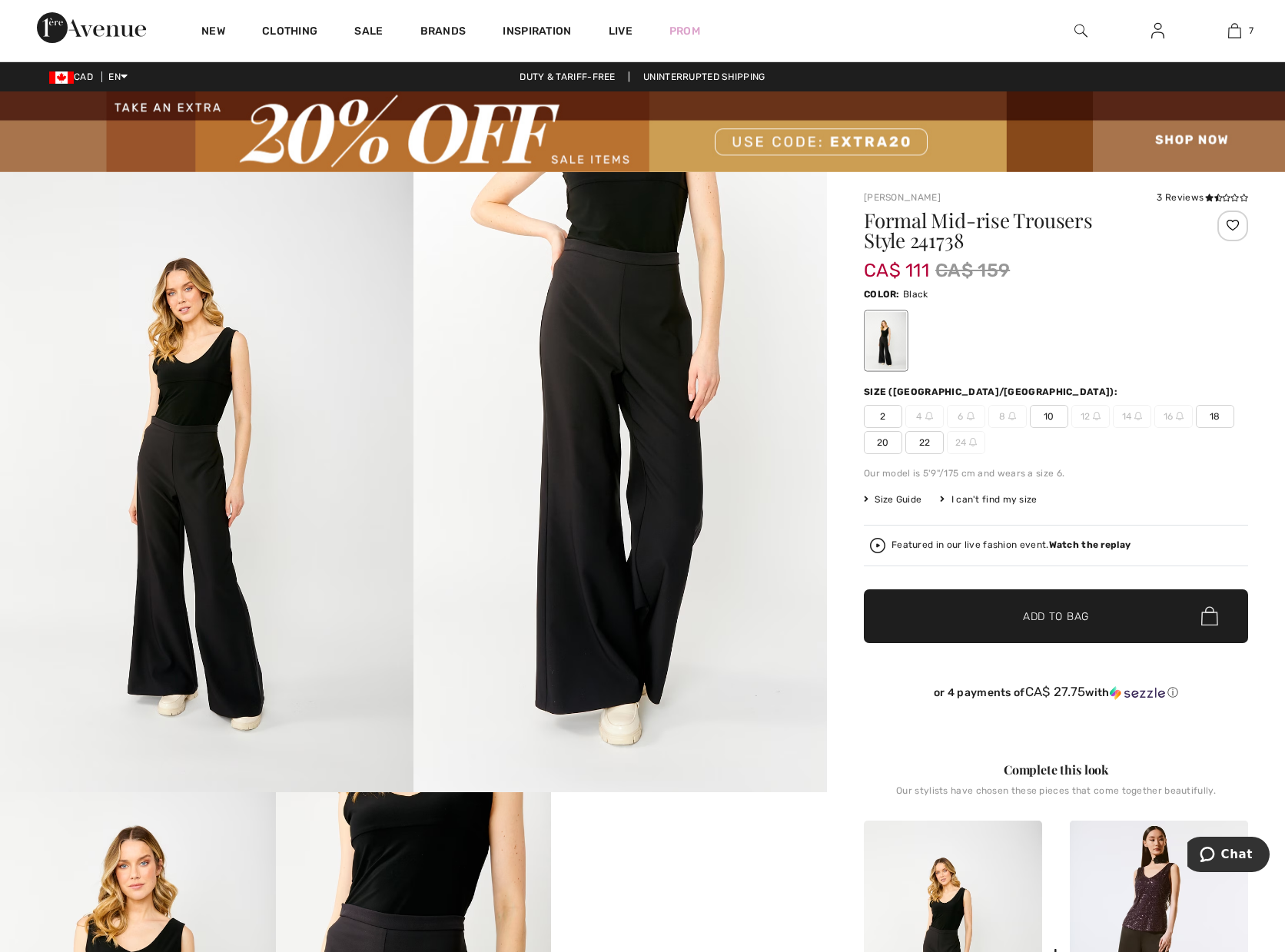
click at [919, 442] on span "22" at bounding box center [924, 443] width 38 height 23
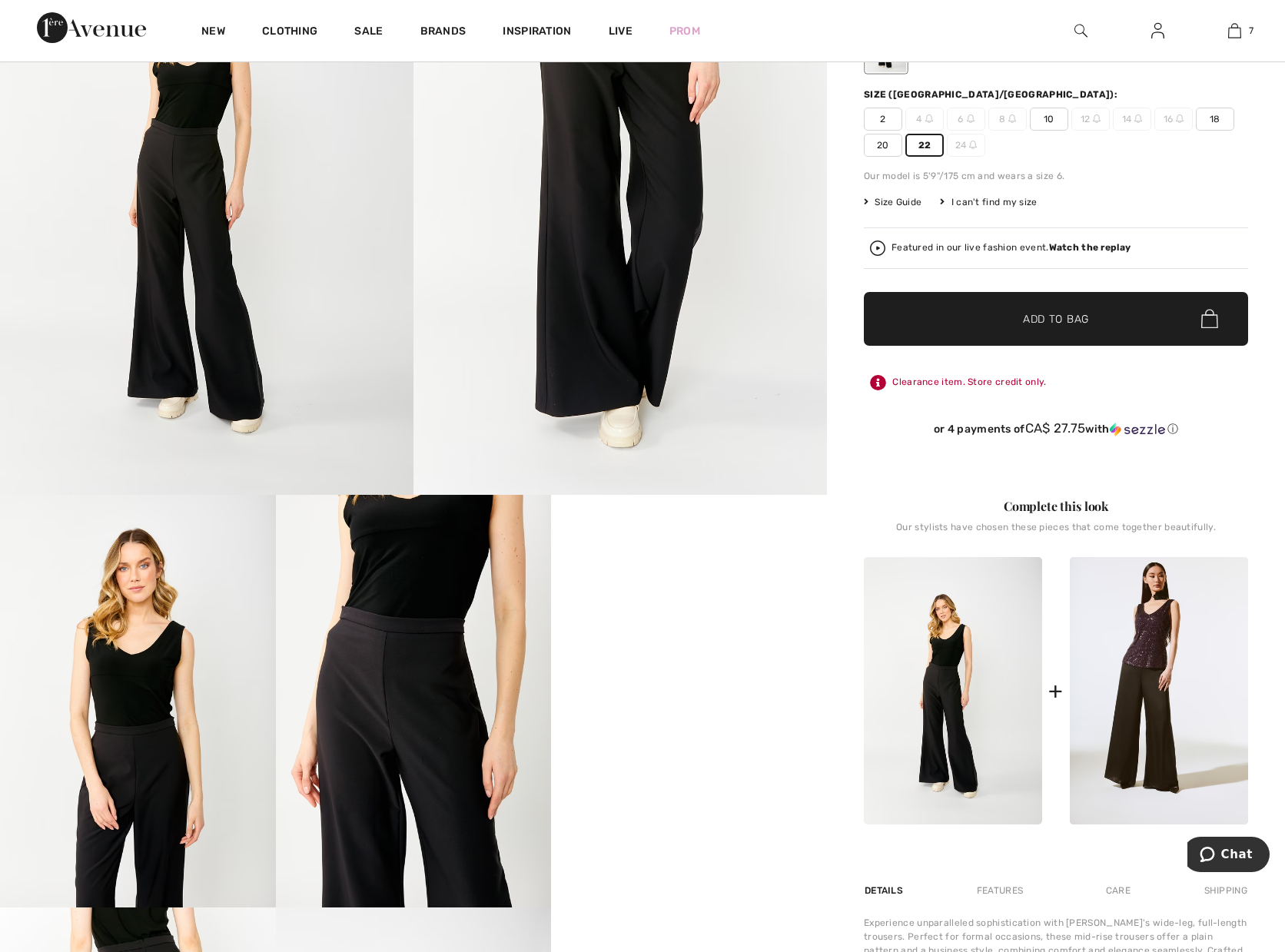
scroll to position [461, 0]
